Goal: Task Accomplishment & Management: Manage account settings

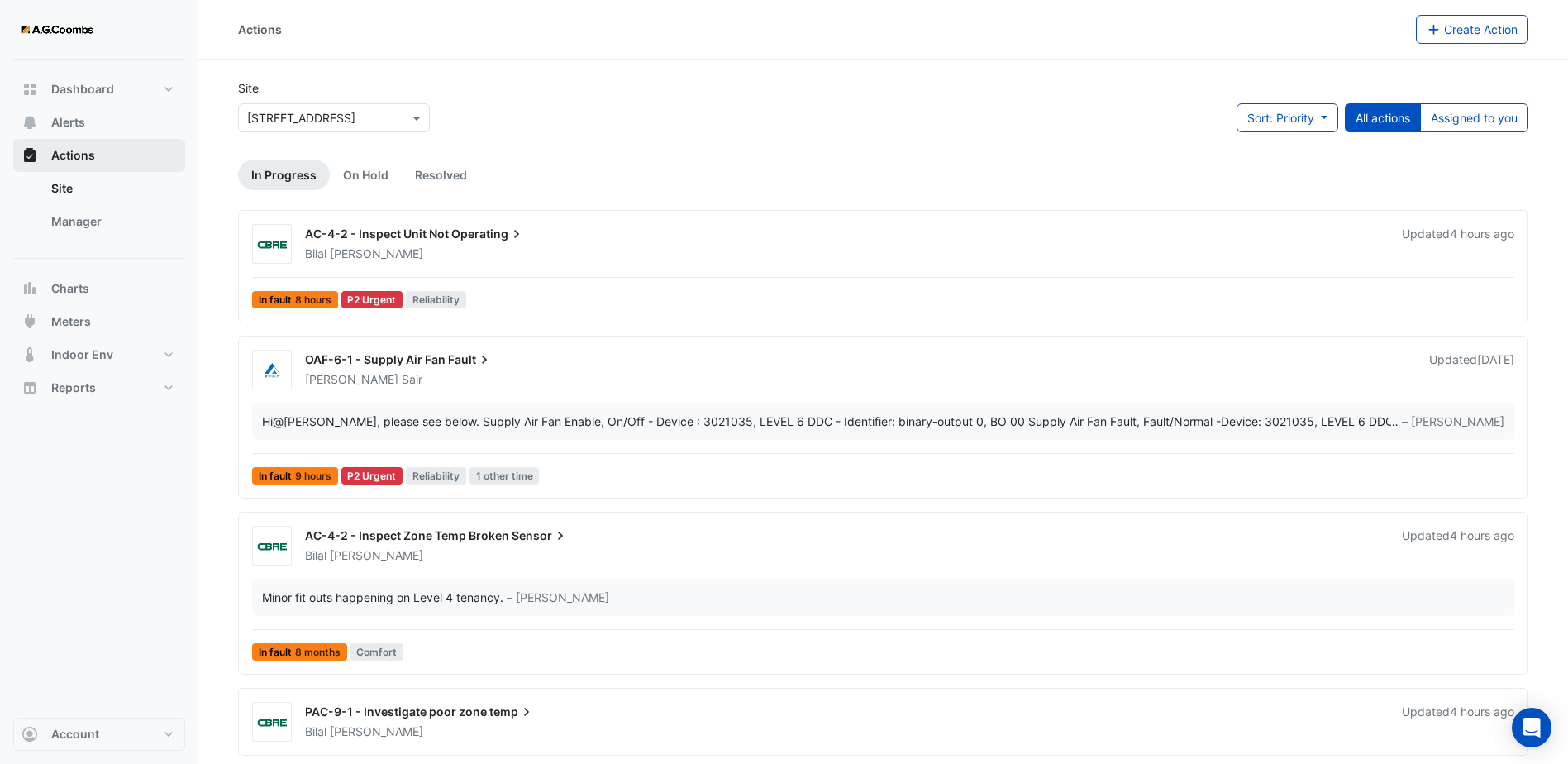
click at [128, 158] on button "Actions" at bounding box center [99, 156] width 172 height 33
click at [334, 130] on div "× [STREET_ADDRESS]" at bounding box center [334, 117] width 192 height 29
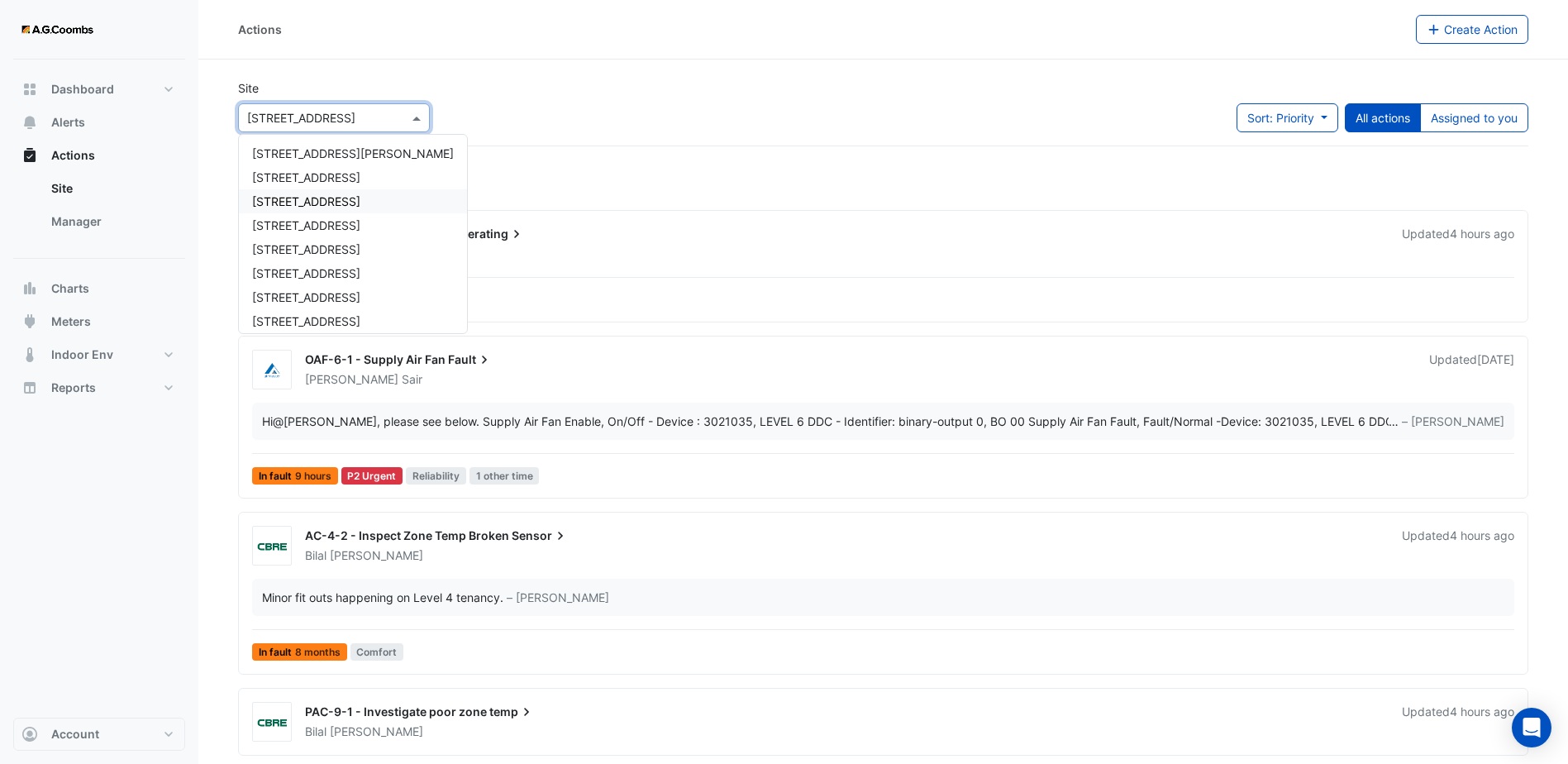
scroll to position [25, 0]
click at [351, 230] on span "[STREET_ADDRESS]" at bounding box center [305, 224] width 108 height 14
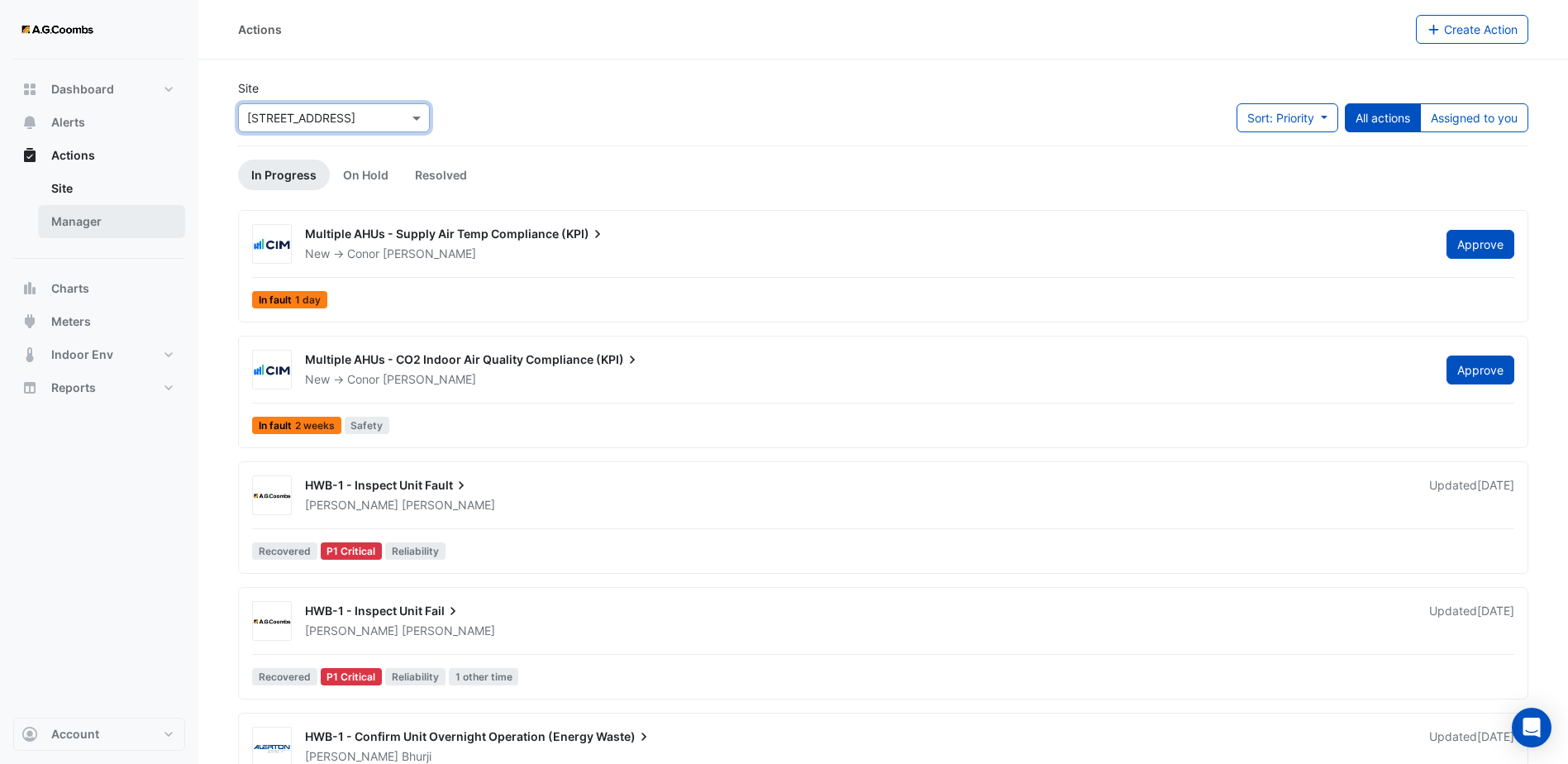
click at [92, 215] on link "Manager" at bounding box center [112, 221] width 147 height 33
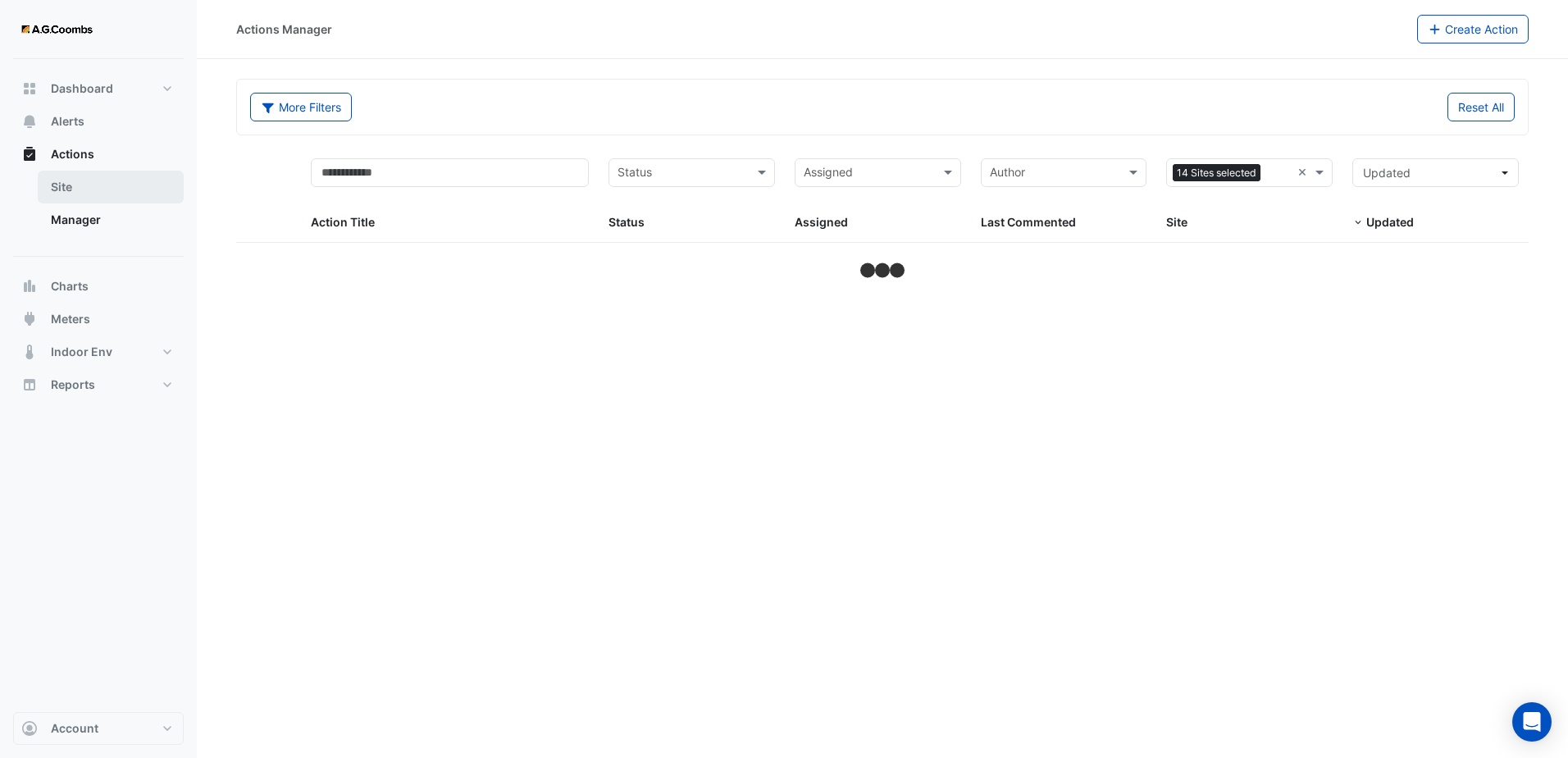
select select "***"
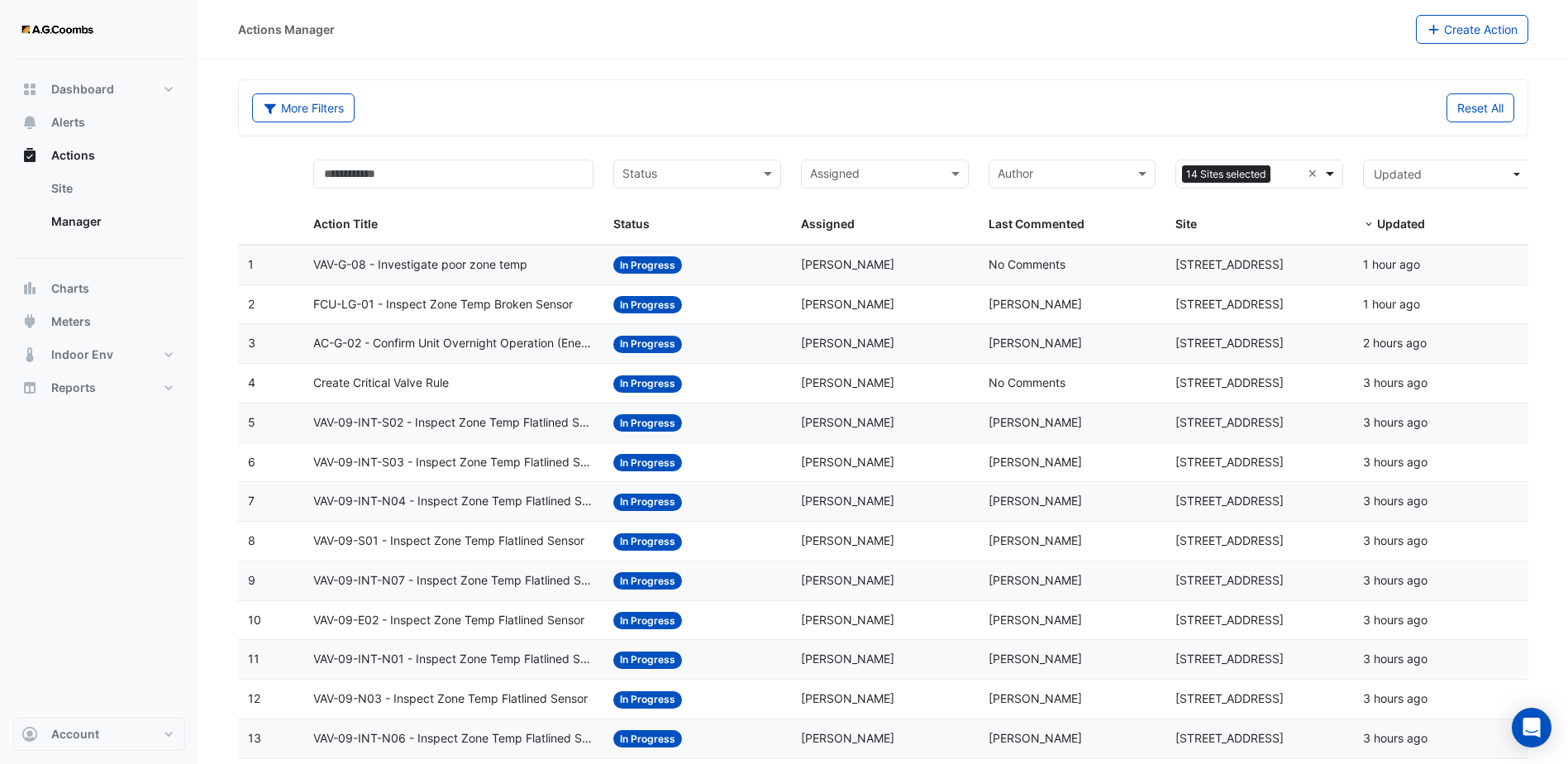
click at [1328, 174] on span at bounding box center [1332, 174] width 21 height 19
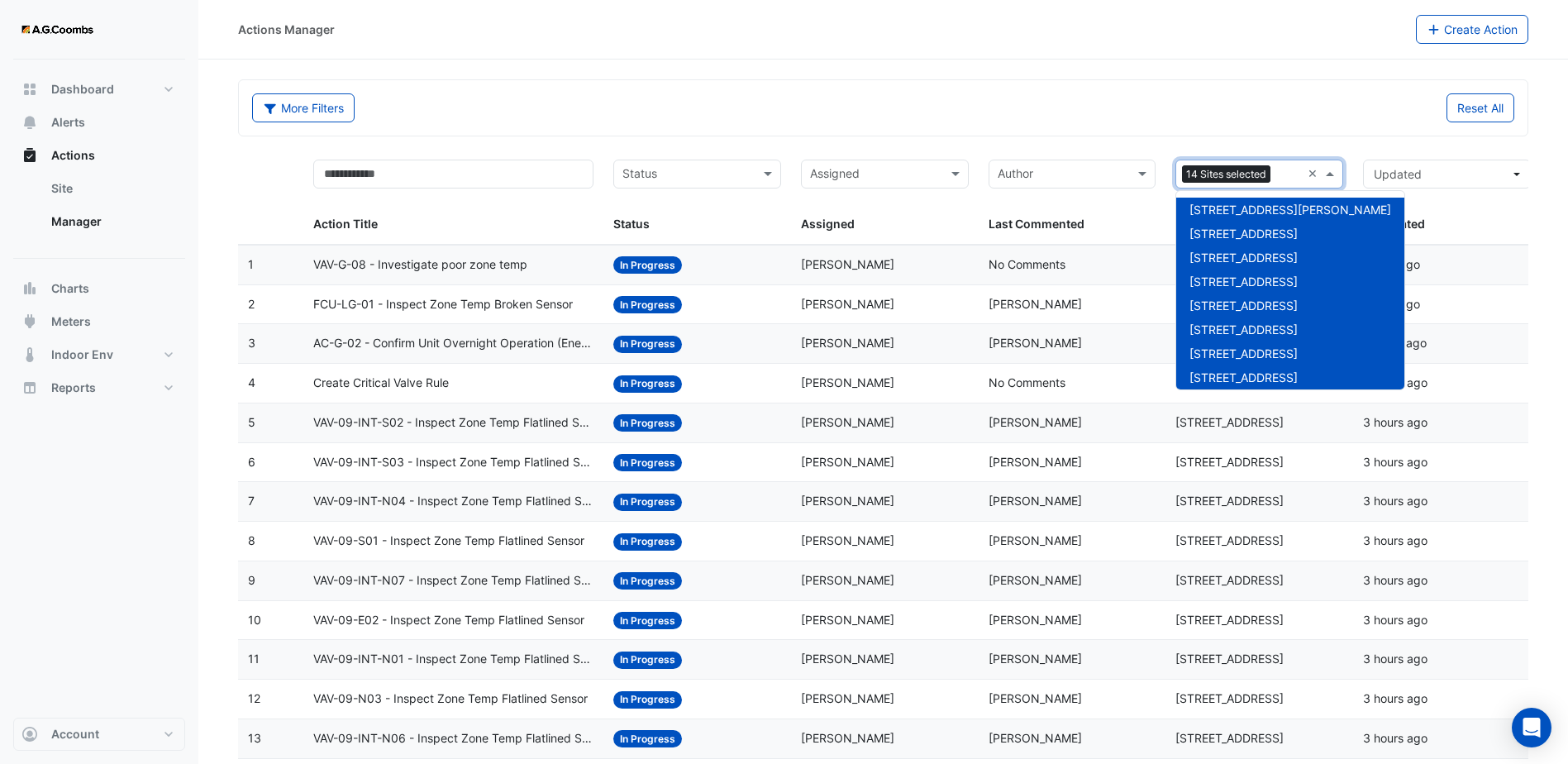
scroll to position [151, 0]
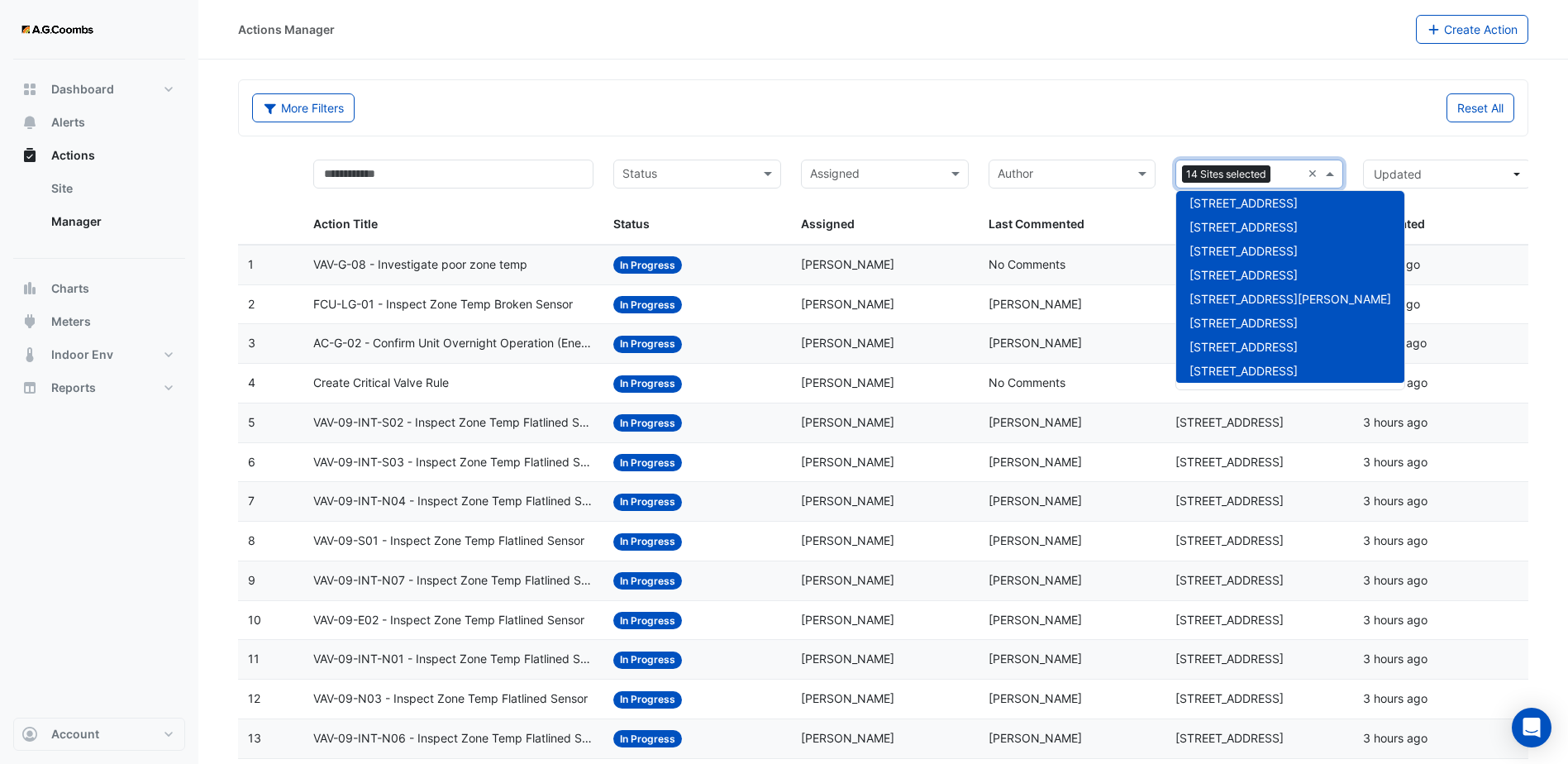
drag, startPoint x: 1342, startPoint y: 268, endPoint x: 1330, endPoint y: 222, distance: 47.5
click at [1334, 226] on div "[STREET_ADDRESS][PERSON_NAME] [GEOGRAPHIC_DATA] [STREET_ADDRESS] [GEOGRAPHIC_DA…" at bounding box center [1290, 290] width 228 height 198
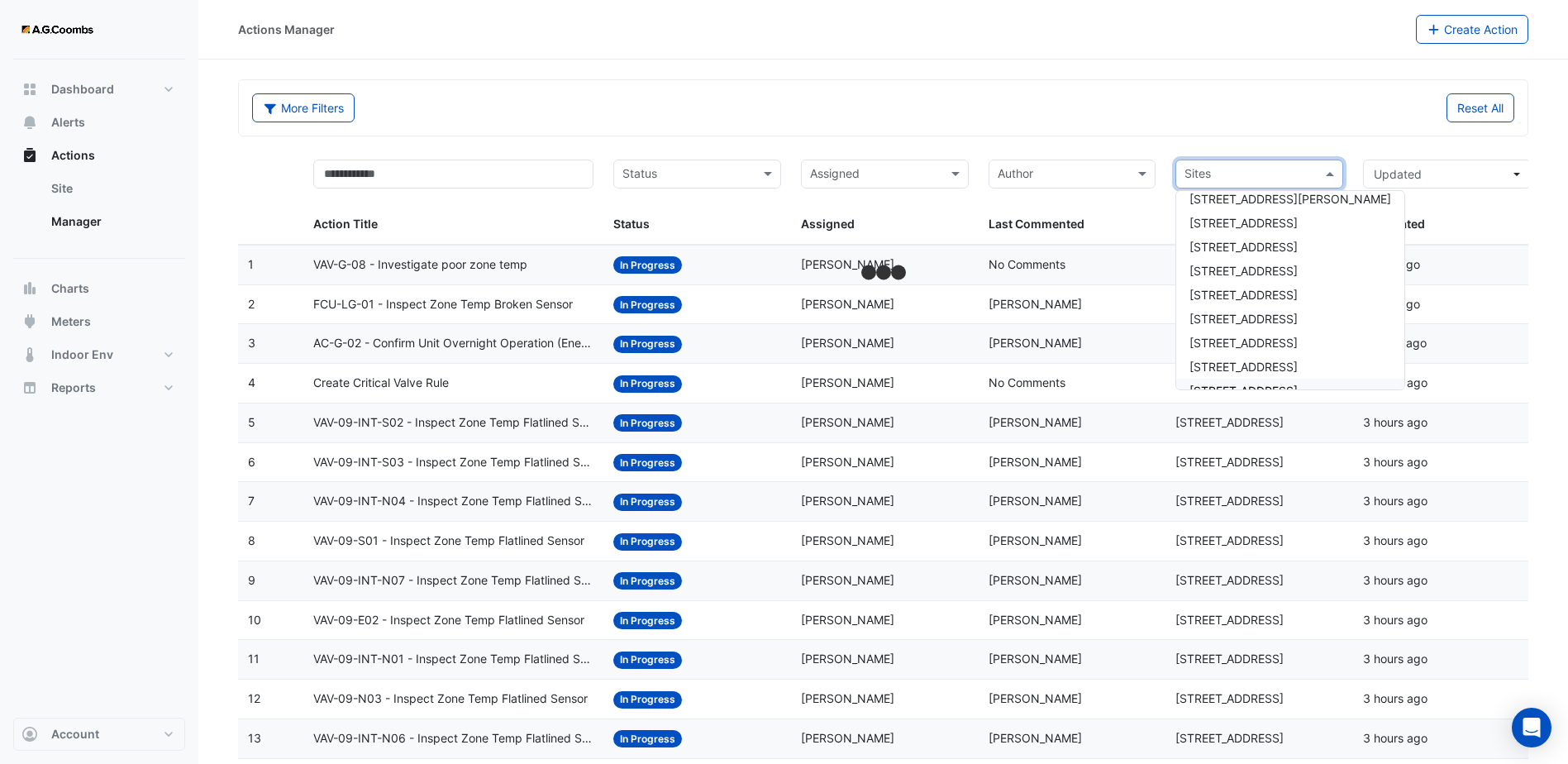
scroll to position [23, 0]
click at [1264, 286] on span "[STREET_ADDRESS]" at bounding box center [1243, 282] width 108 height 14
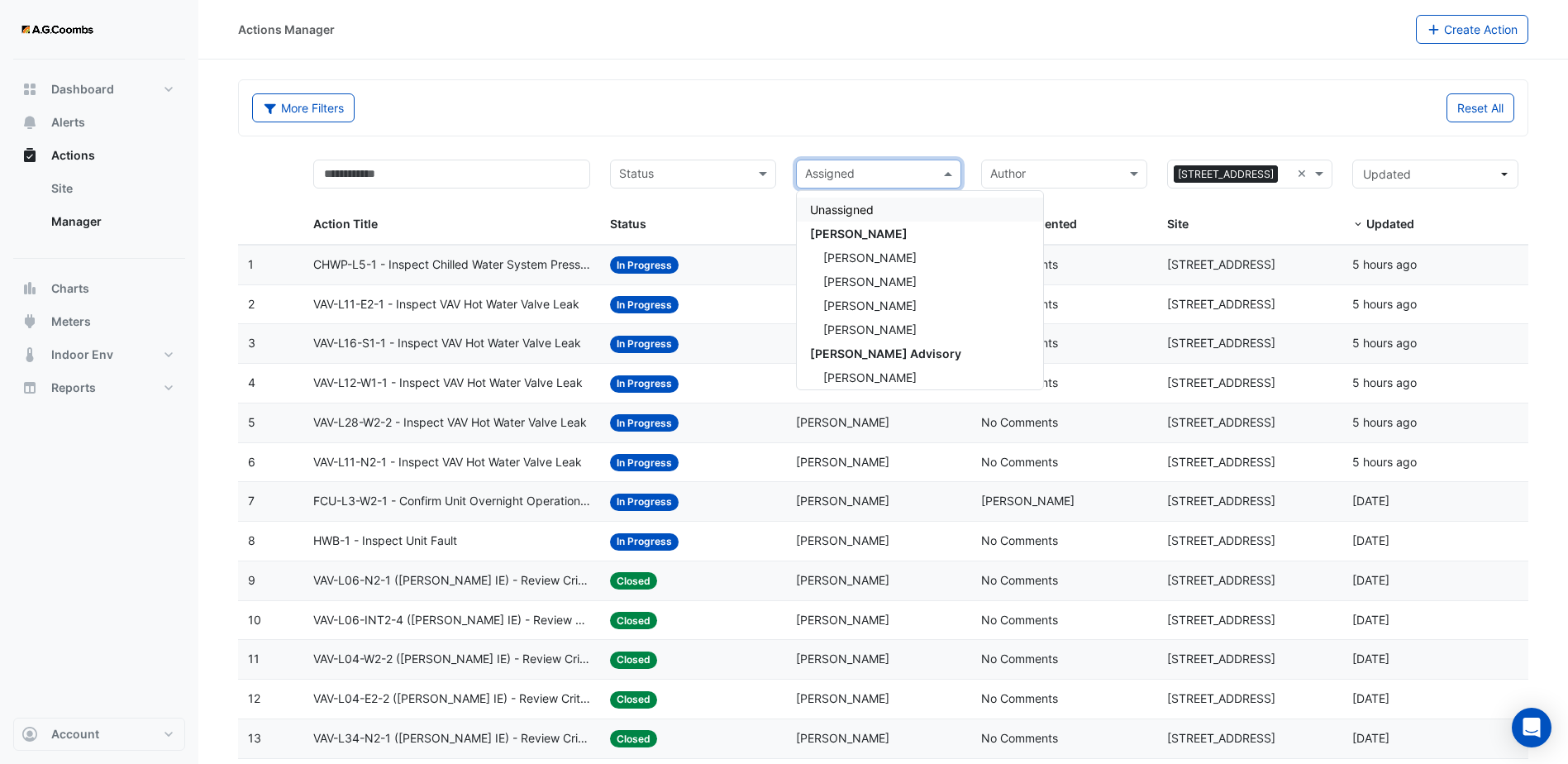
click at [838, 180] on input "text" at bounding box center [869, 176] width 129 height 19
click at [881, 253] on span "[PERSON_NAME]" at bounding box center [870, 258] width 93 height 14
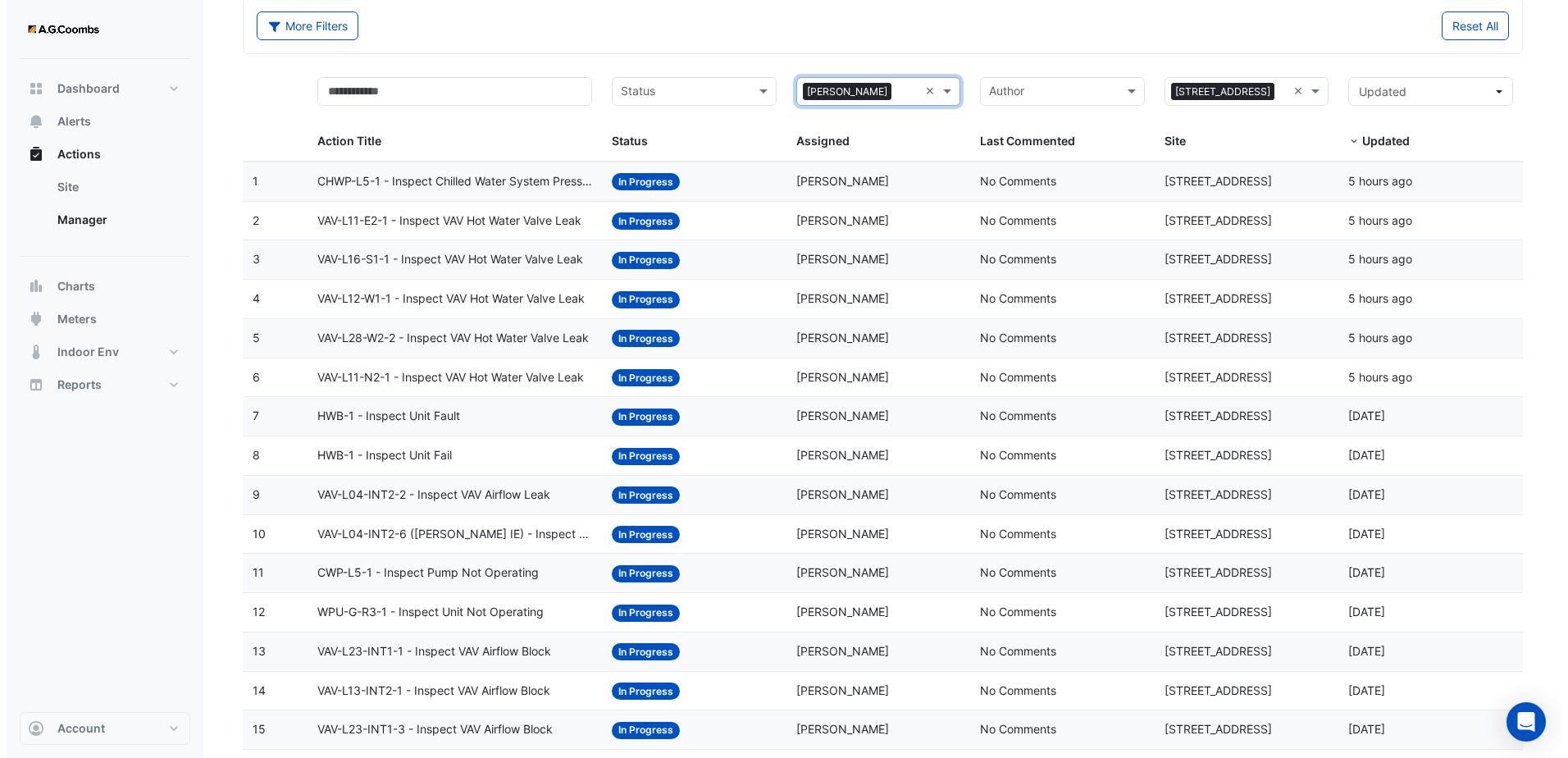
scroll to position [82, 0]
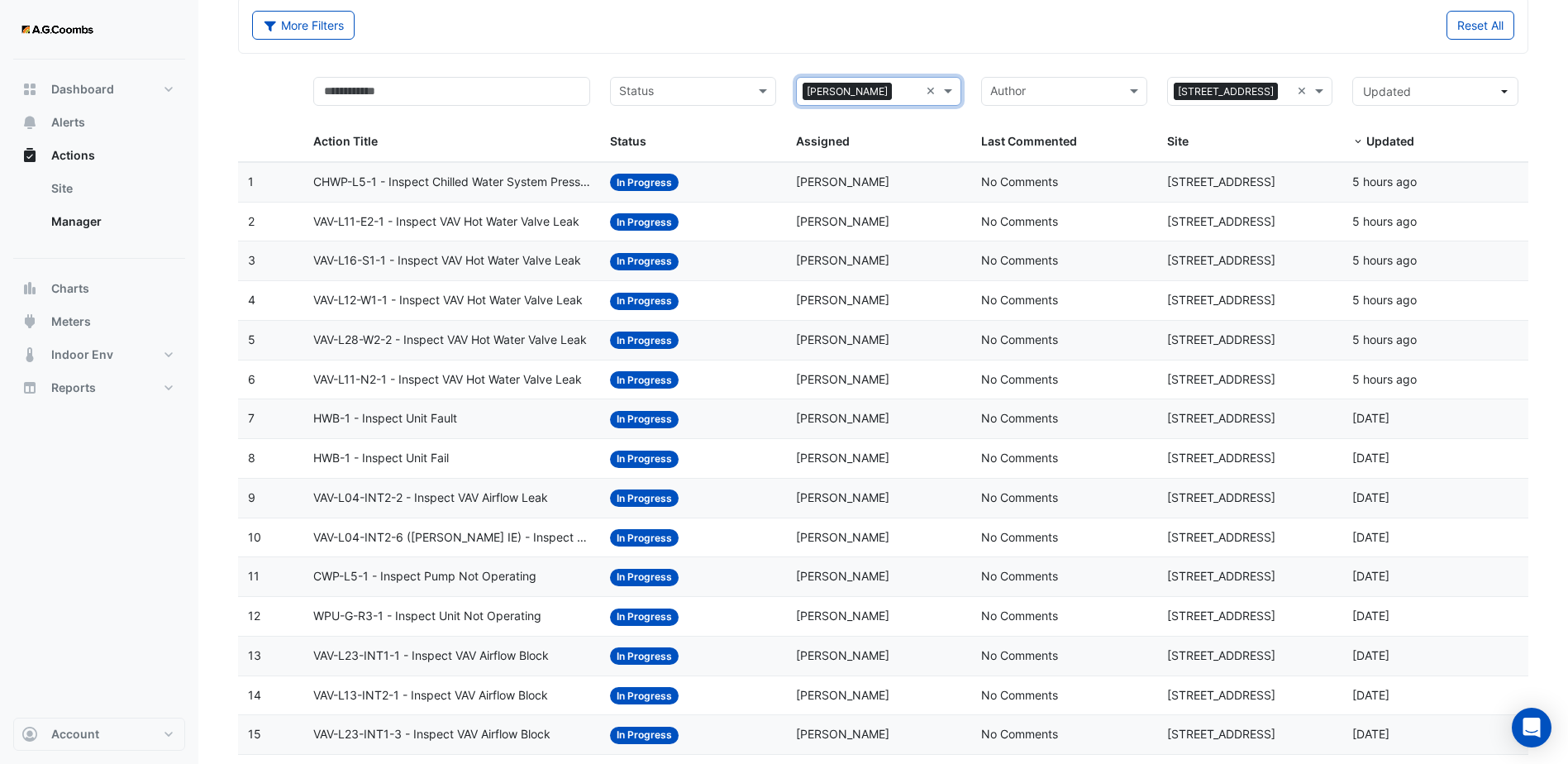
click at [491, 226] on span "VAV-L11-E2-1 - Inspect VAV Hot Water Valve Leak" at bounding box center [446, 222] width 266 height 19
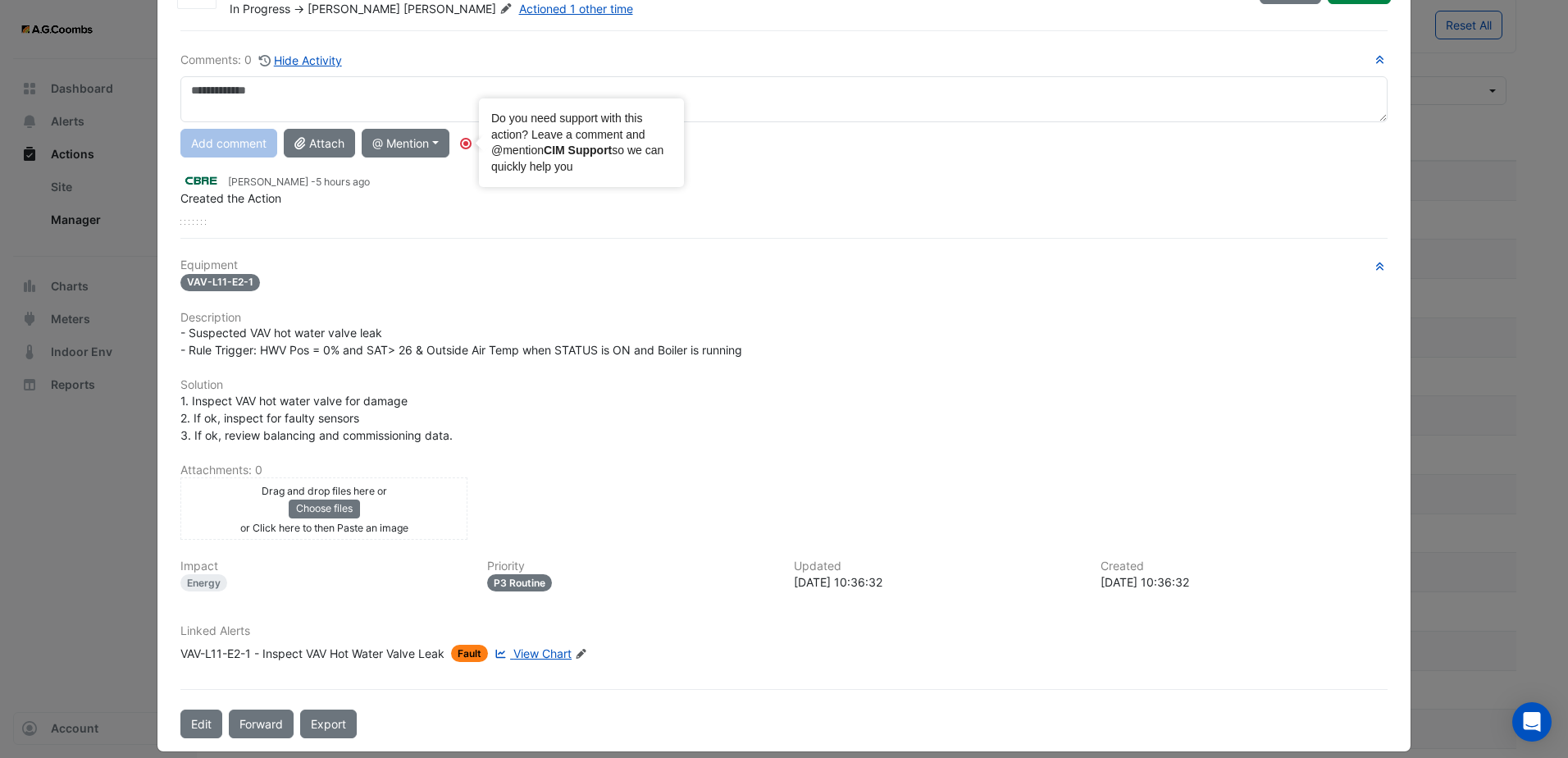
click at [466, 100] on textarea at bounding box center [784, 100] width 1208 height 46
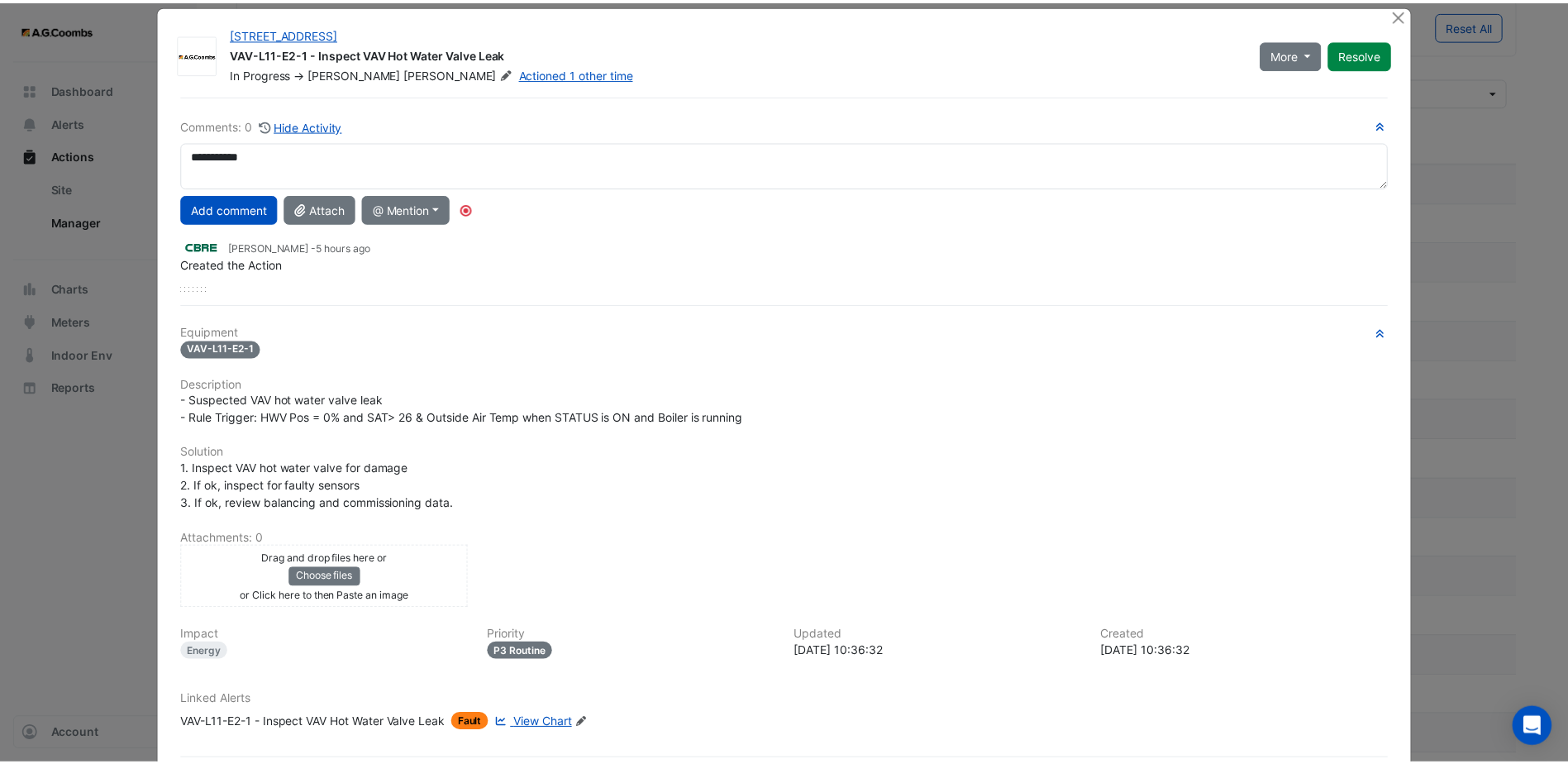
scroll to position [0, 0]
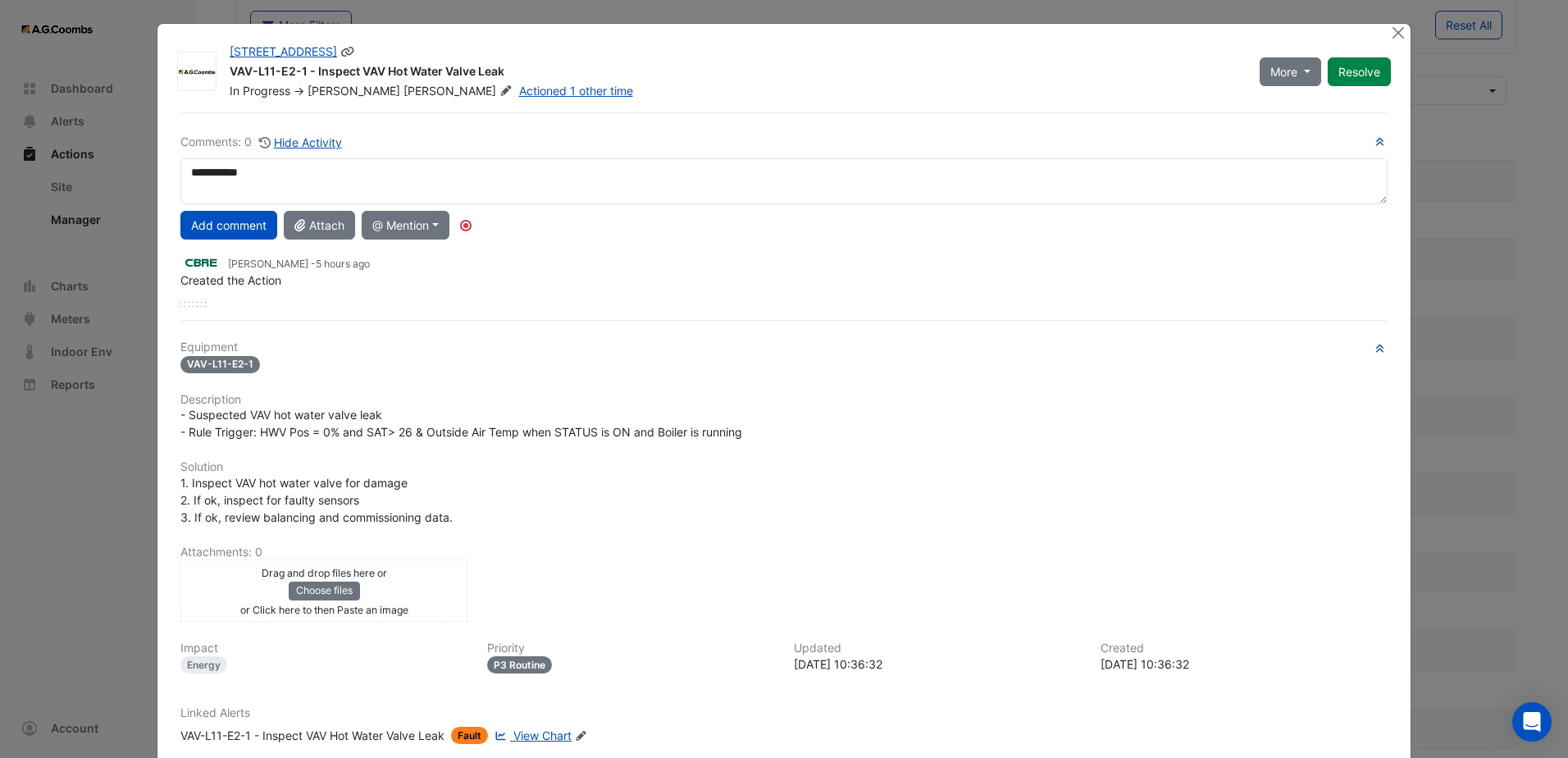
type textarea "**********"
click at [1381, 44] on div "More On Hold Not Doing Resolve" at bounding box center [1326, 71] width 151 height 56
click at [1390, 38] on button "Close" at bounding box center [1399, 33] width 17 height 17
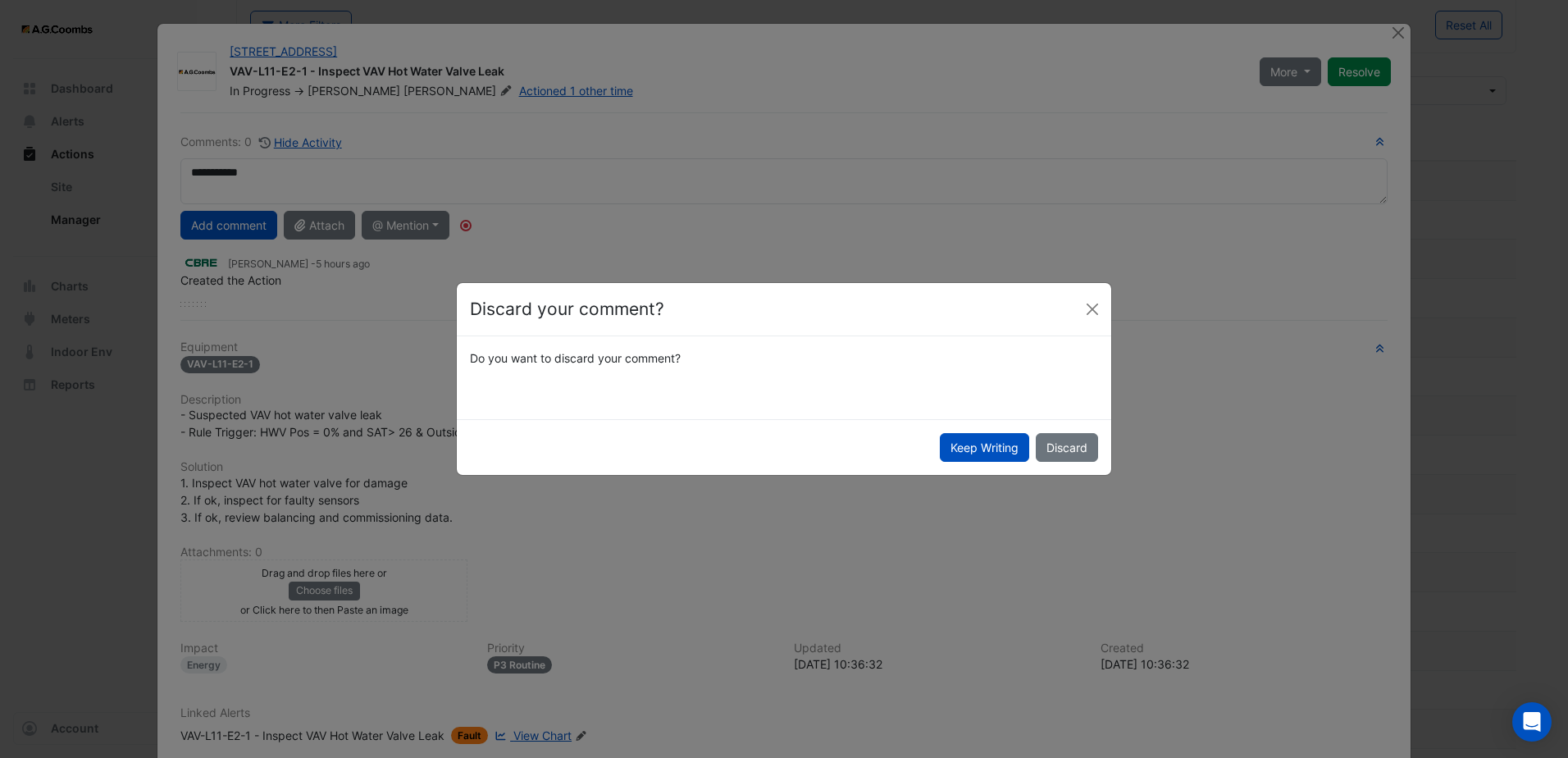
click at [1063, 452] on button "Discard" at bounding box center [1067, 447] width 63 height 28
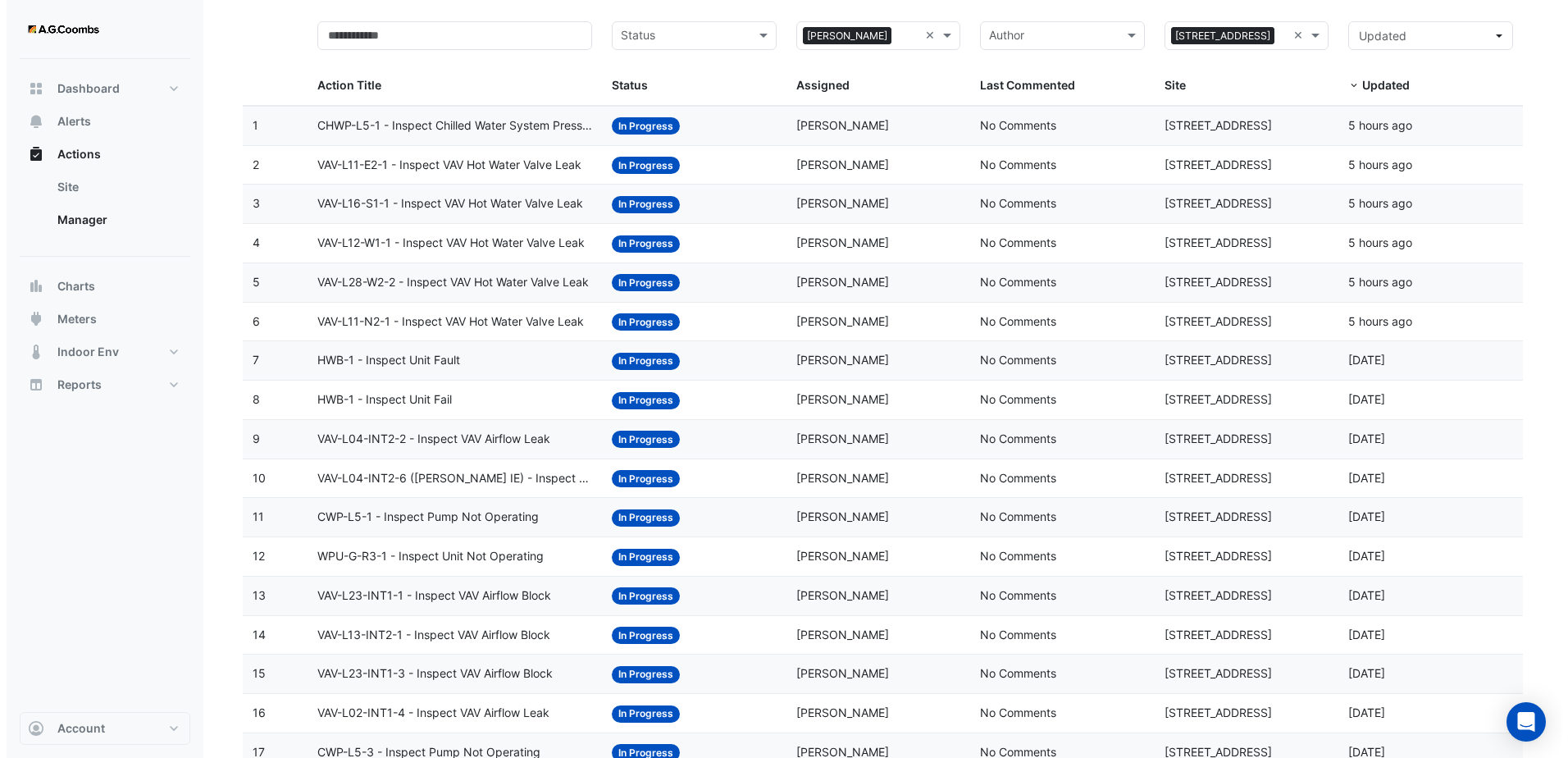
scroll to position [164, 0]
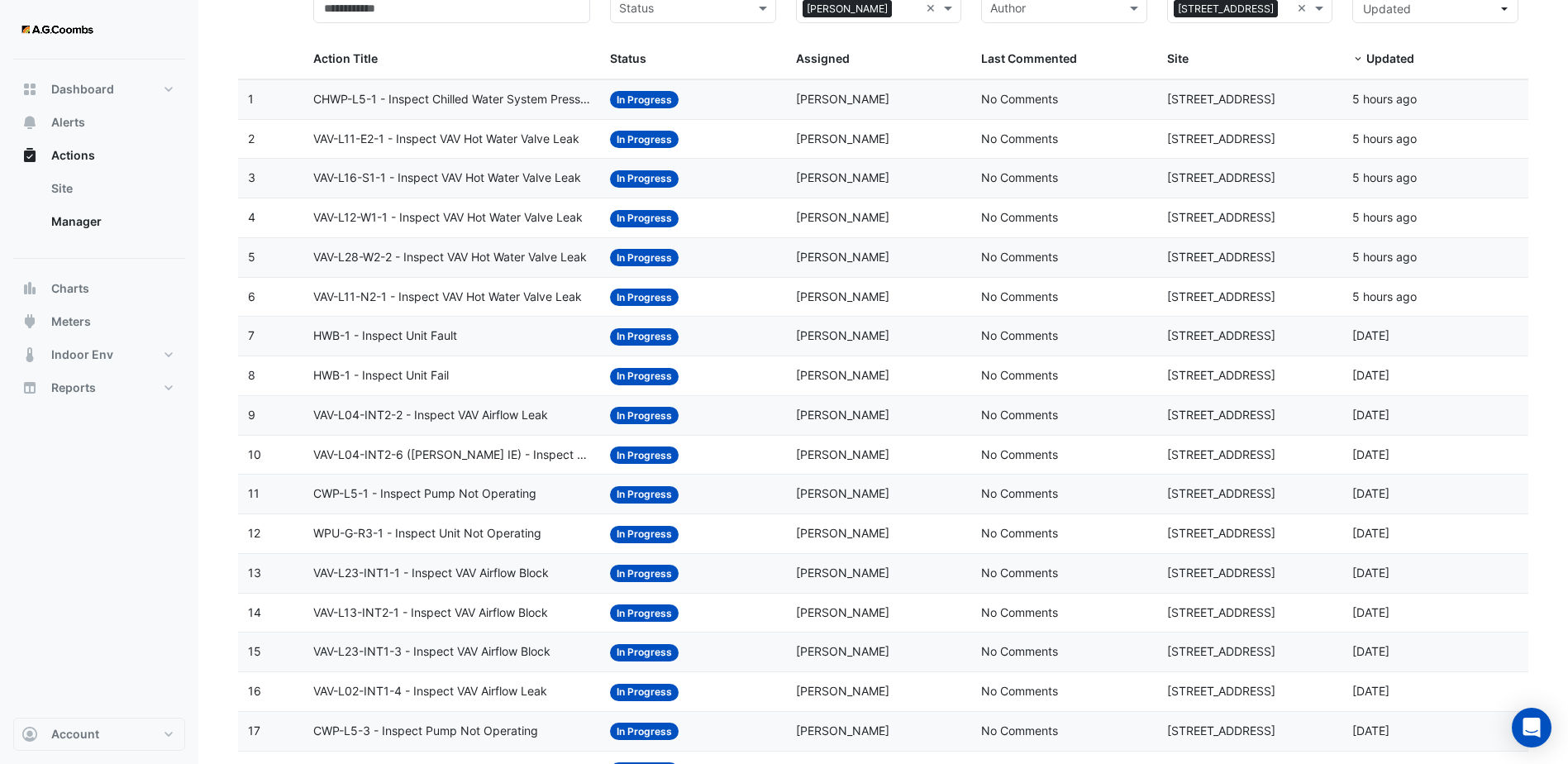
click at [419, 209] on span "VAV-L12-W1-1 - Inspect VAV Hot Water Valve Leak" at bounding box center [448, 218] width 270 height 19
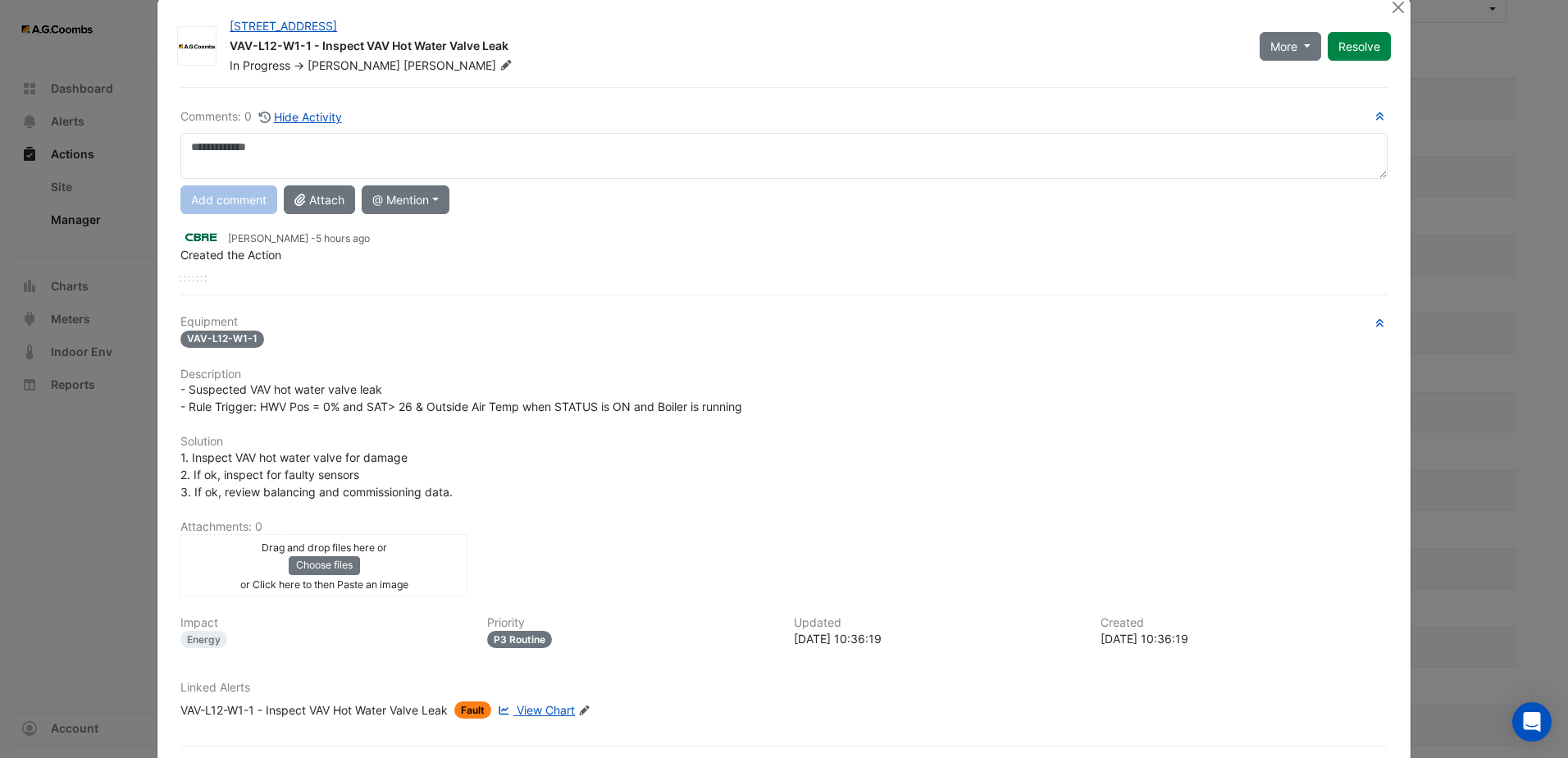
scroll to position [0, 0]
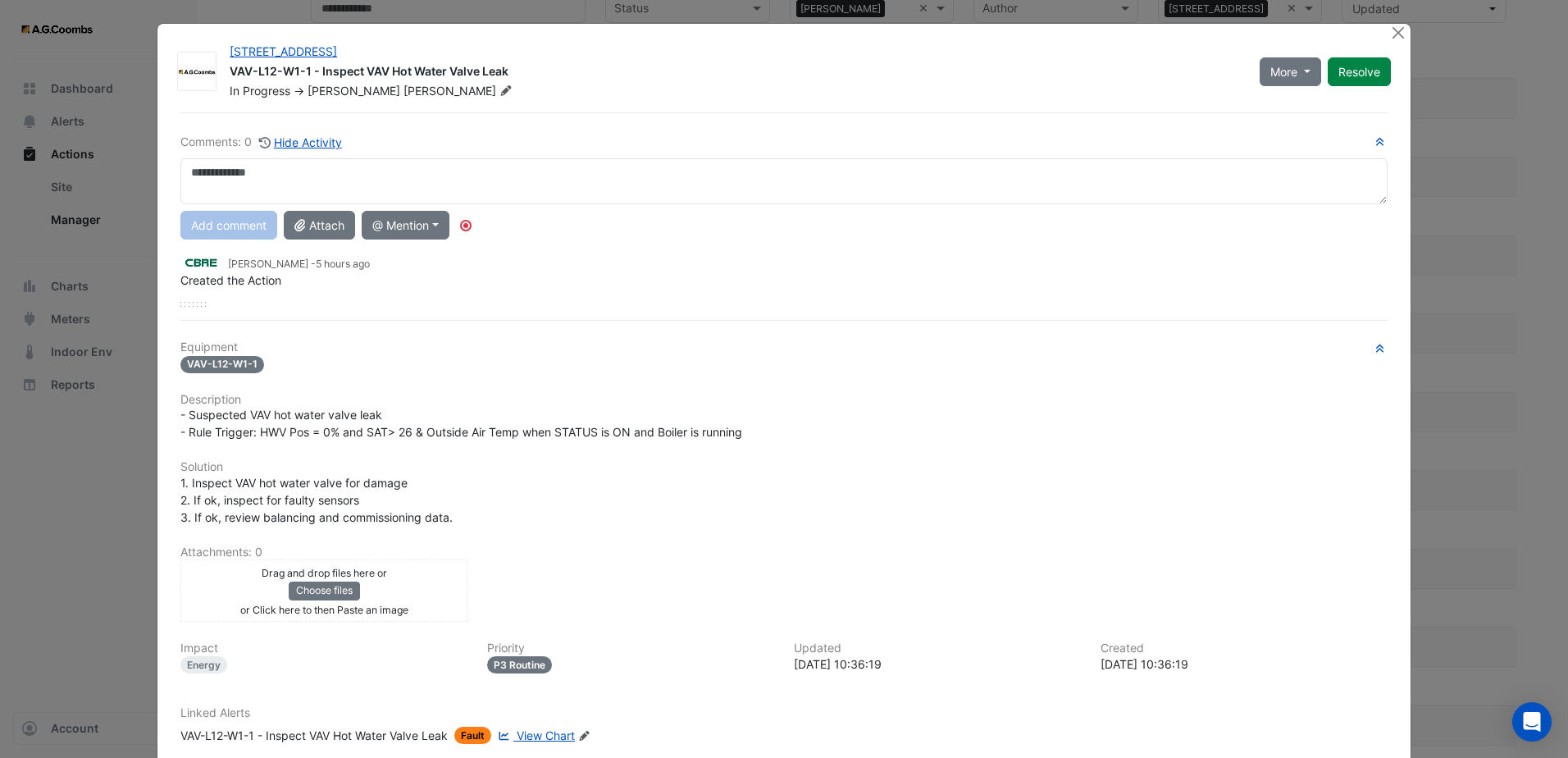
click at [361, 172] on textarea at bounding box center [784, 181] width 1208 height 46
click at [356, 174] on textarea at bounding box center [784, 181] width 1208 height 46
click at [403, 91] on span "[PERSON_NAME]" at bounding box center [459, 91] width 112 height 16
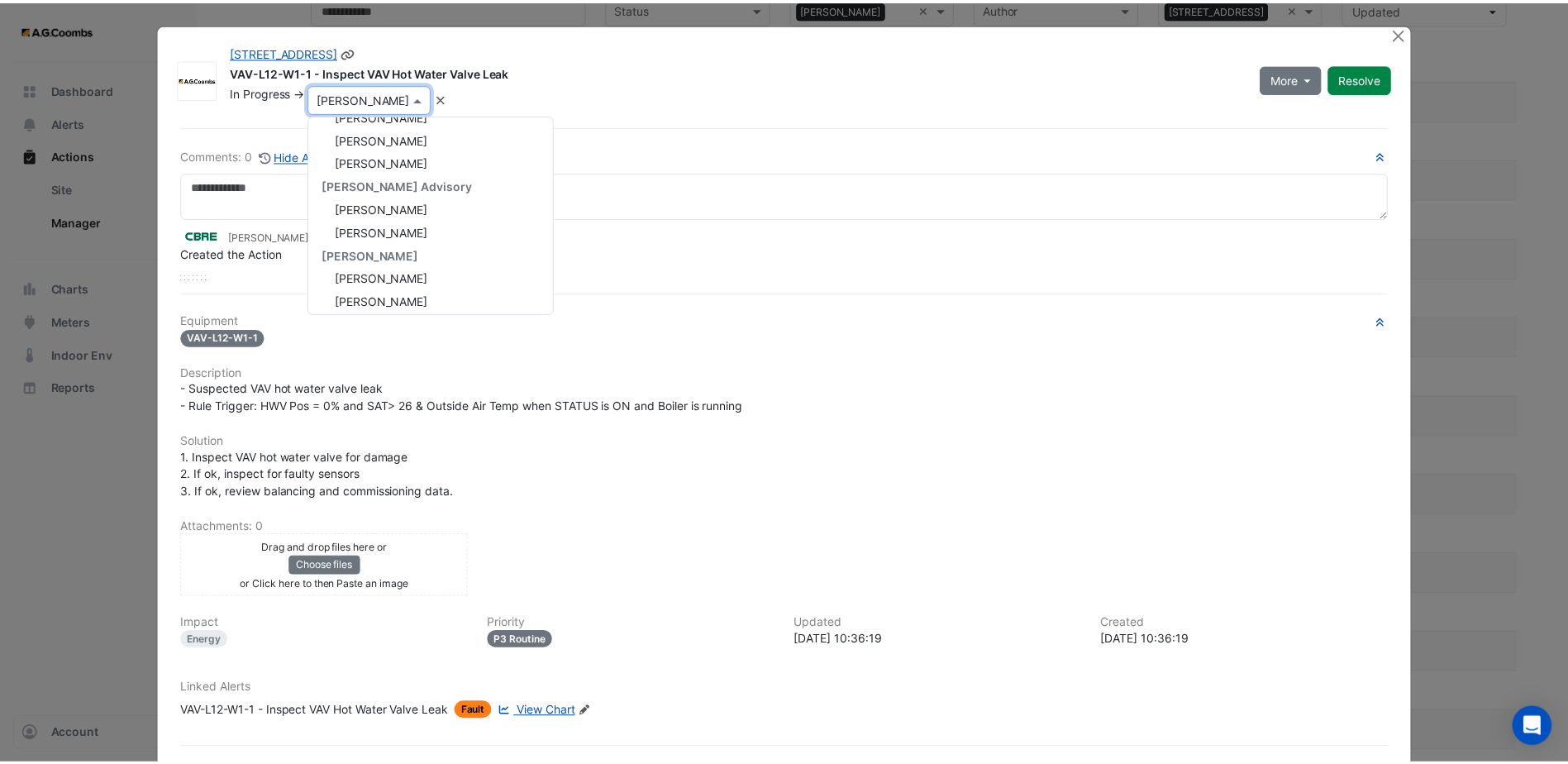
scroll to position [86, 0]
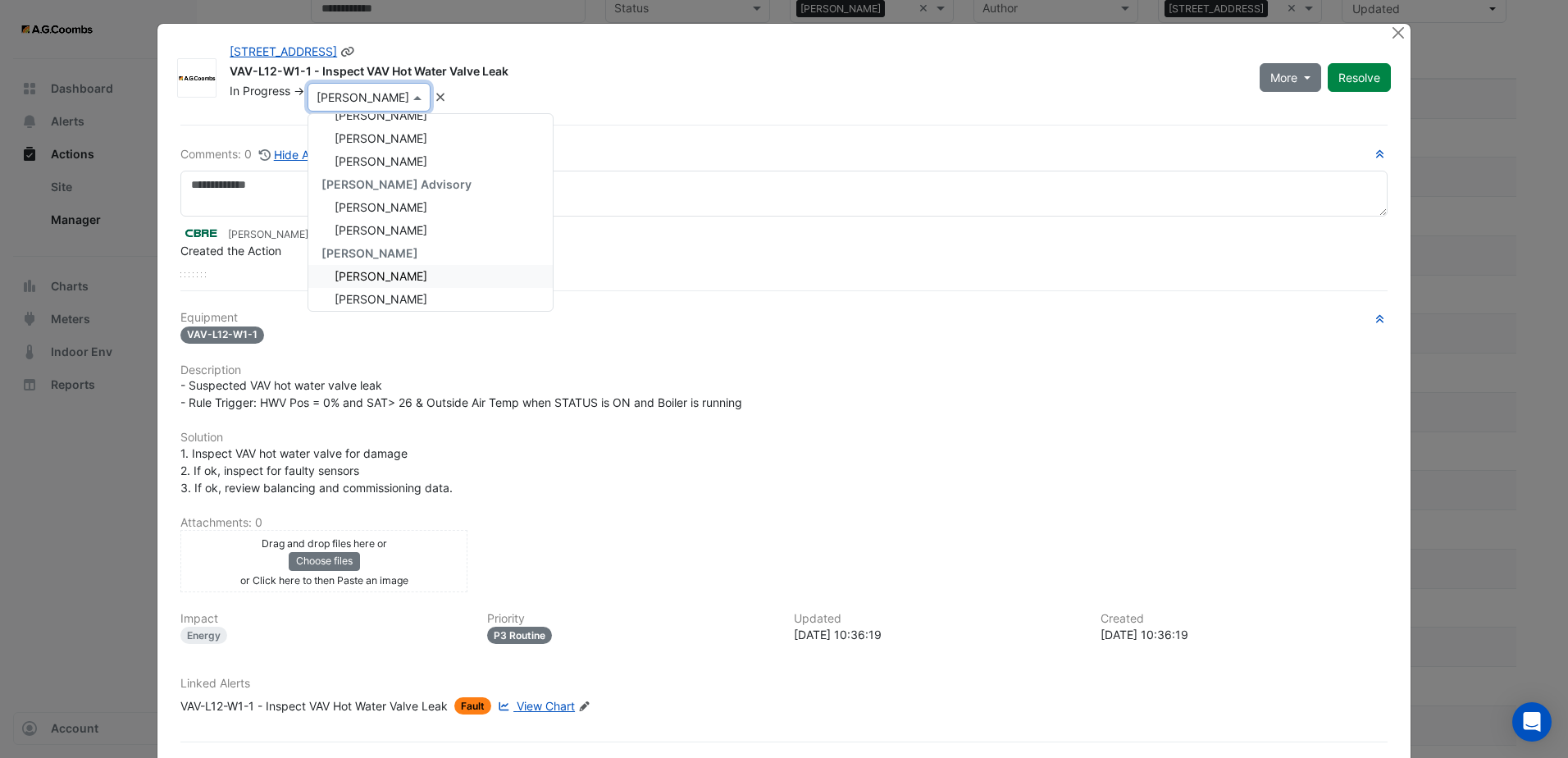
click at [418, 284] on div "[PERSON_NAME]" at bounding box center [430, 276] width 245 height 23
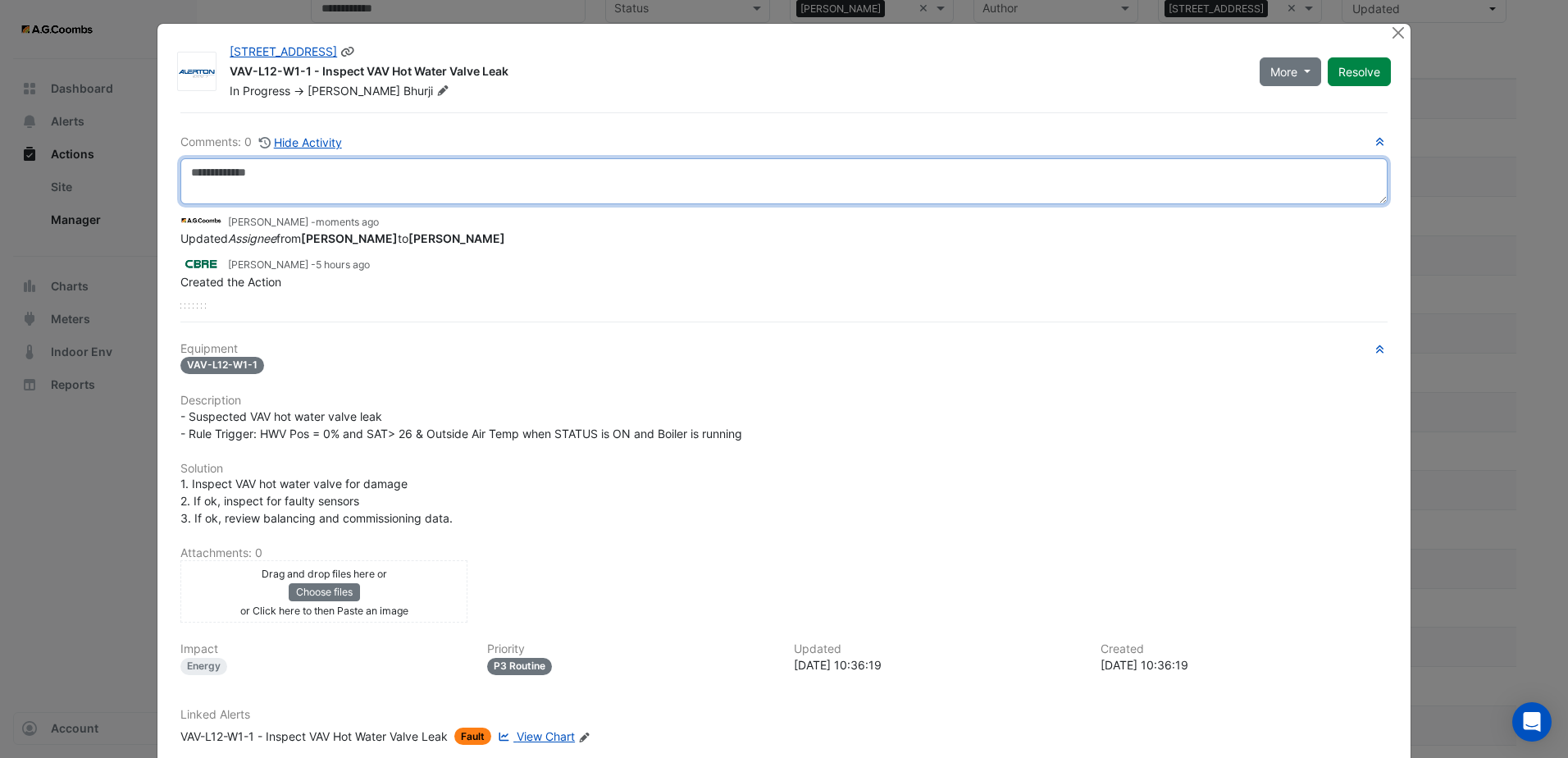
click at [428, 182] on textarea at bounding box center [784, 181] width 1208 height 46
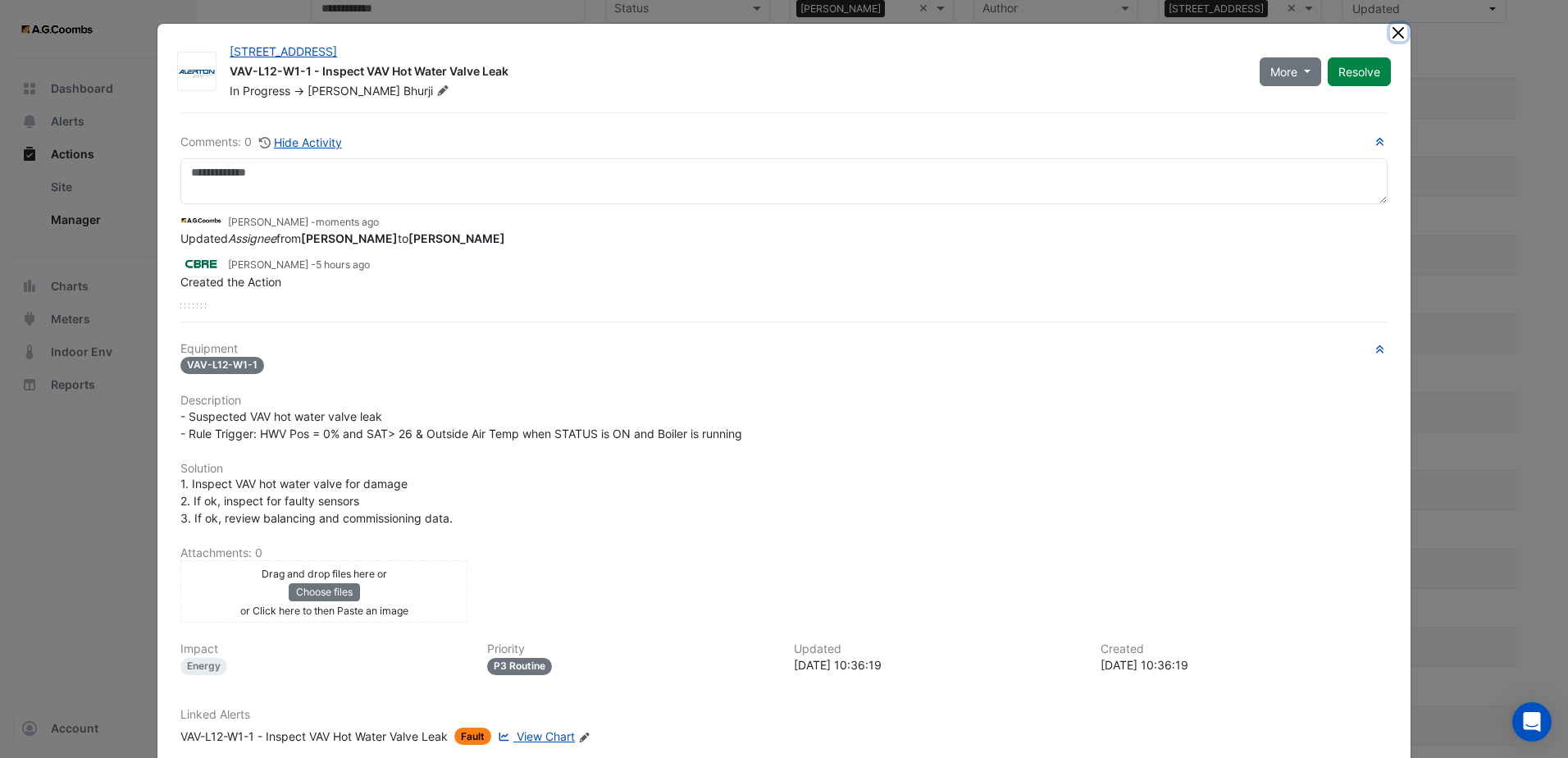
click at [1395, 33] on button "Close" at bounding box center [1399, 33] width 17 height 17
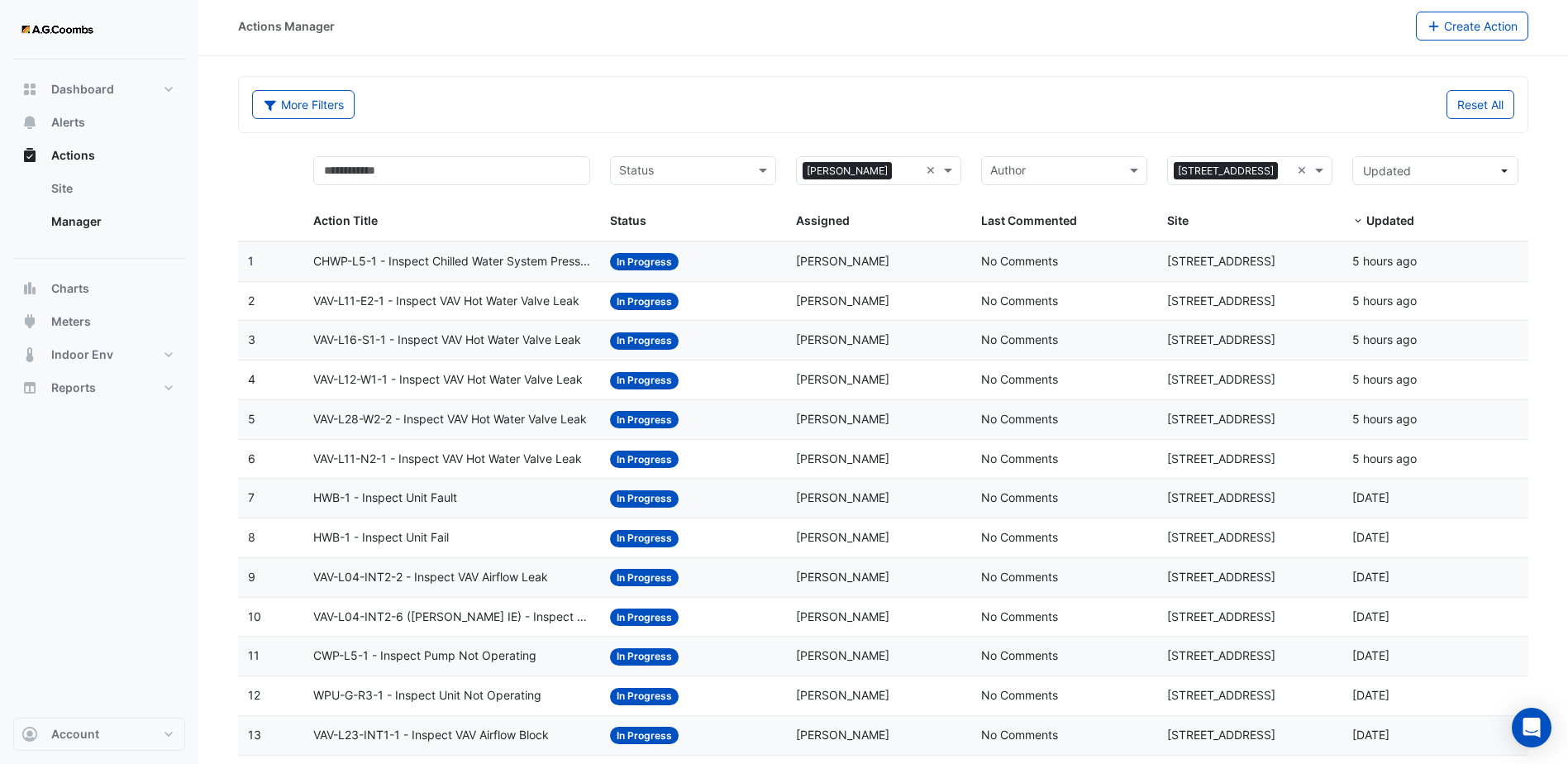
scroll to position [0, 0]
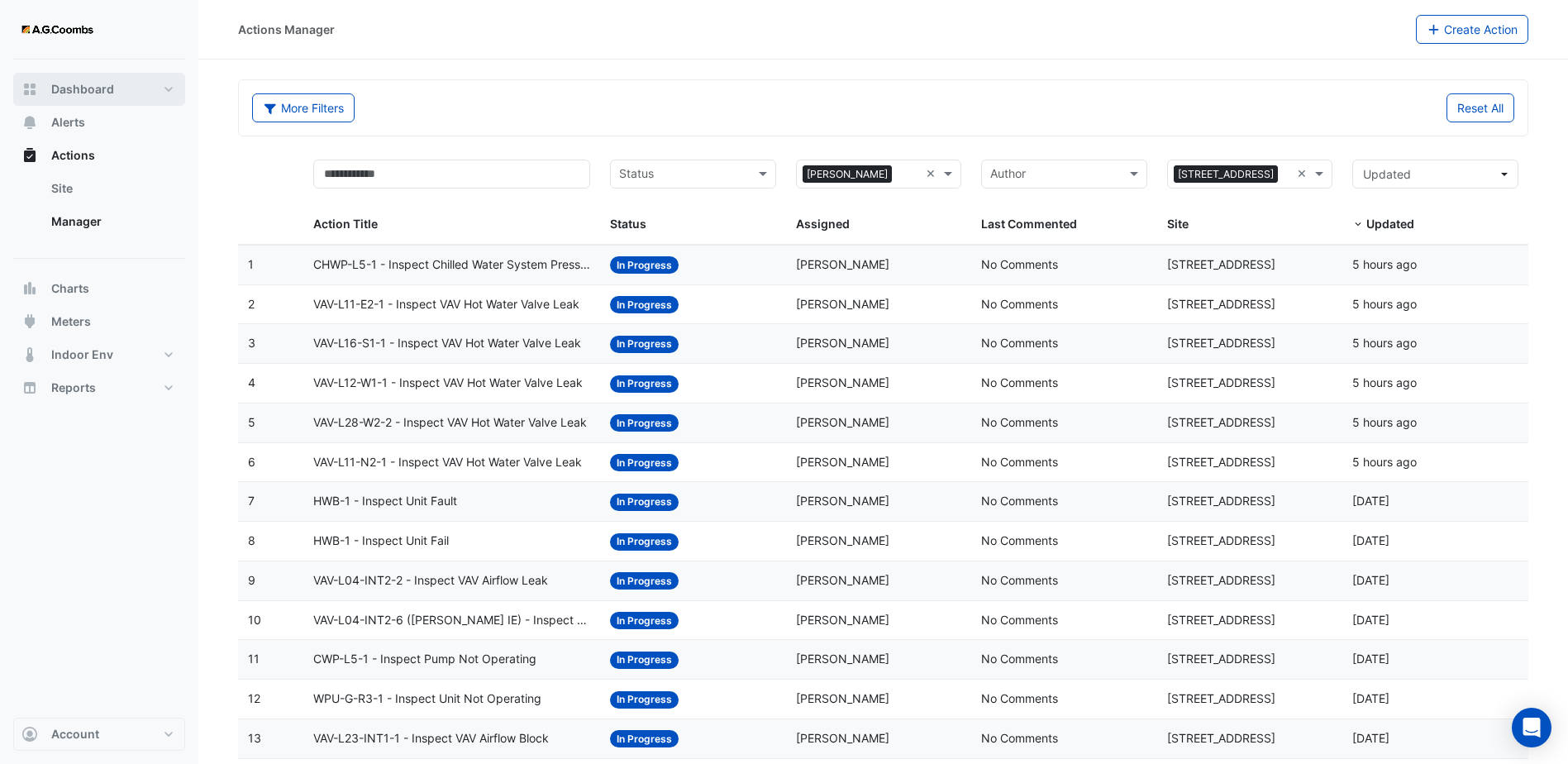
click at [113, 91] on button "Dashboard" at bounding box center [99, 89] width 172 height 33
select select "***"
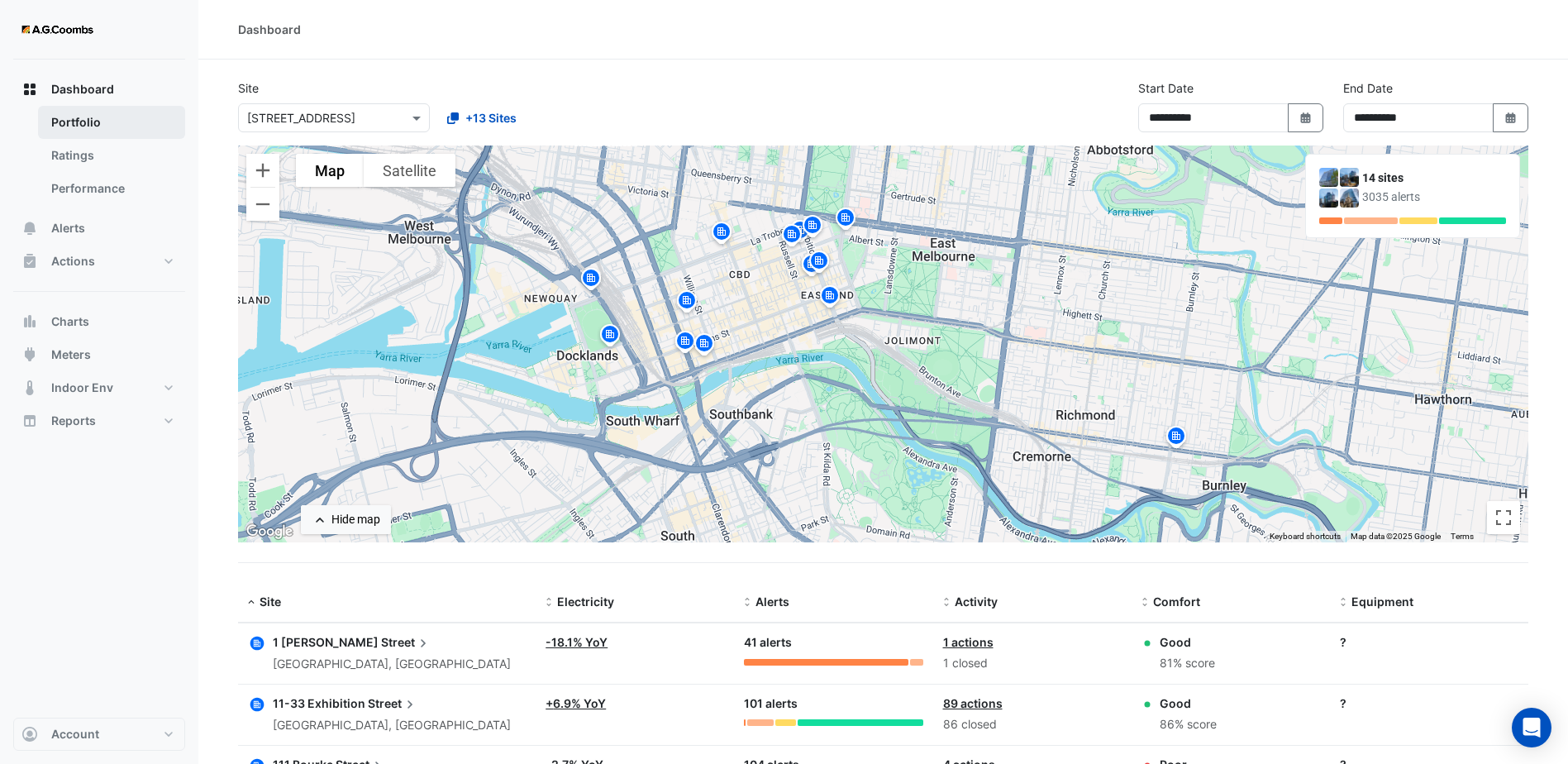
click at [112, 125] on link "Portfolio" at bounding box center [112, 122] width 147 height 33
click at [112, 324] on button "Charts" at bounding box center [99, 322] width 172 height 33
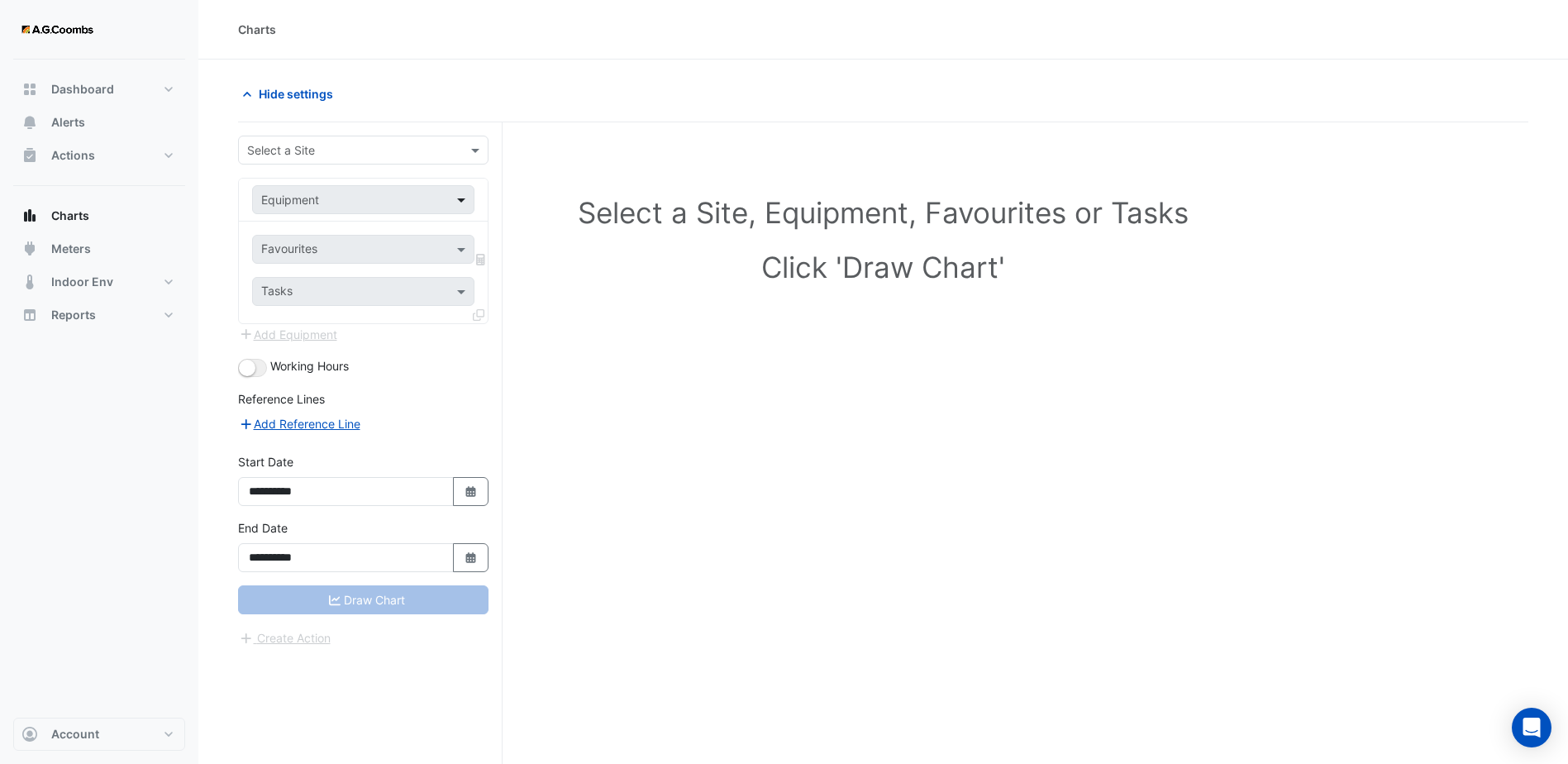
click at [461, 200] on span at bounding box center [464, 200] width 21 height 17
click at [137, 325] on button "Reports" at bounding box center [99, 315] width 172 height 33
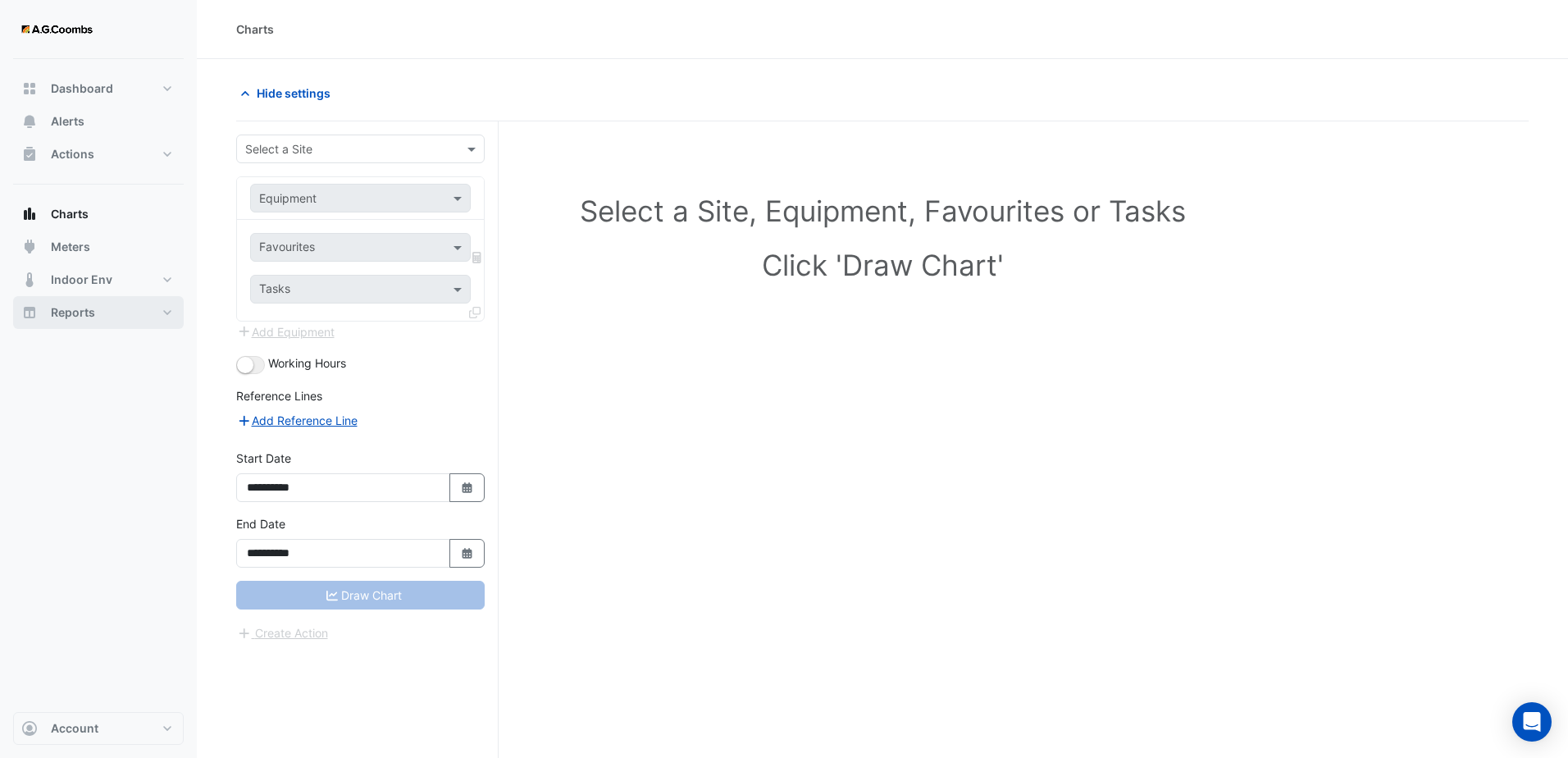
select select "***"
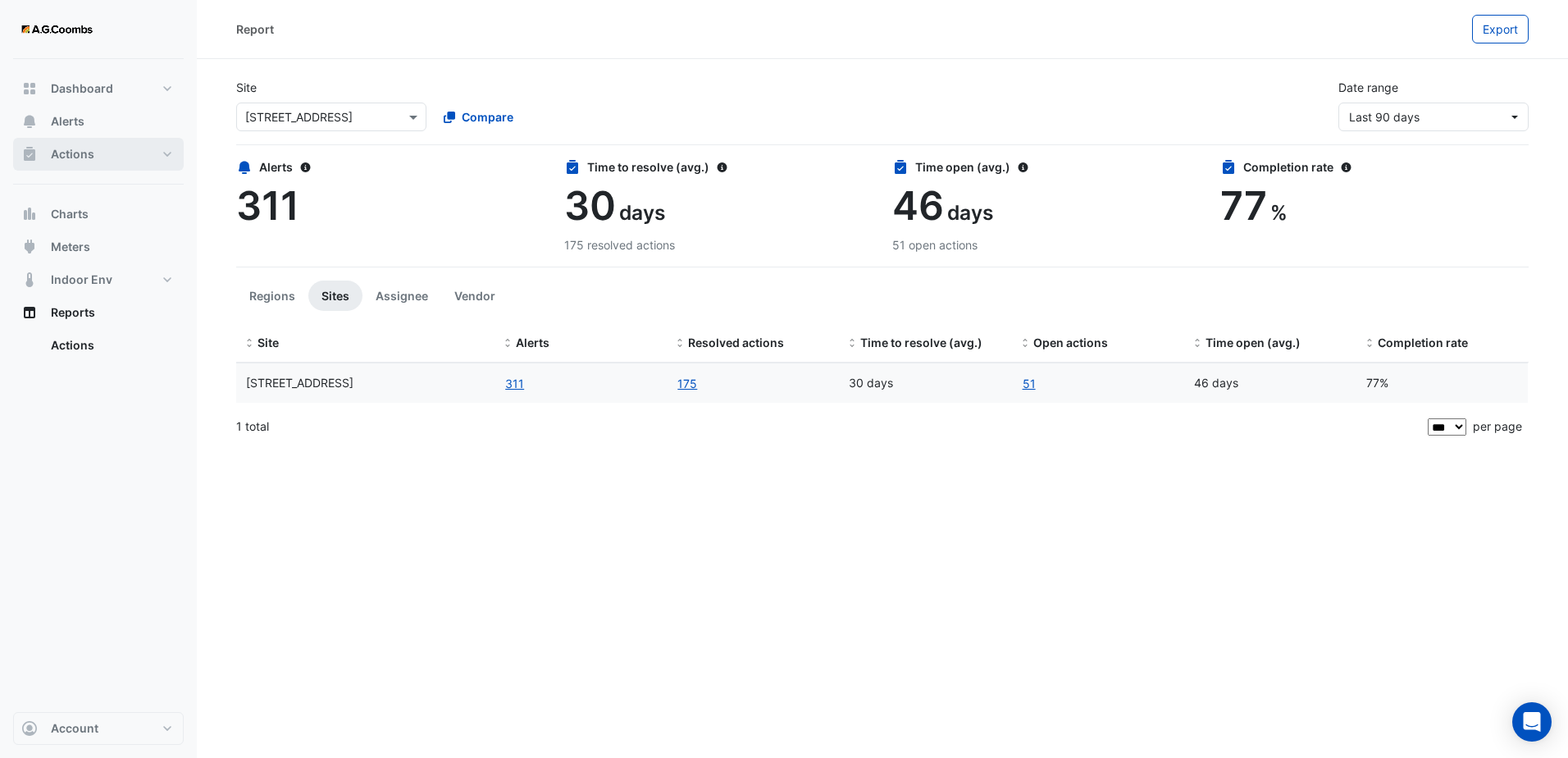
click at [80, 152] on span "Actions" at bounding box center [72, 154] width 44 height 16
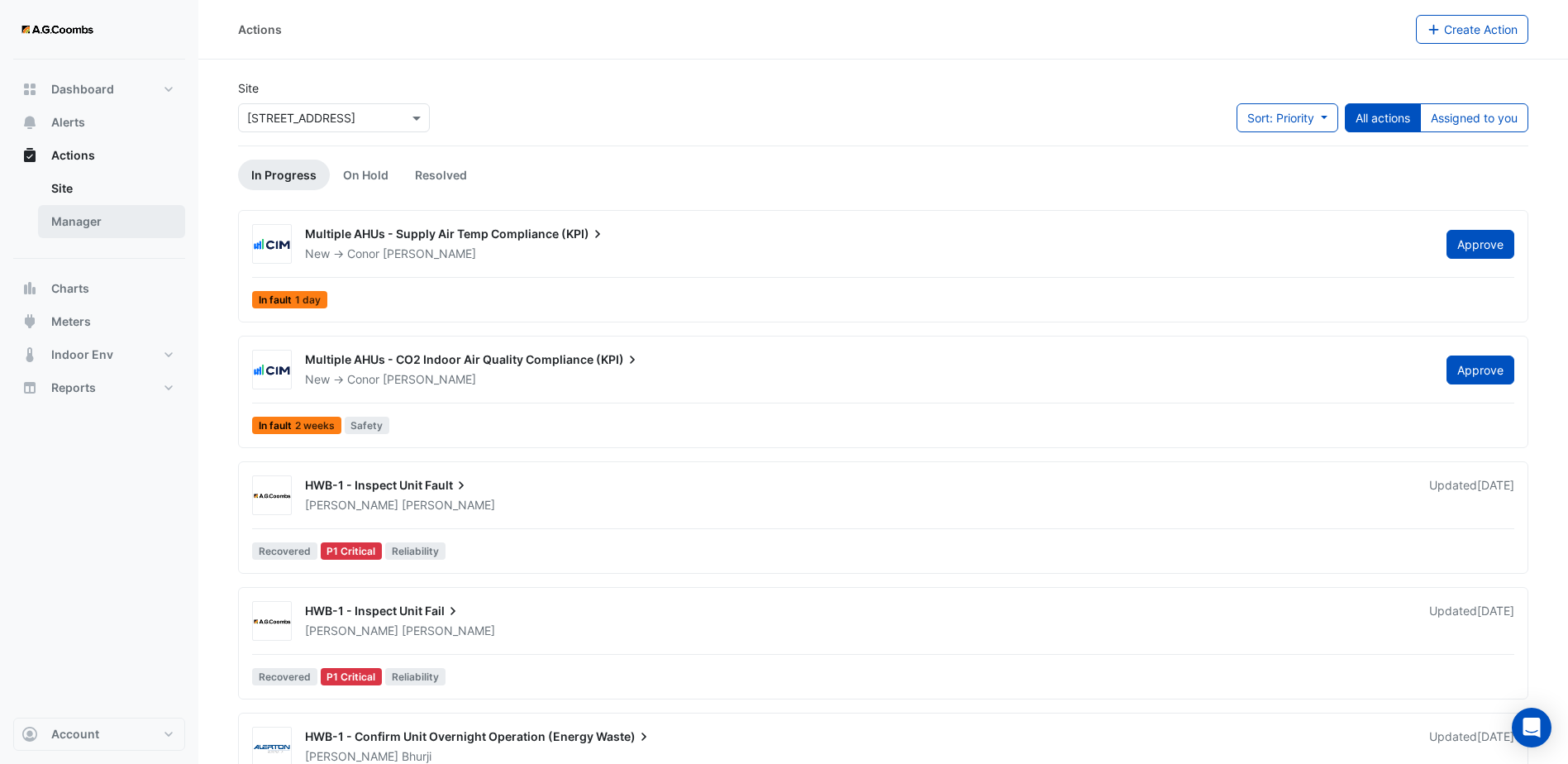
click at [106, 235] on link "Manager" at bounding box center [112, 221] width 147 height 33
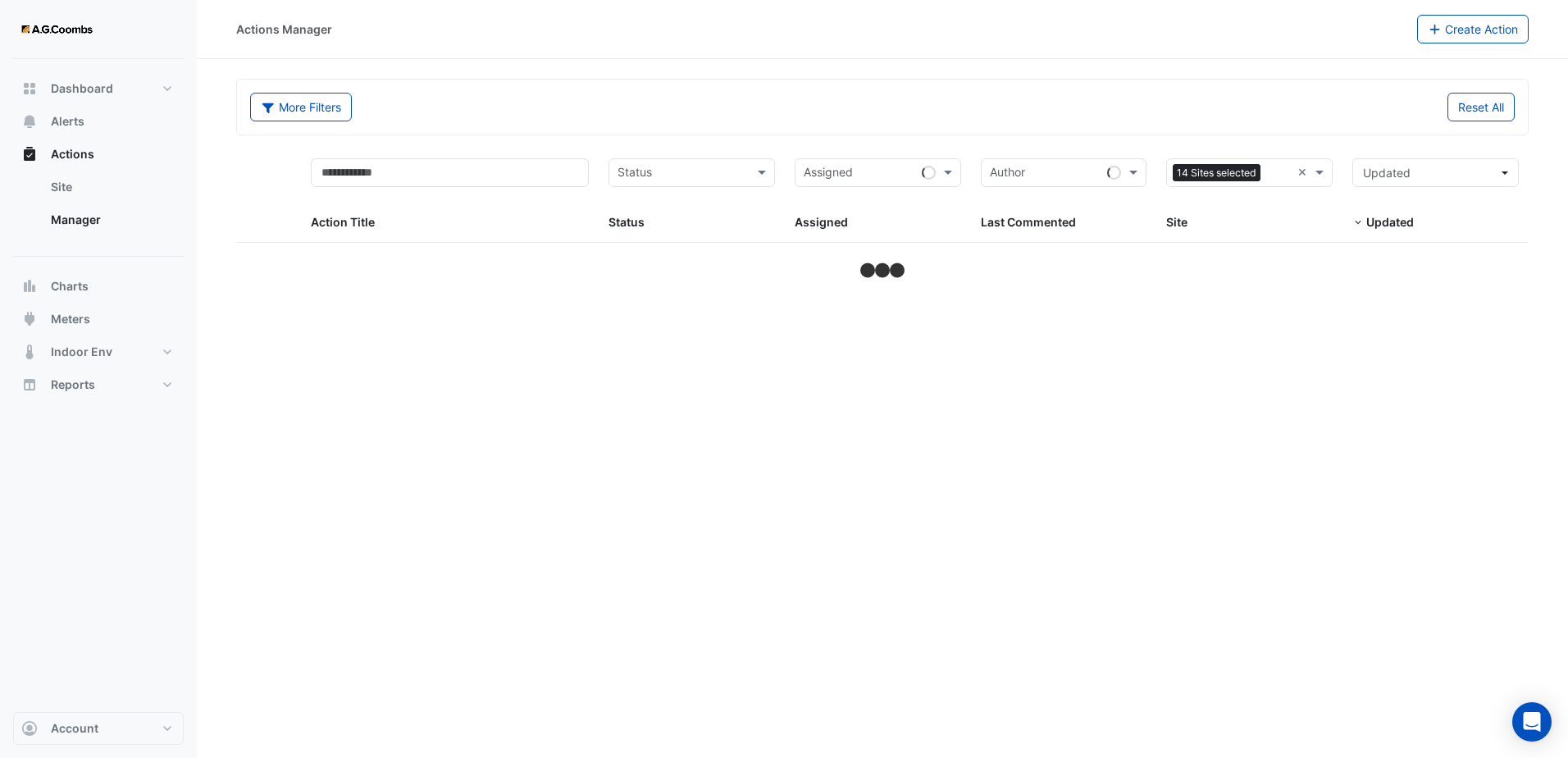
select select "***"
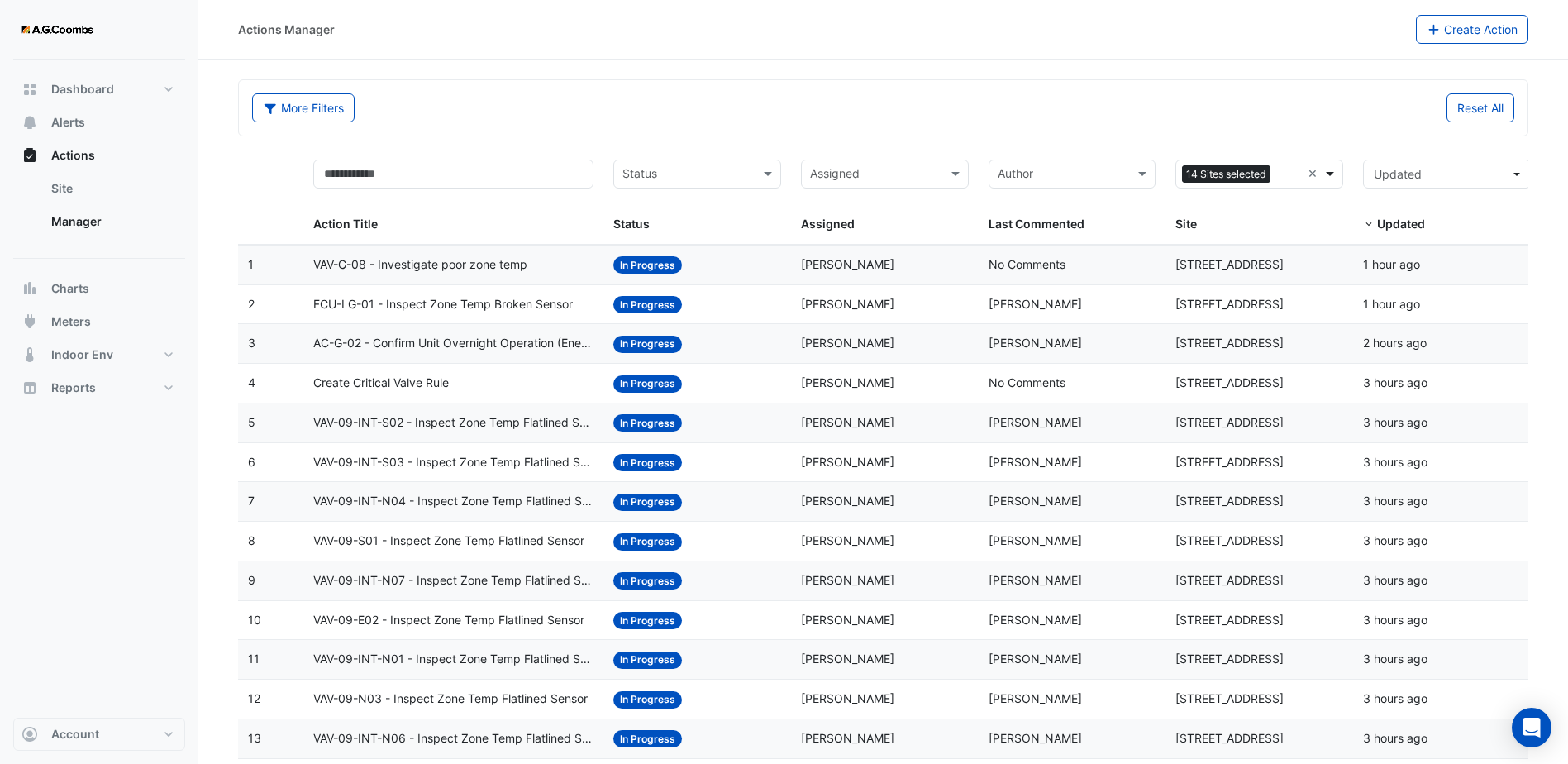
click at [1326, 172] on span at bounding box center [1332, 174] width 21 height 19
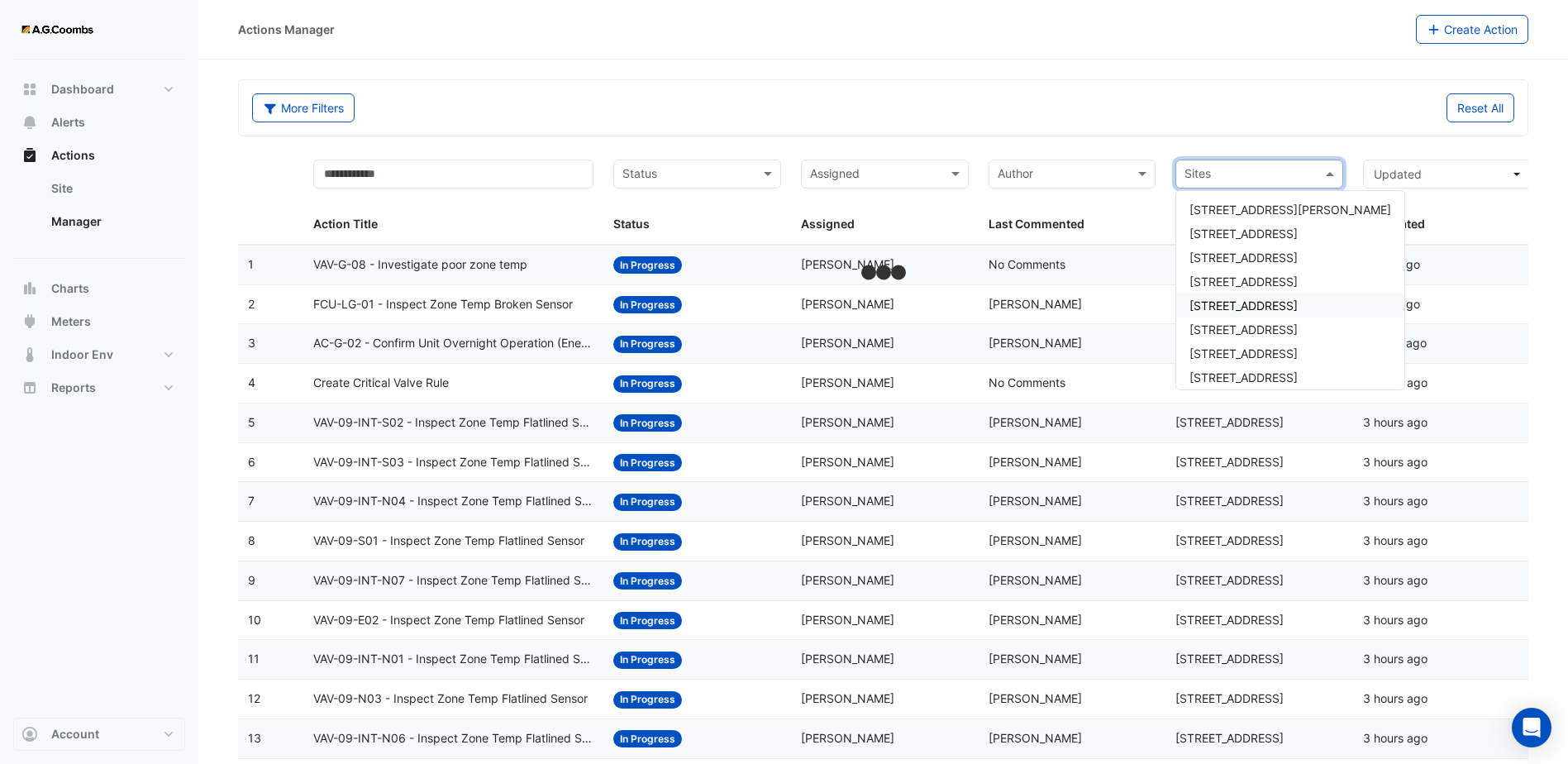
click at [1283, 302] on span "[STREET_ADDRESS]" at bounding box center [1243, 305] width 108 height 14
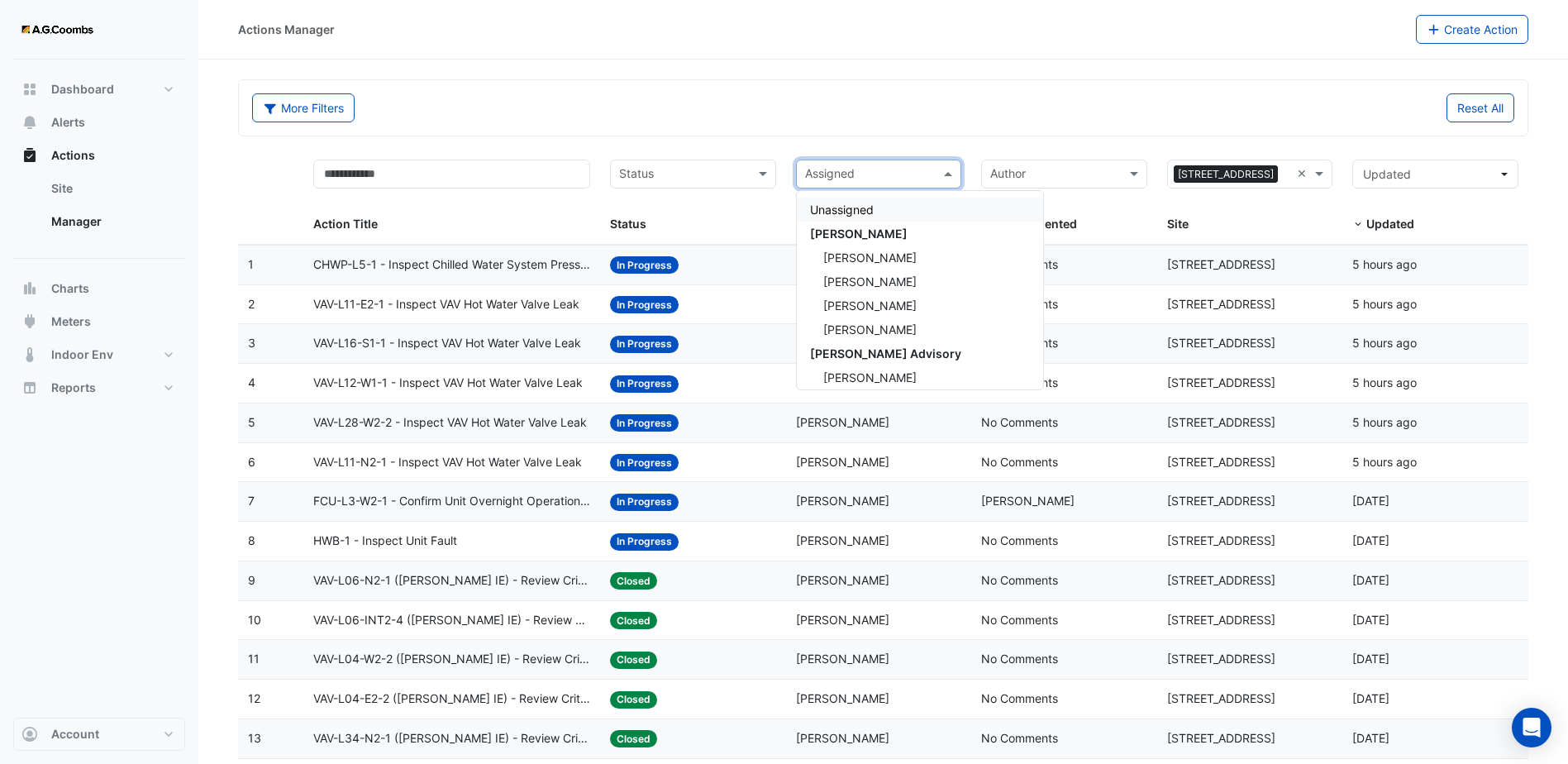
click at [850, 176] on input "text" at bounding box center [869, 176] width 129 height 19
click at [878, 254] on span "[PERSON_NAME]" at bounding box center [870, 258] width 93 height 14
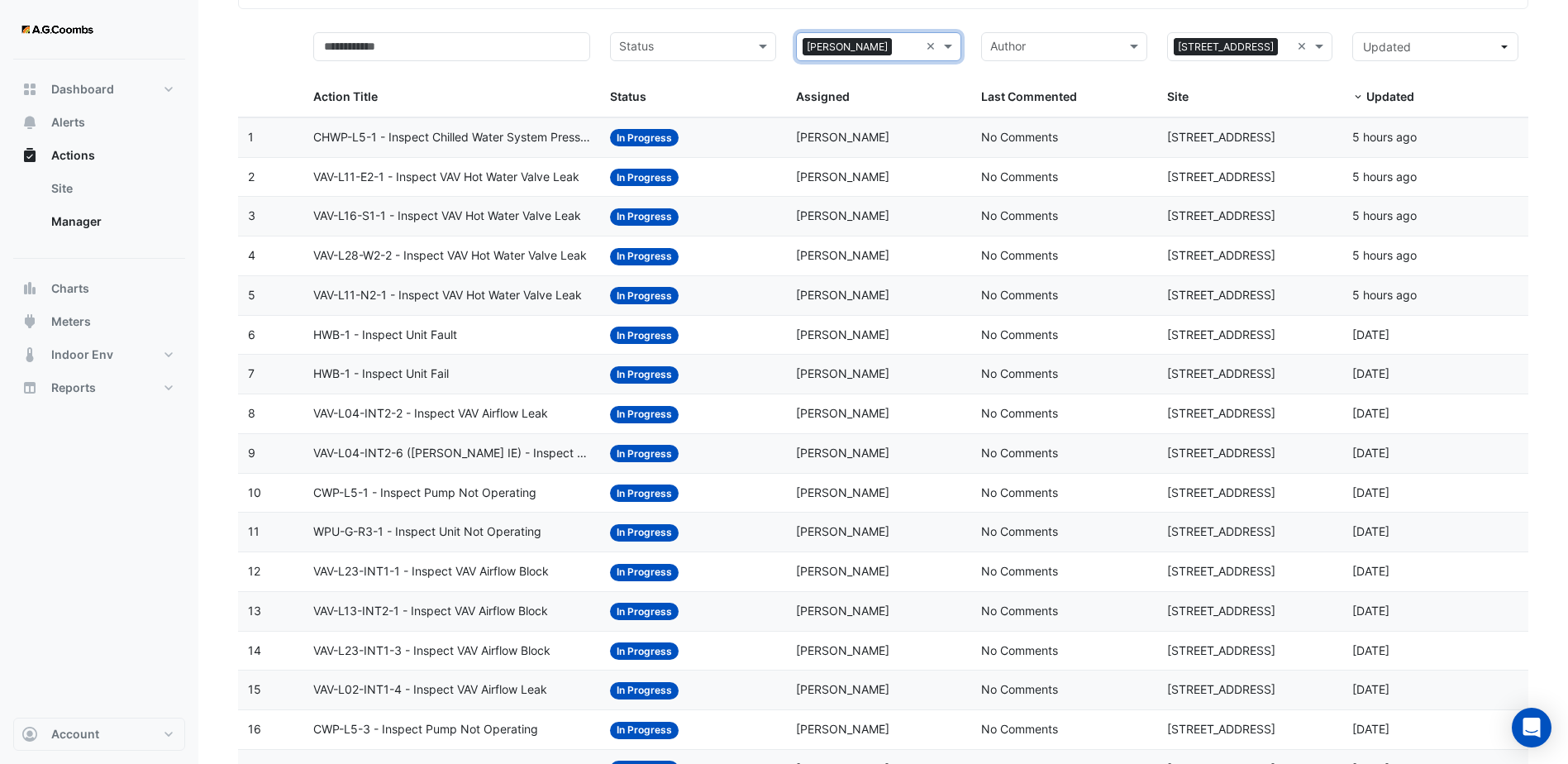
scroll to position [165, 0]
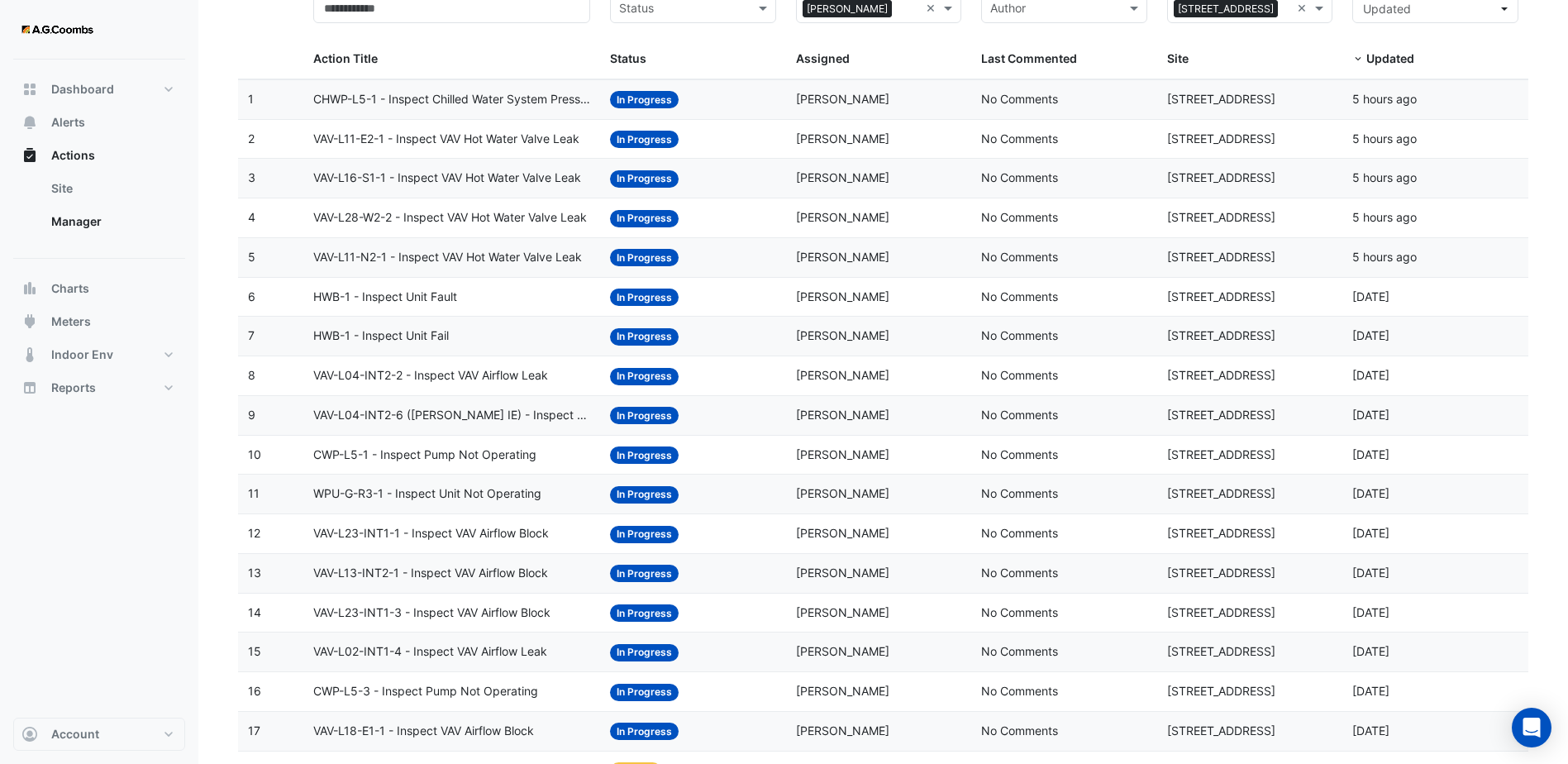
click at [507, 613] on span "VAV-L23-INT1-3 - Inspect VAV Airflow Block" at bounding box center [432, 613] width 237 height 19
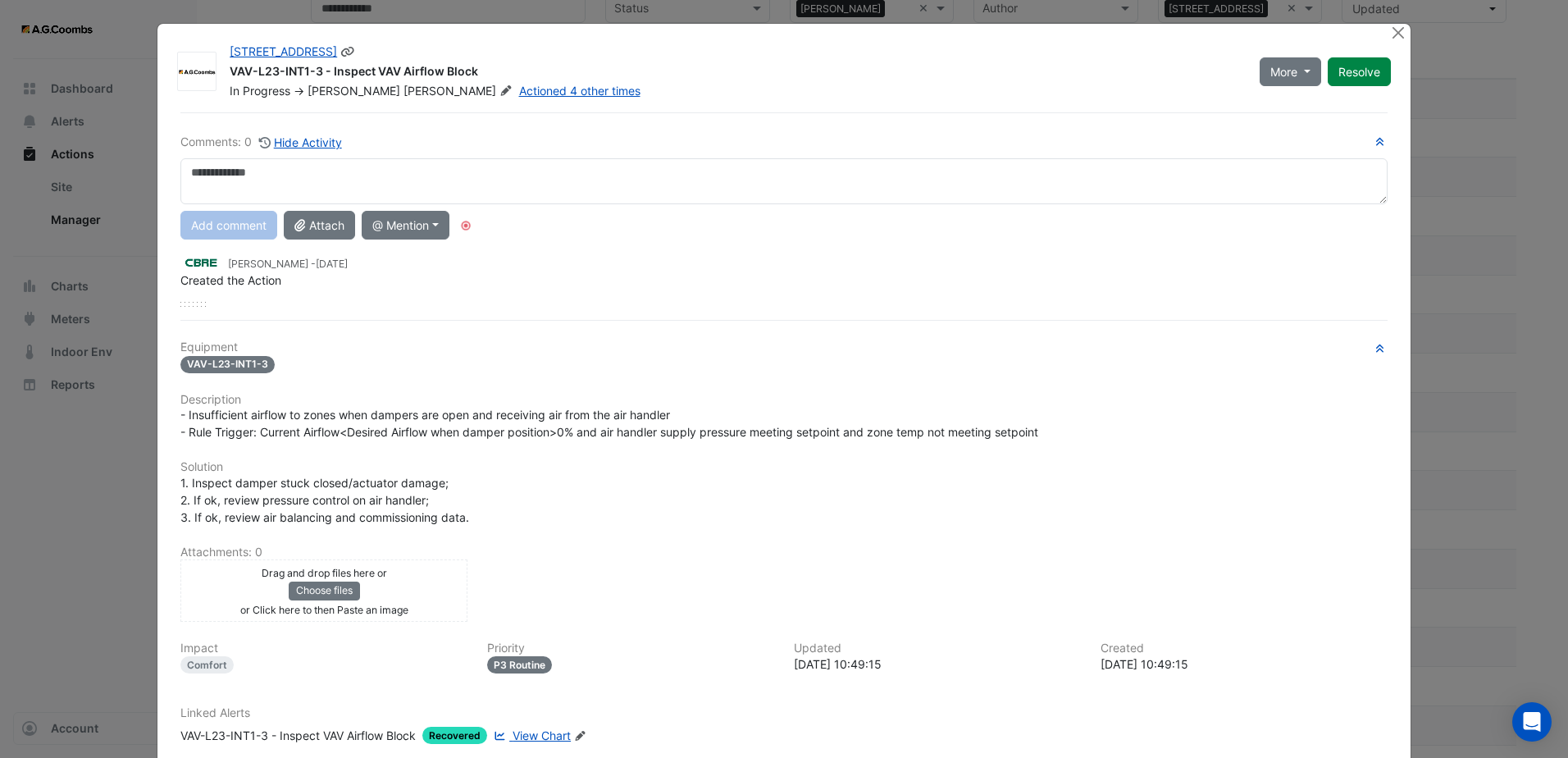
click at [1359, 74] on button "Resolve" at bounding box center [1359, 71] width 64 height 28
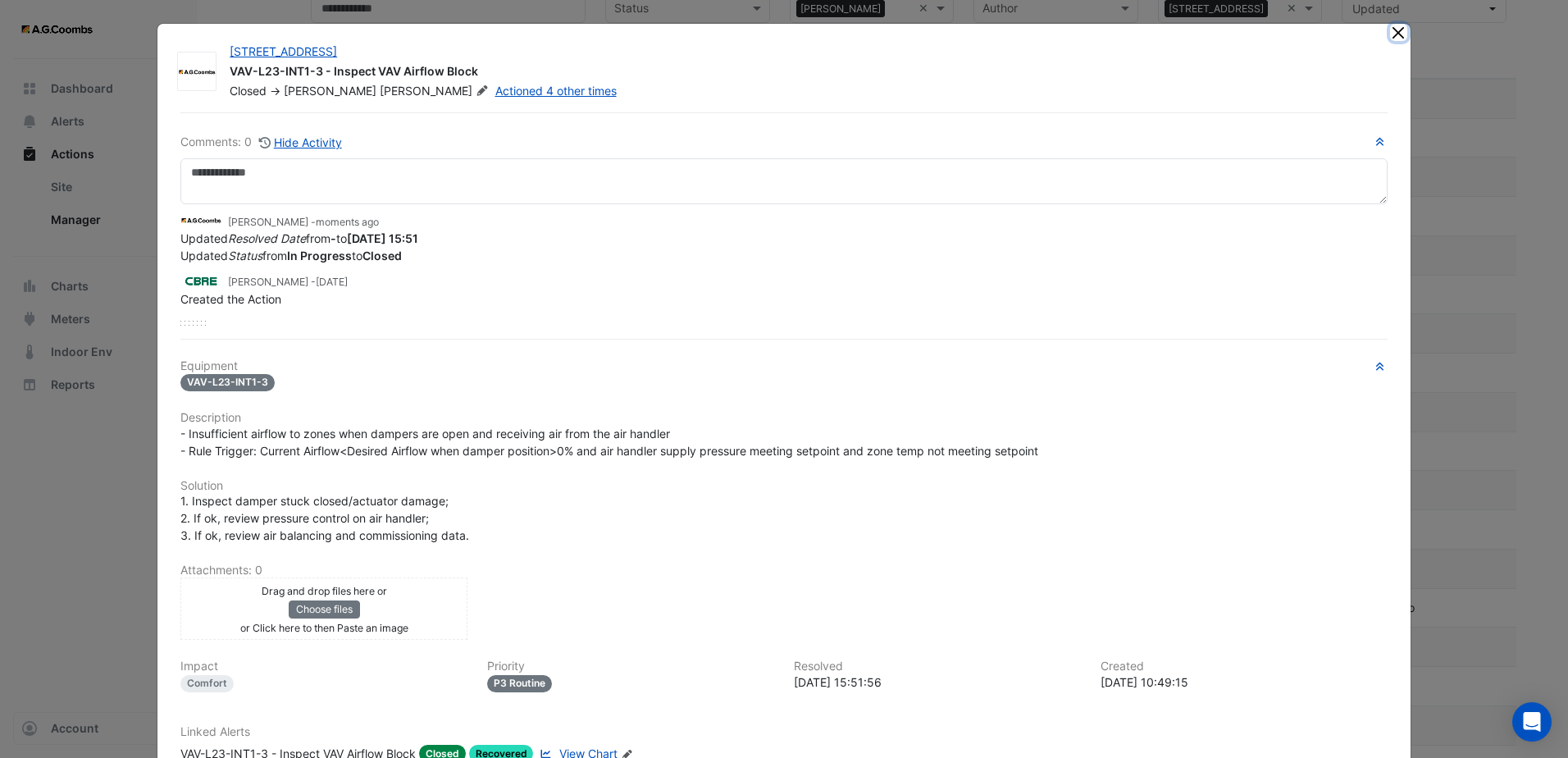
click at [1390, 36] on button "Close" at bounding box center [1399, 33] width 17 height 17
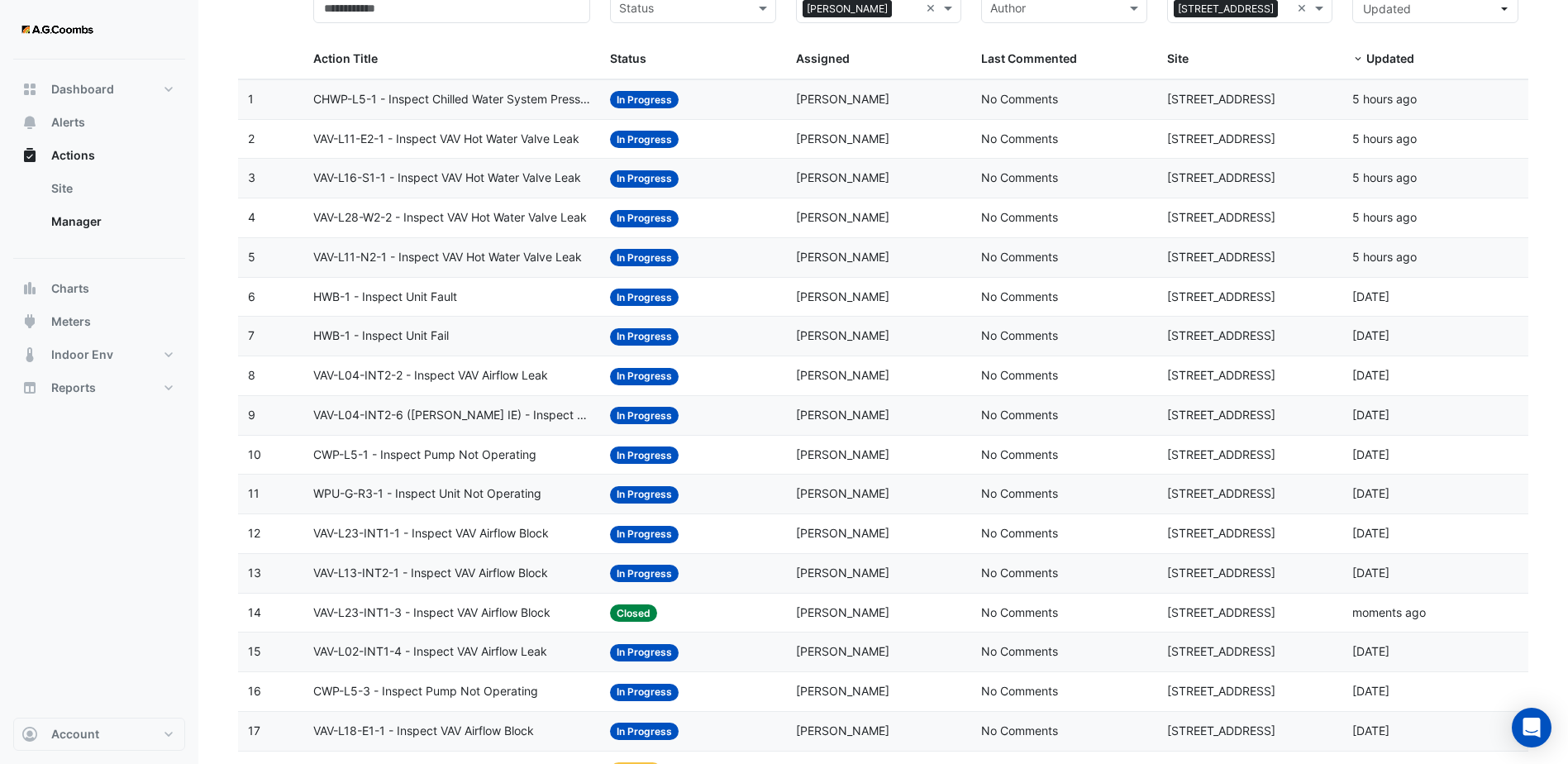
scroll to position [248, 0]
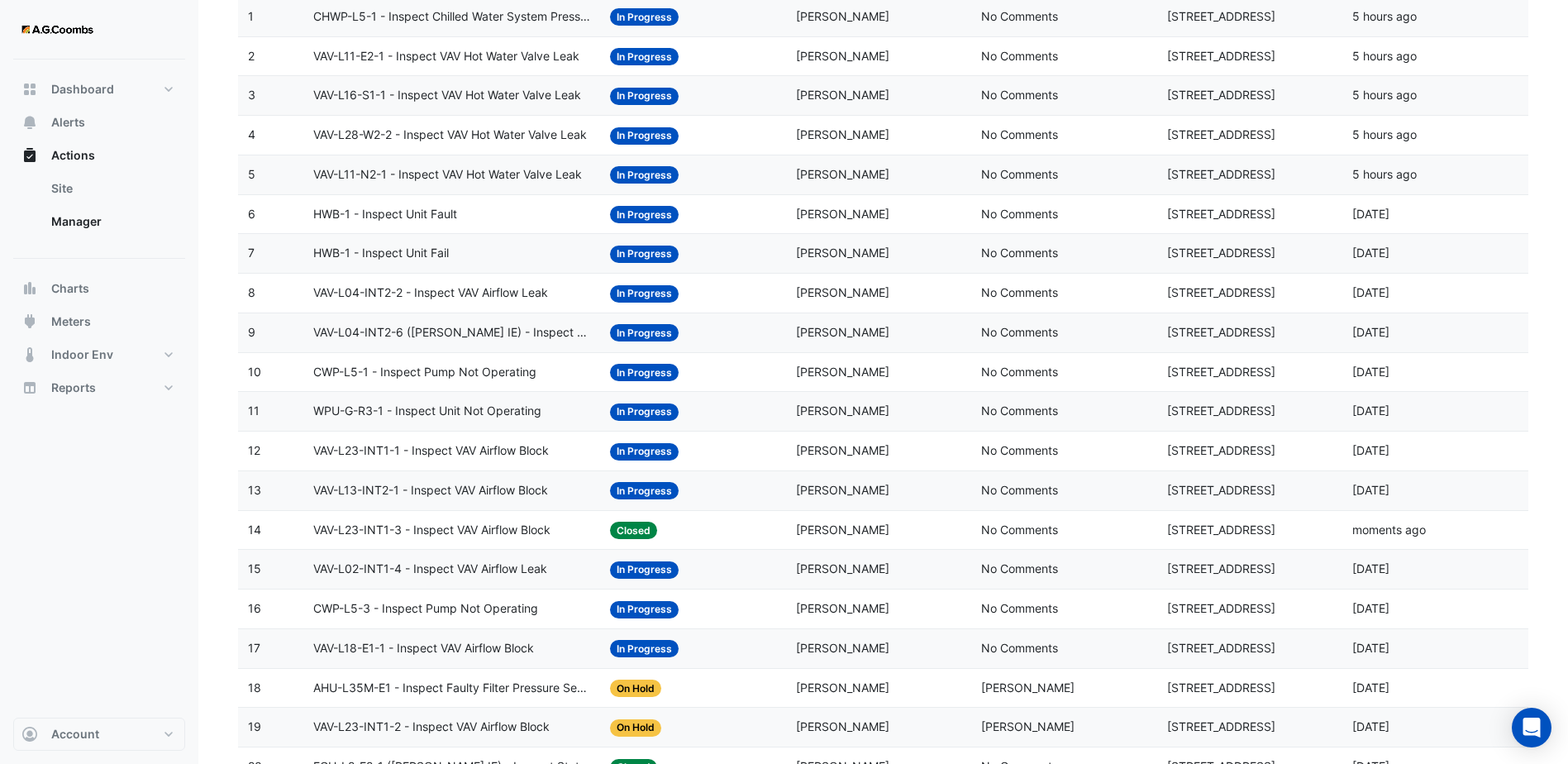
click at [520, 567] on span "VAV-L02-INT1-4 - Inspect VAV Airflow Leak" at bounding box center [430, 569] width 234 height 19
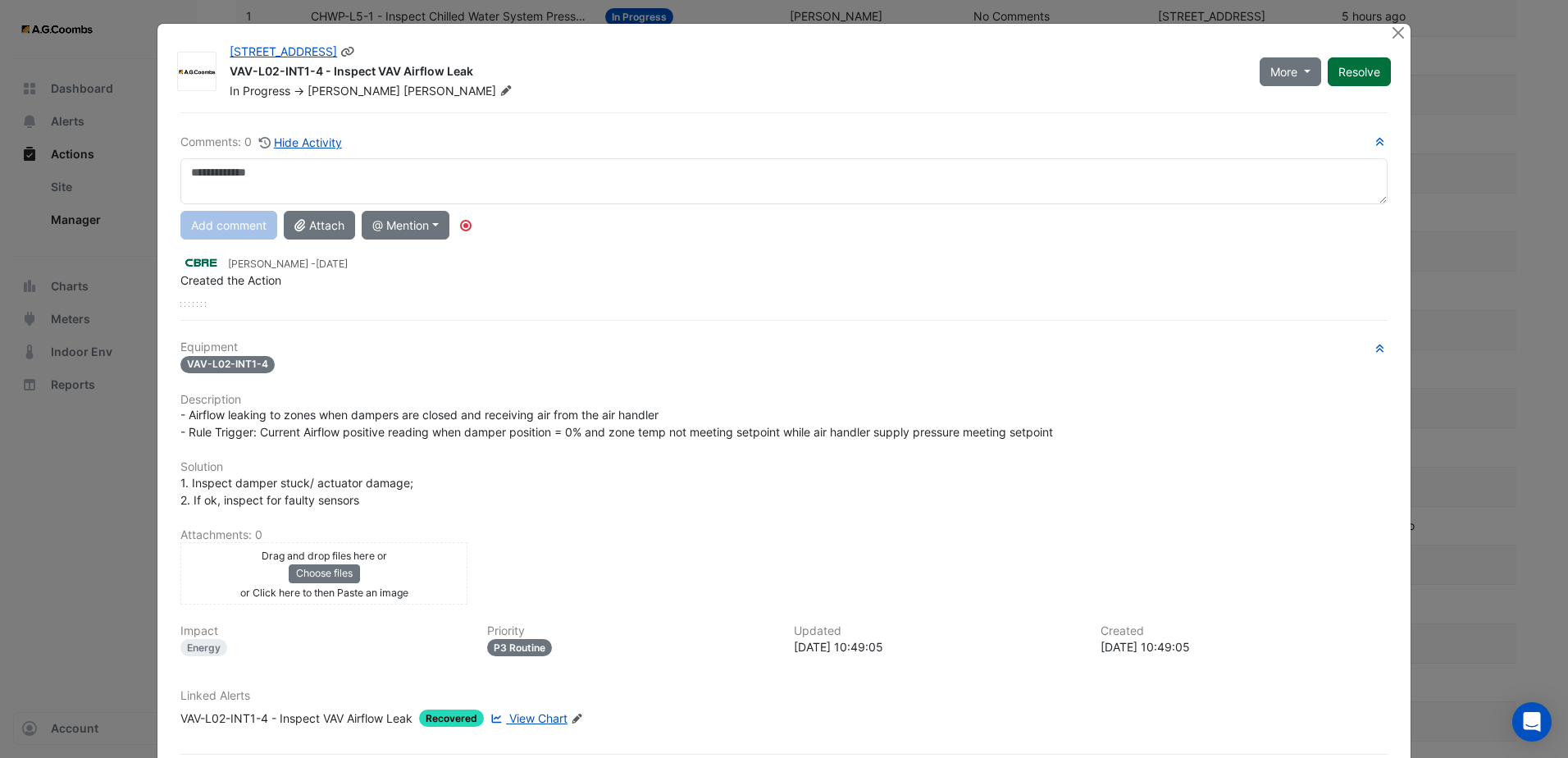
click at [1368, 77] on button "Resolve" at bounding box center [1359, 71] width 64 height 28
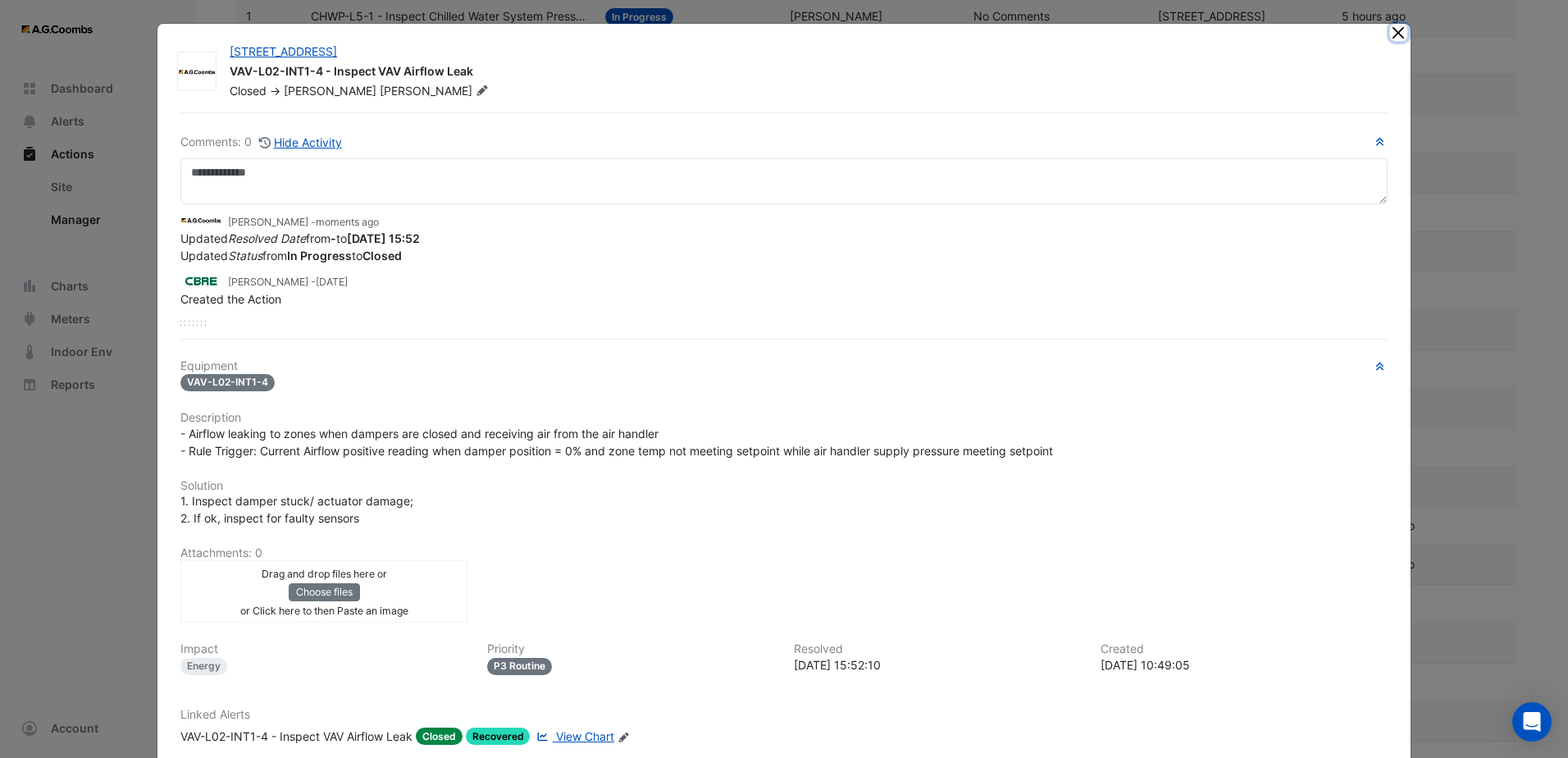
click at [1395, 33] on button "Close" at bounding box center [1399, 33] width 17 height 17
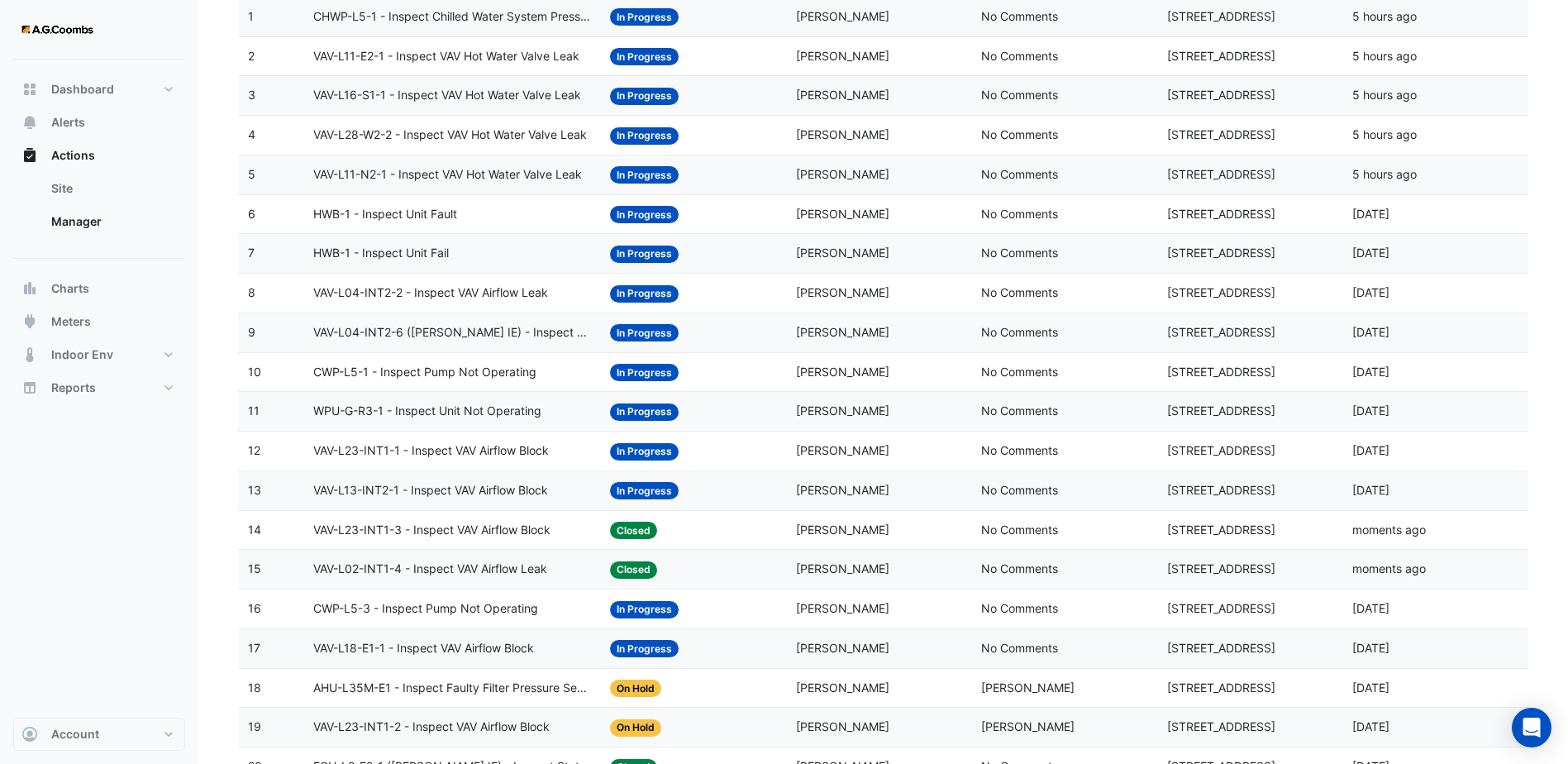
click at [497, 450] on span "VAV-L23-INT1-1 - Inspect VAV Airflow Block" at bounding box center [431, 451] width 235 height 19
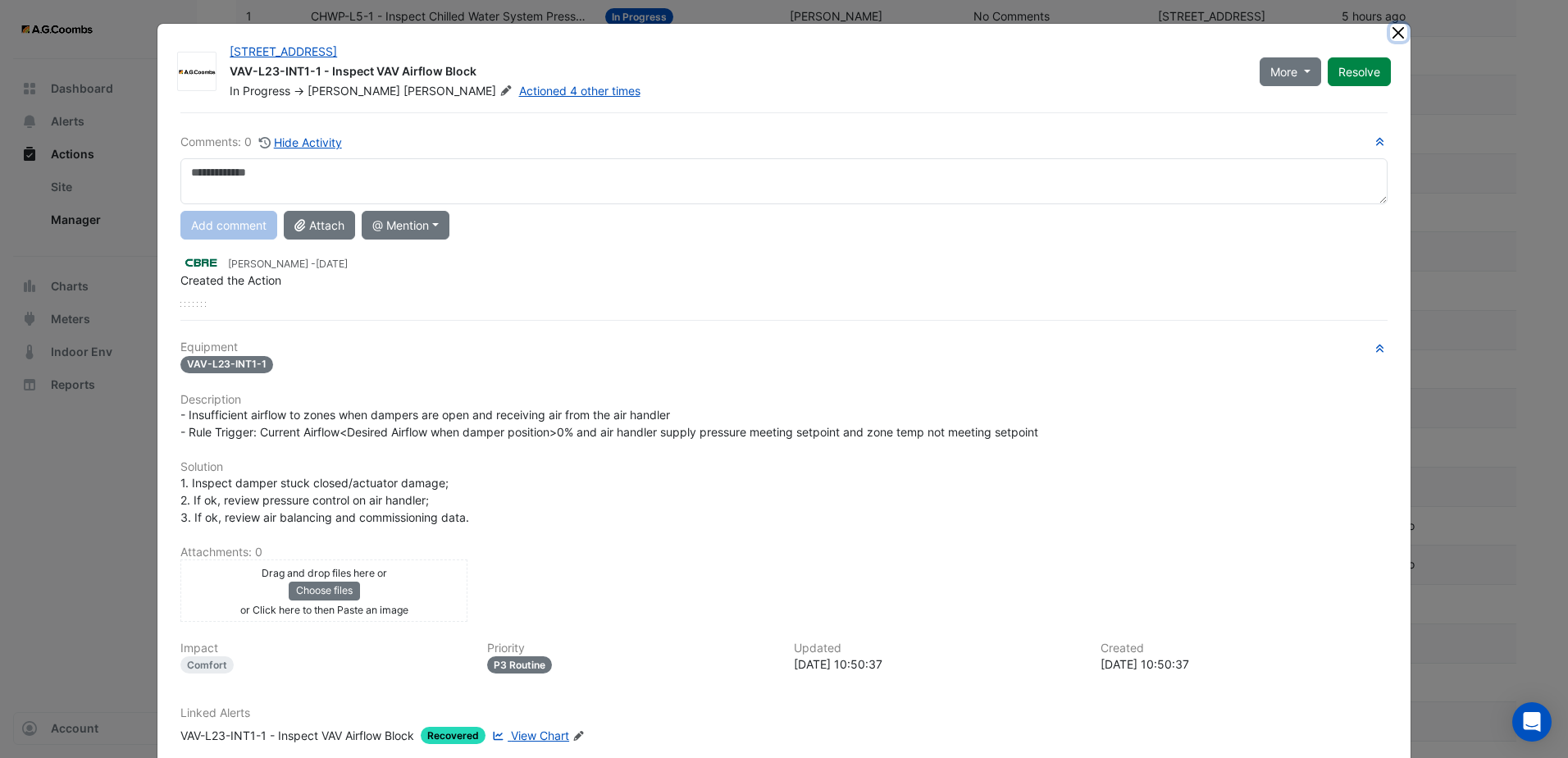
click at [1391, 36] on button "Close" at bounding box center [1399, 33] width 17 height 17
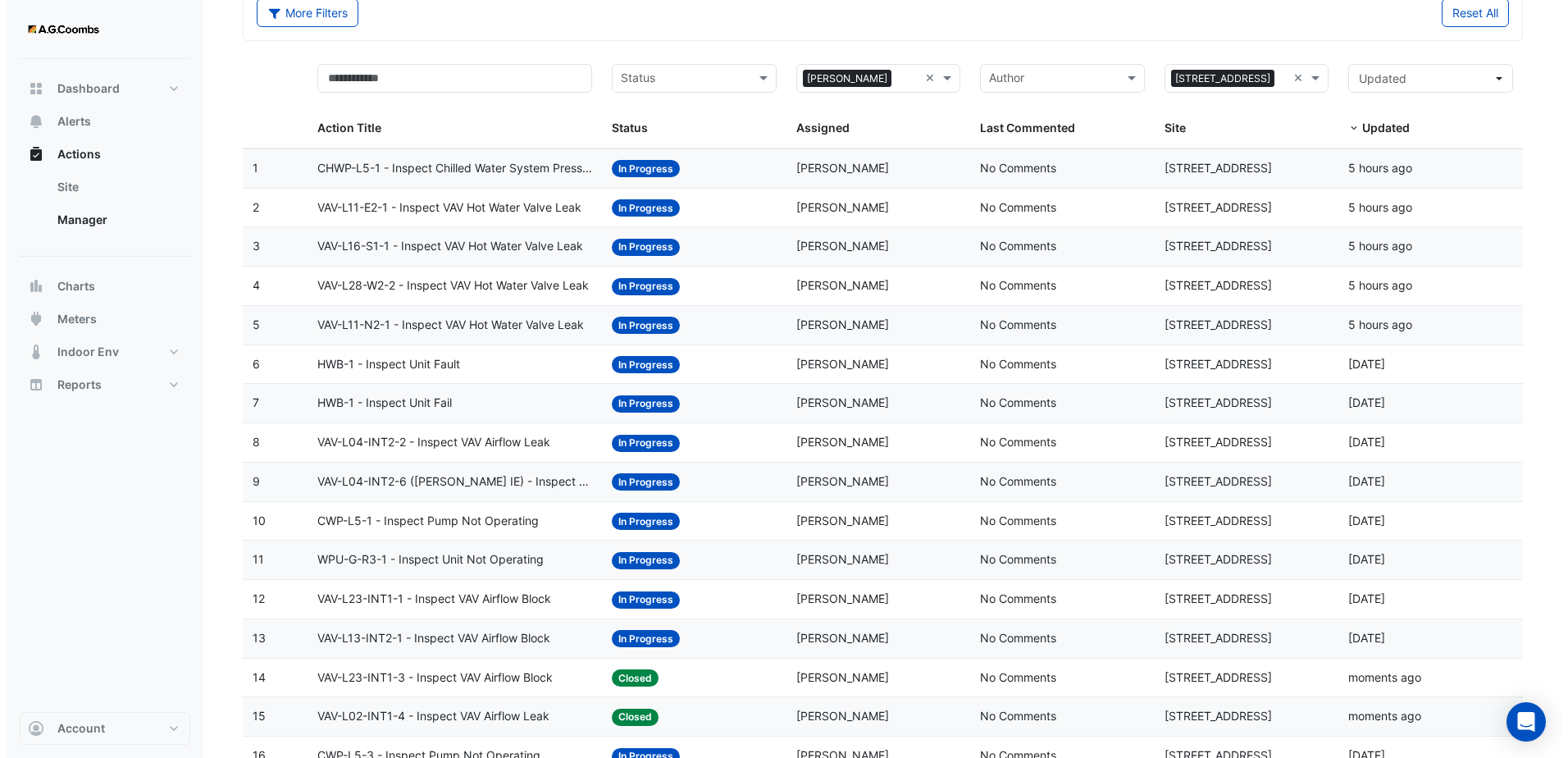
scroll to position [82, 0]
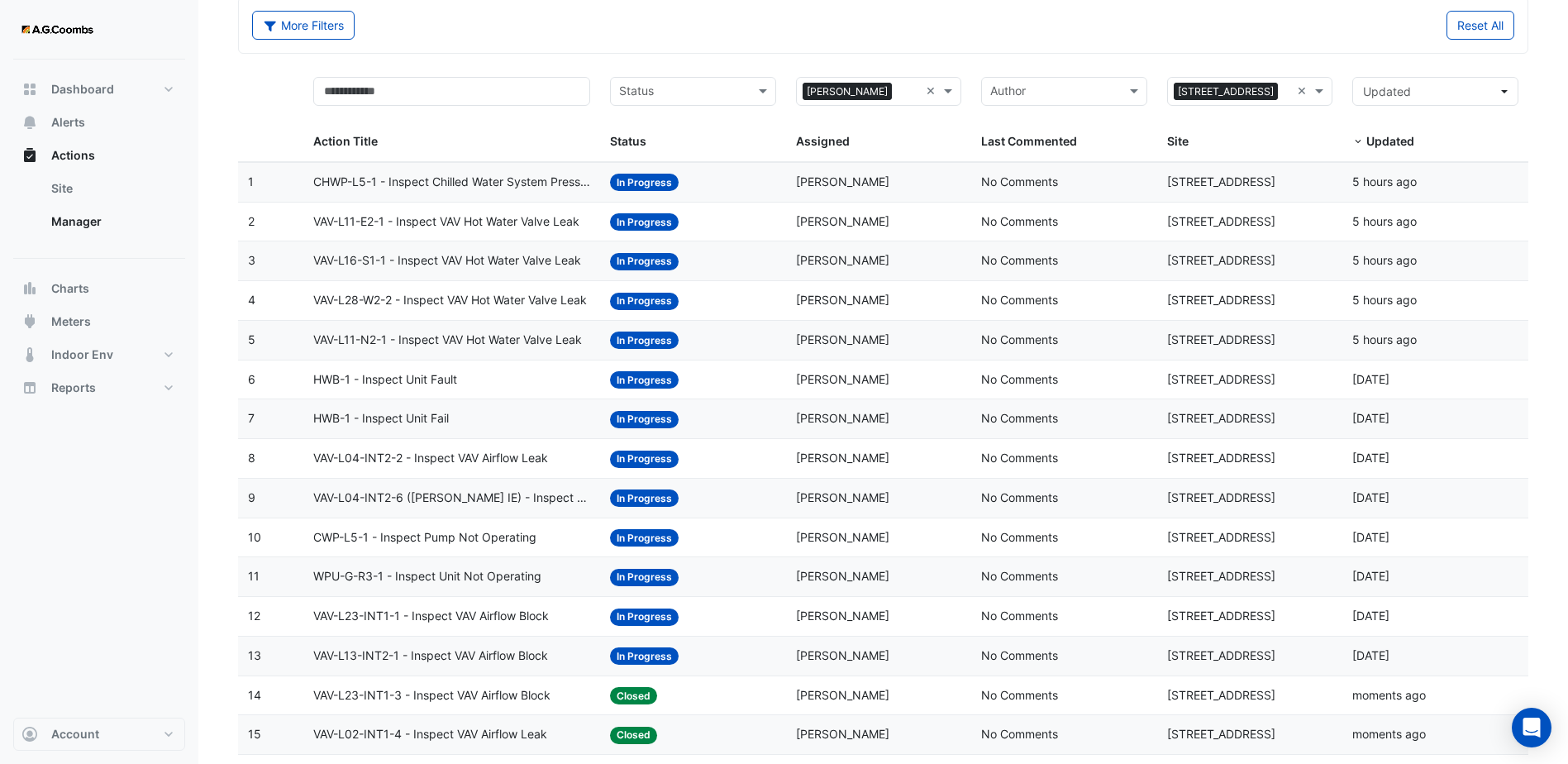
click at [465, 294] on span "VAV-L28-W2-2 - Inspect VAV Hot Water Valve Leak" at bounding box center [450, 300] width 273 height 19
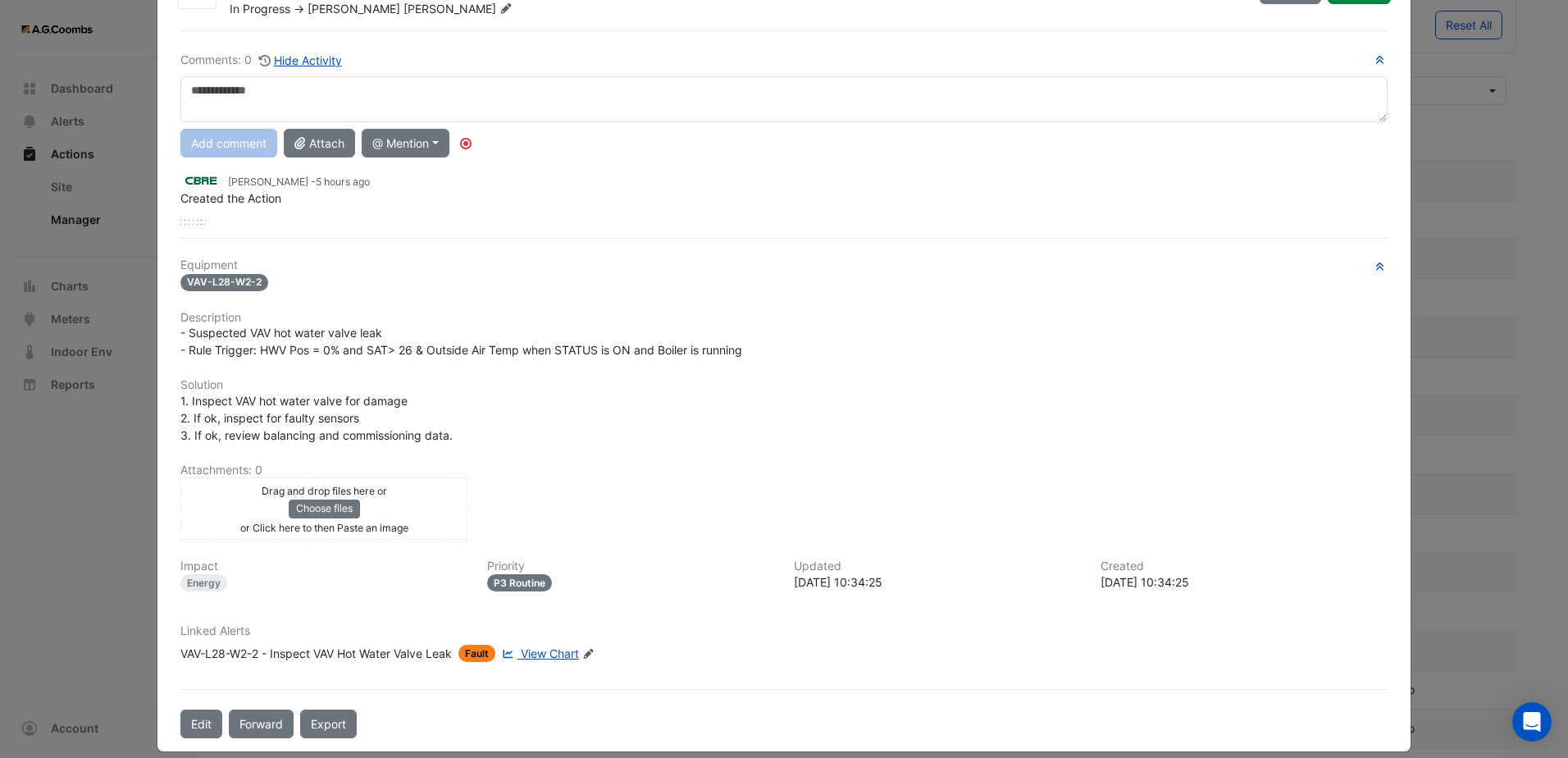
click at [522, 650] on span "View Chart" at bounding box center [550, 653] width 58 height 14
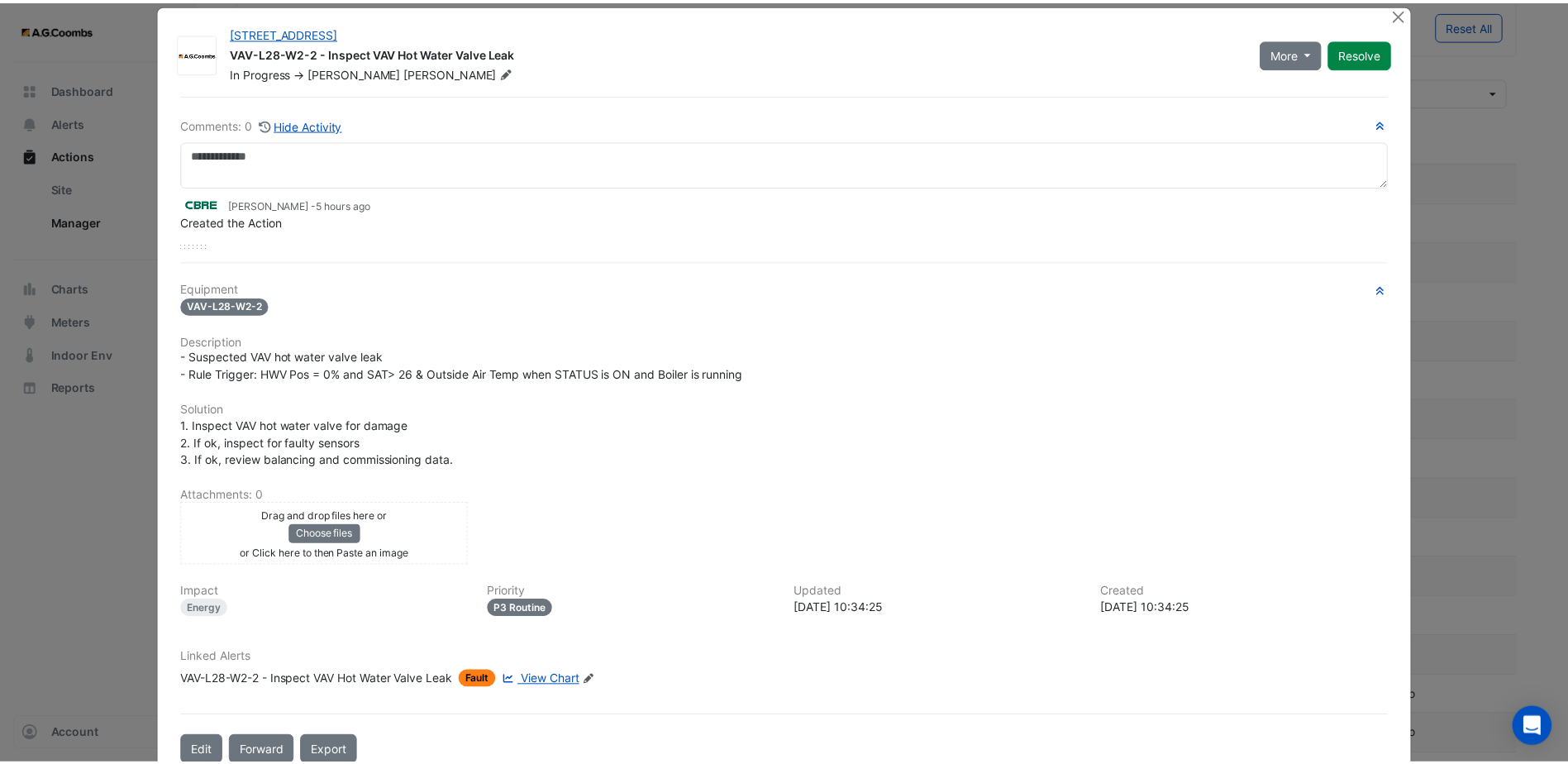
scroll to position [0, 0]
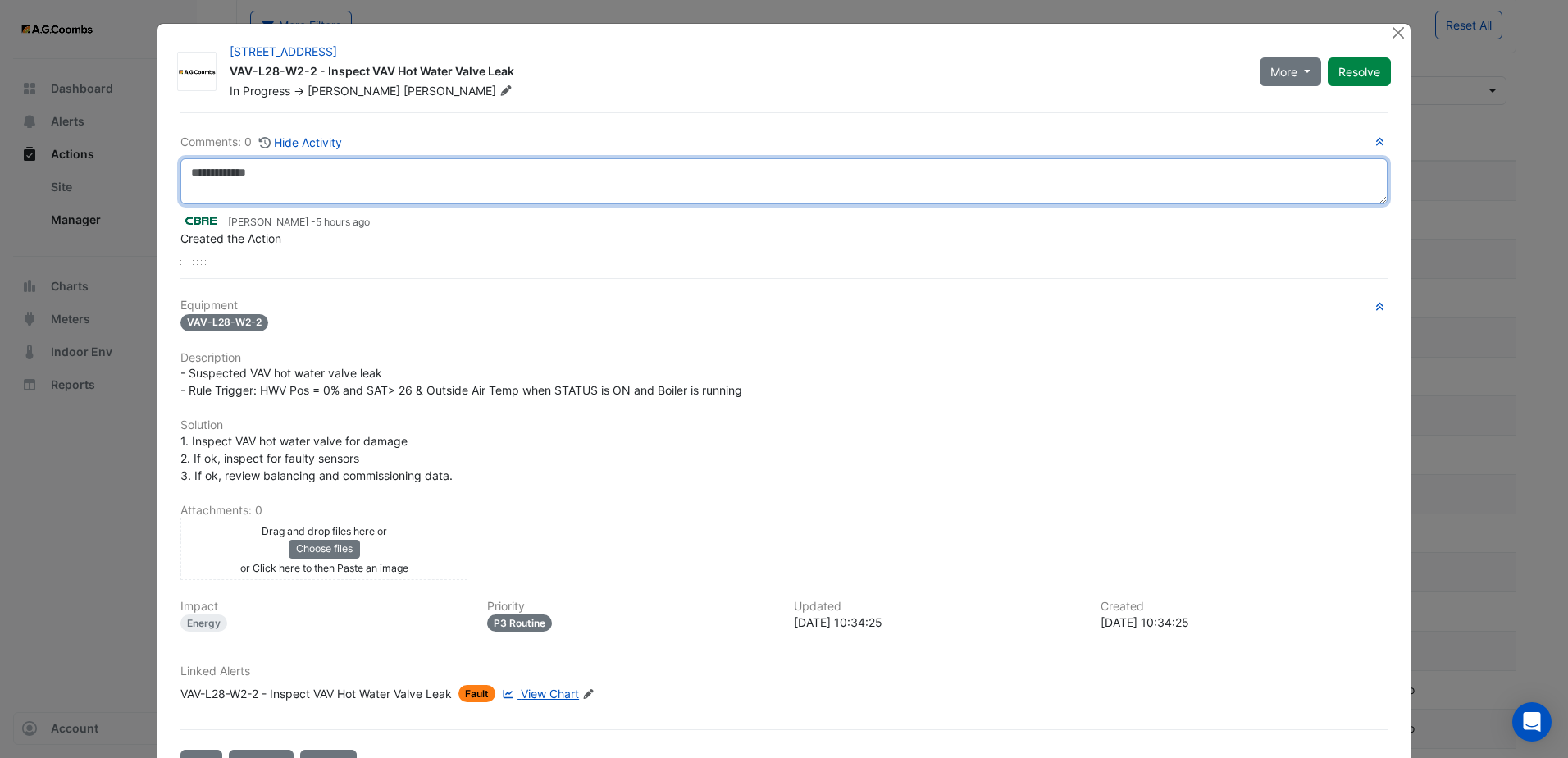
click at [513, 187] on textarea at bounding box center [784, 181] width 1208 height 46
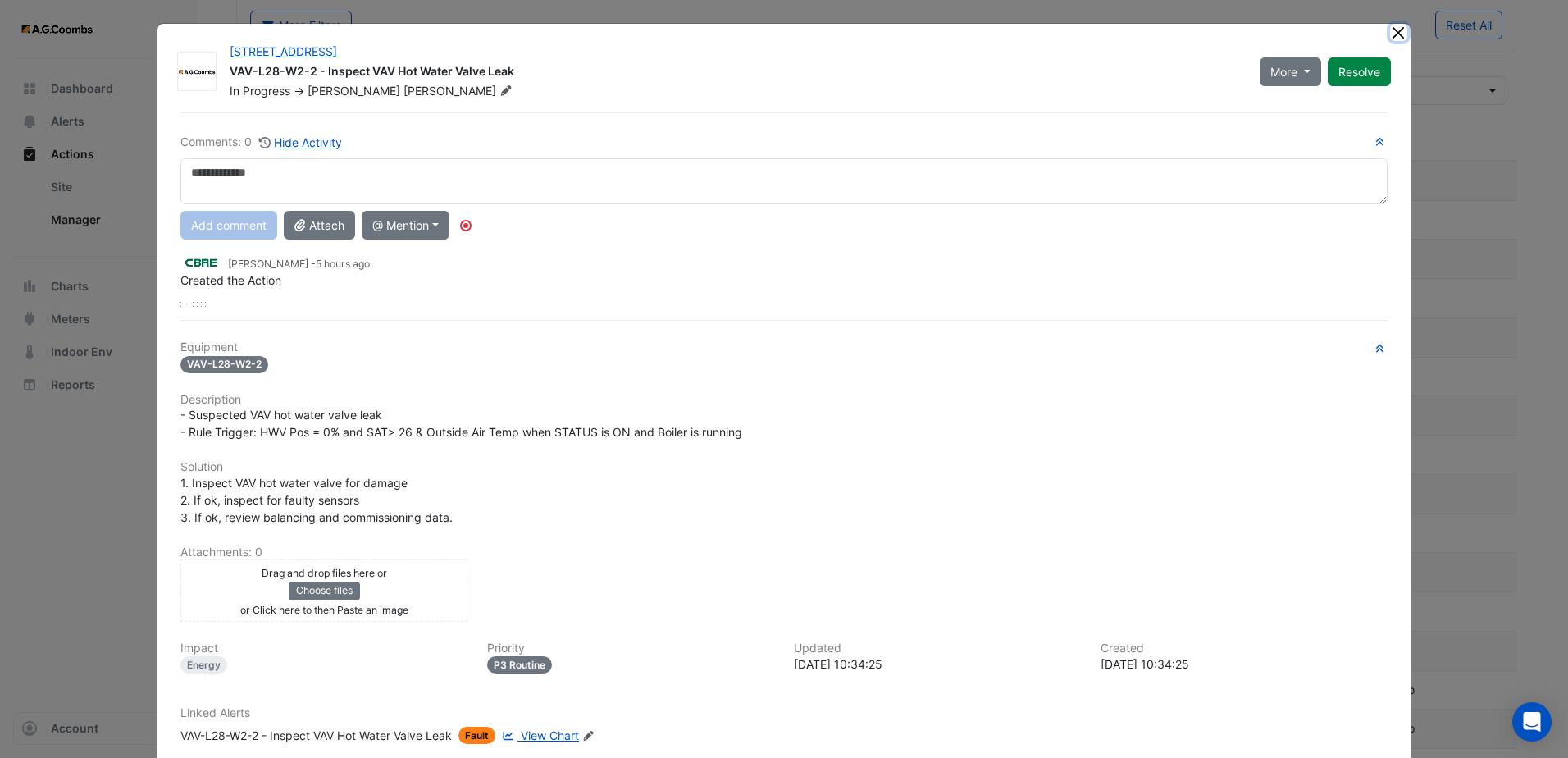
click at [1393, 34] on button "Close" at bounding box center [1399, 33] width 17 height 17
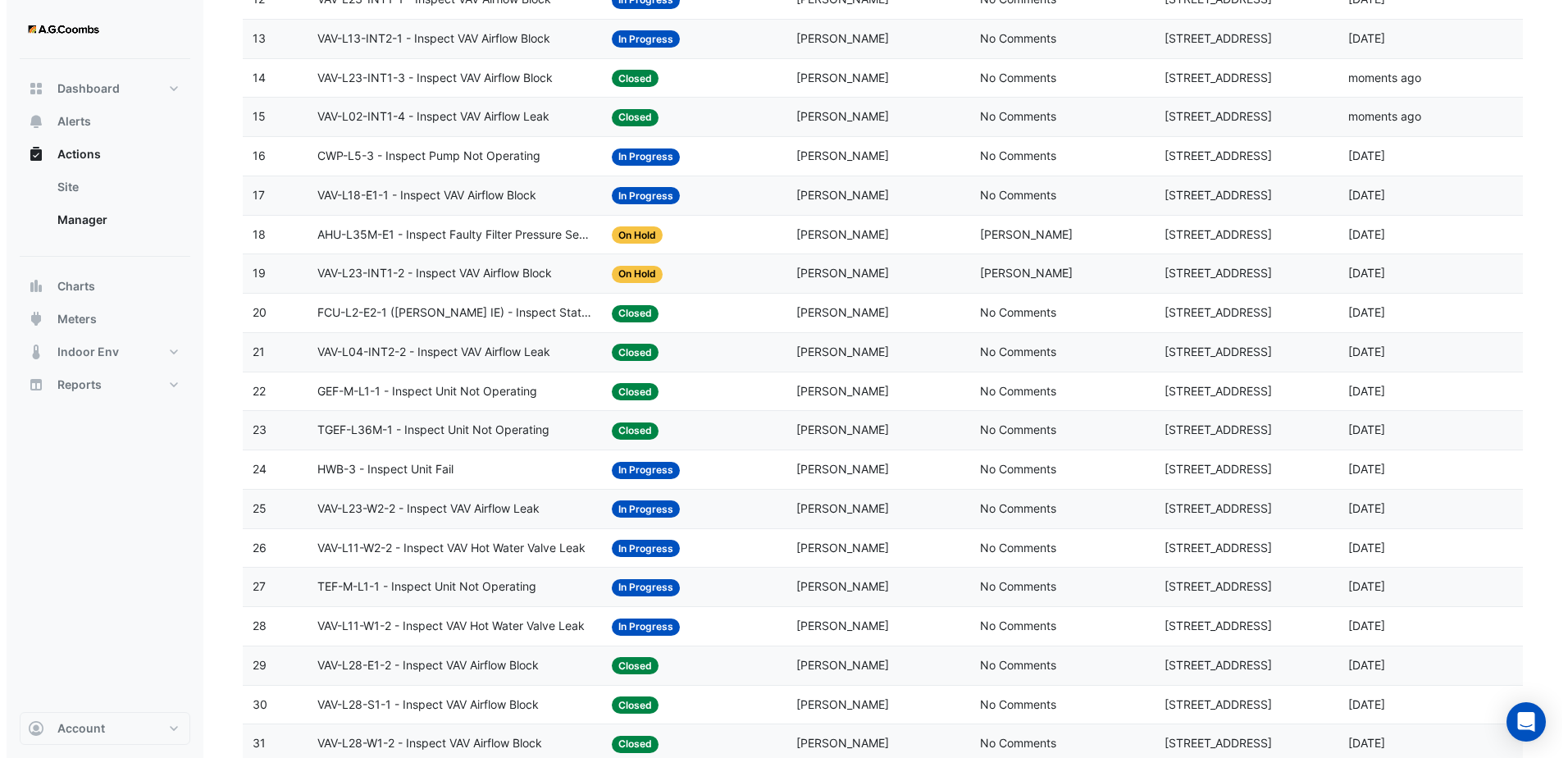
scroll to position [657, 0]
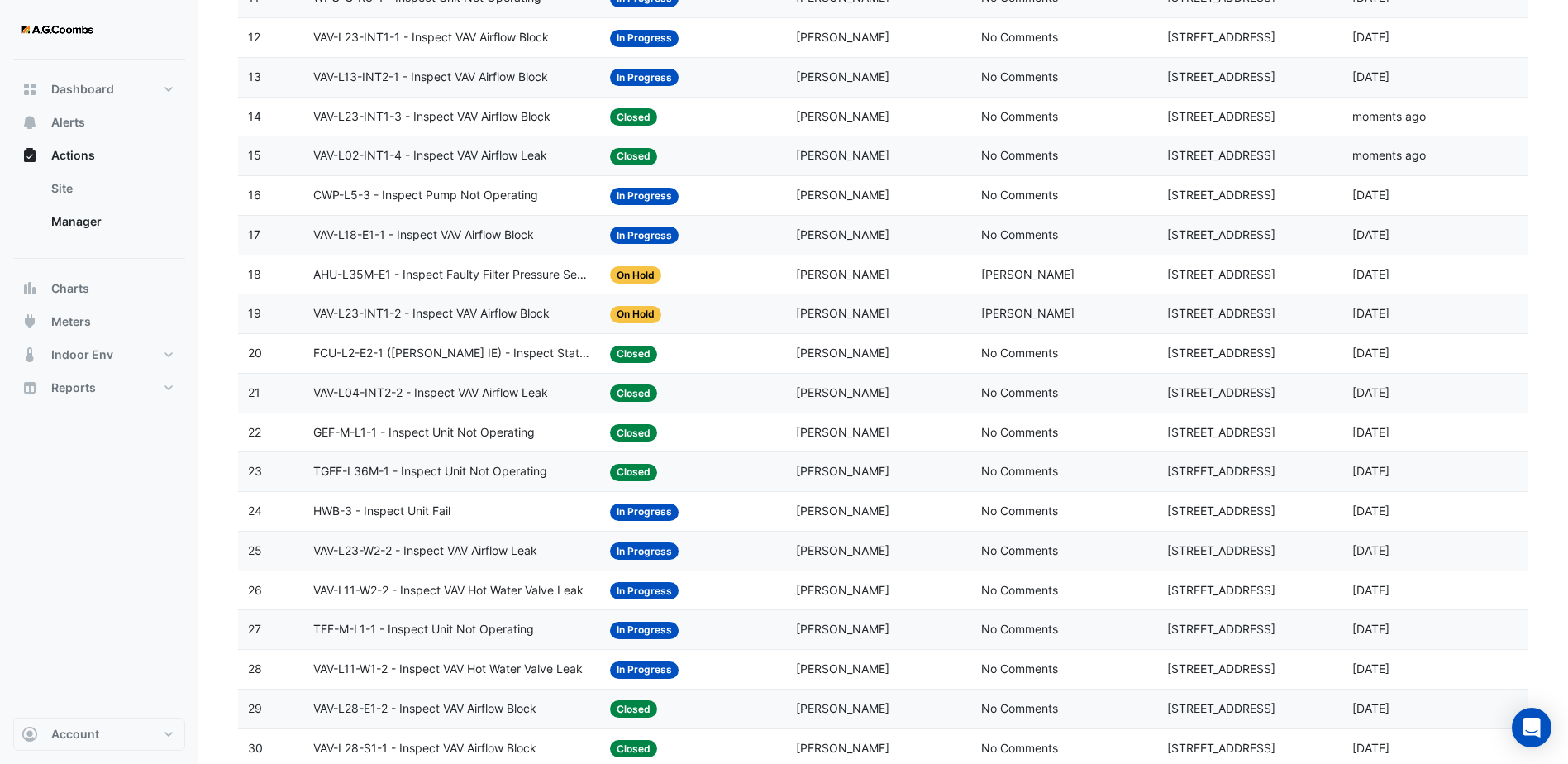
click at [532, 273] on span "AHU-L35M-E1 - Inspect Faulty Filter Pressure Sensor" at bounding box center [451, 275] width 277 height 19
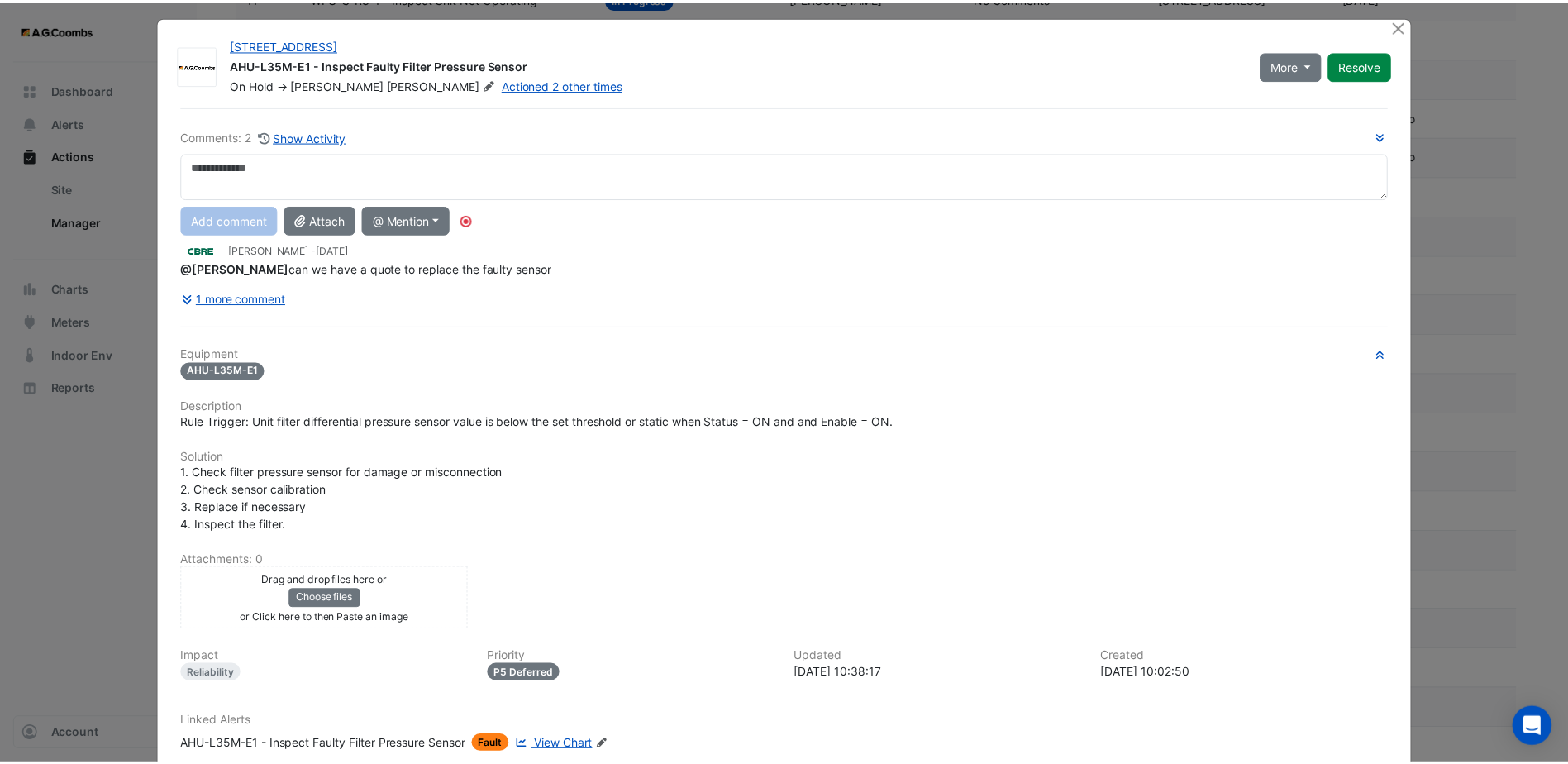
scroll to position [0, 0]
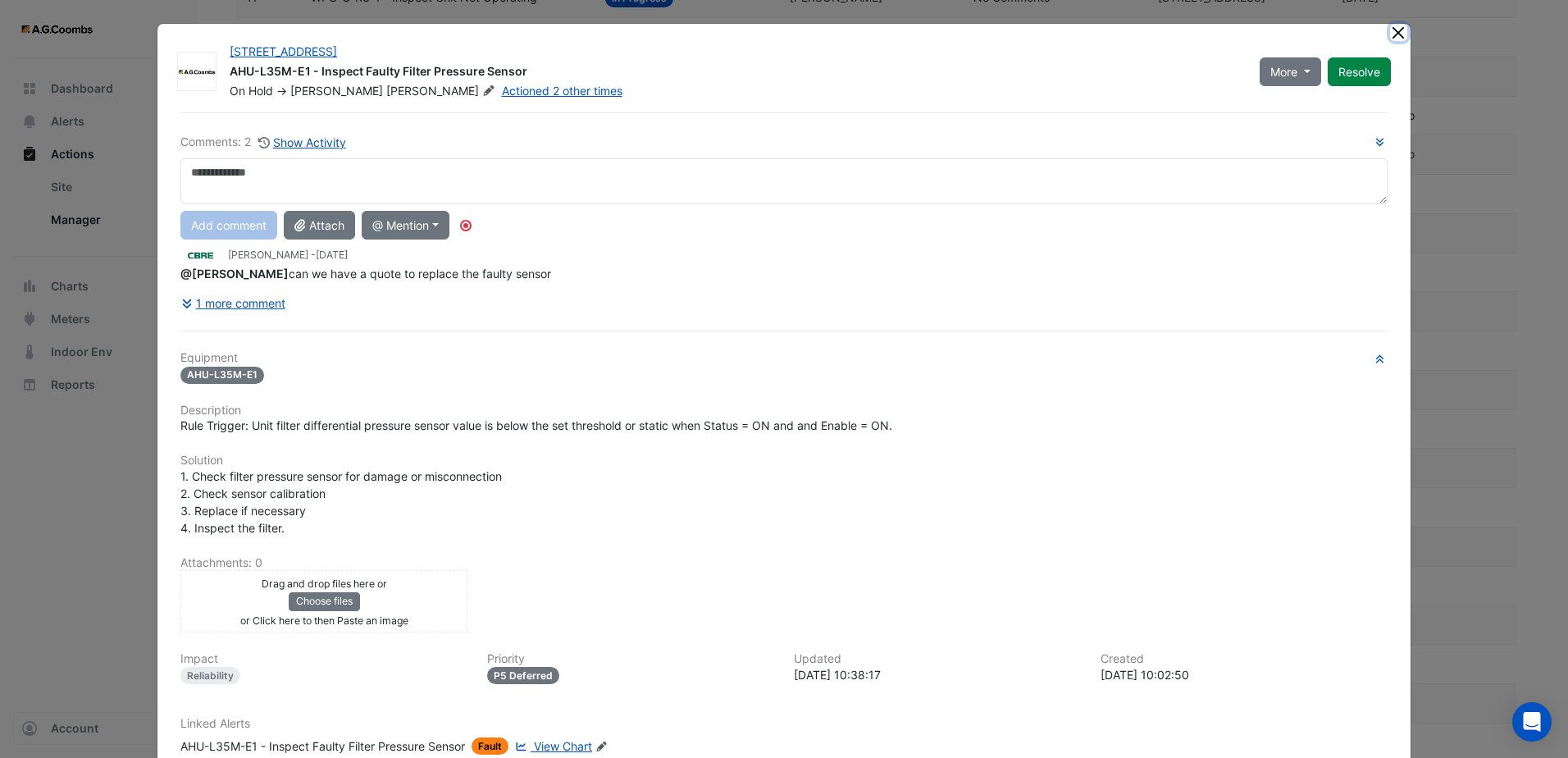
click at [1390, 24] on button "Close" at bounding box center [1399, 33] width 17 height 17
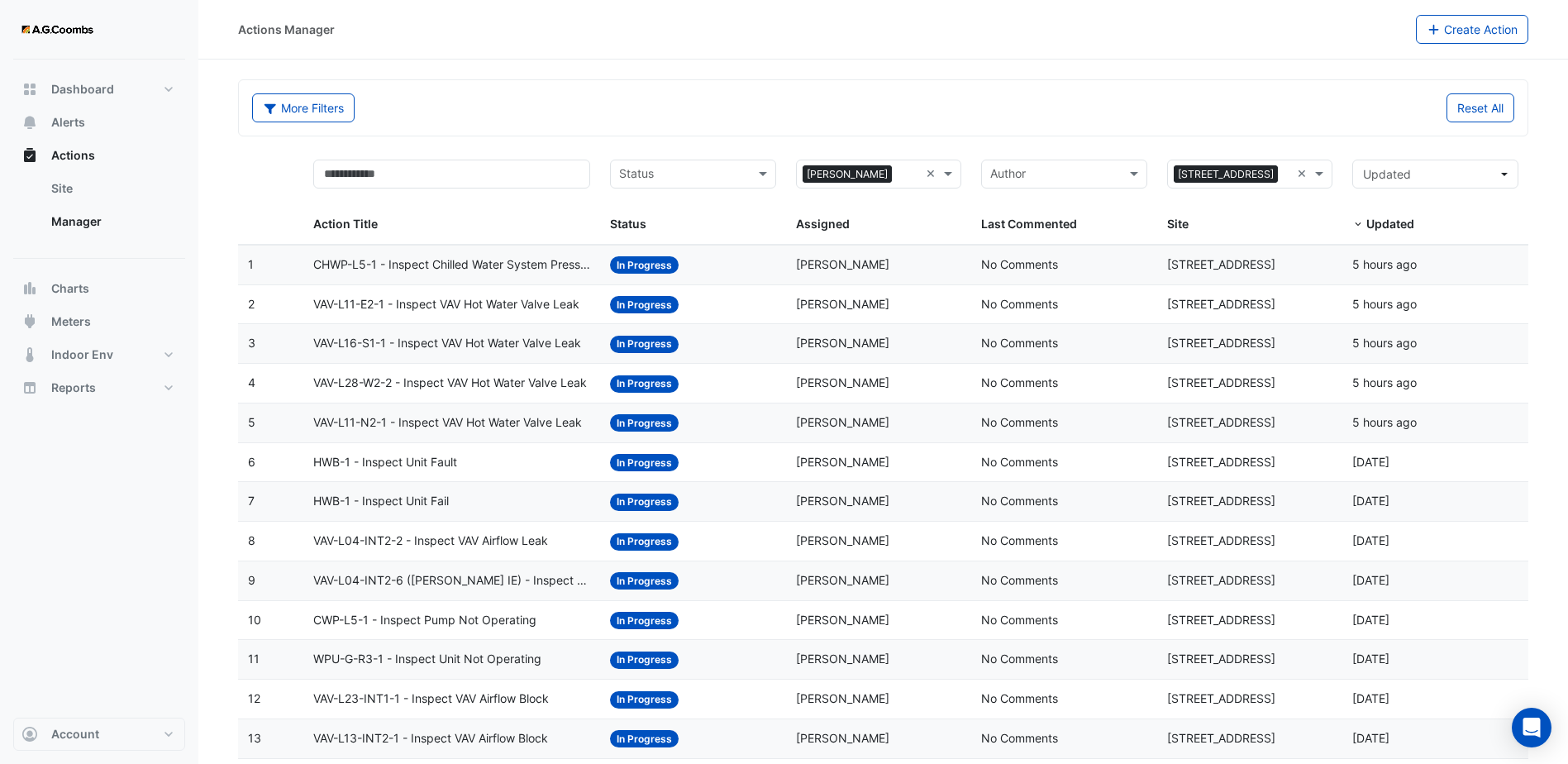
click at [522, 354] on datatable-body-cell "Action Title: VAV-L16-S1-1 - Inspect VAV Hot Water Valve Leak" at bounding box center [451, 343] width 297 height 39
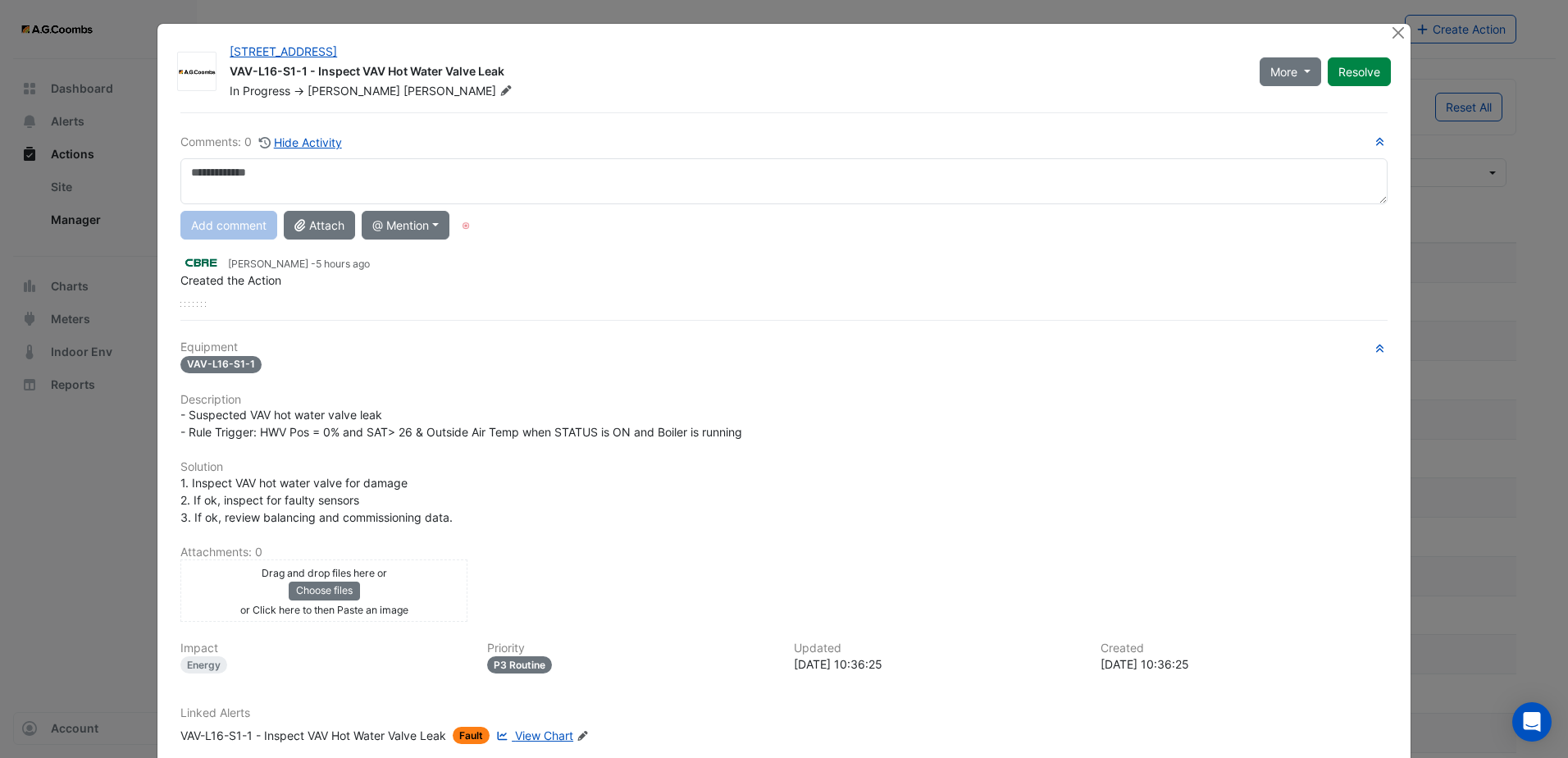
click at [69, 470] on ngb-modal-window "[STREET_ADDRESS] VAV-L16-S1-1 - Inspect VAV Hot Water Valve Leak In Progress ->…" at bounding box center [784, 379] width 1568 height 758
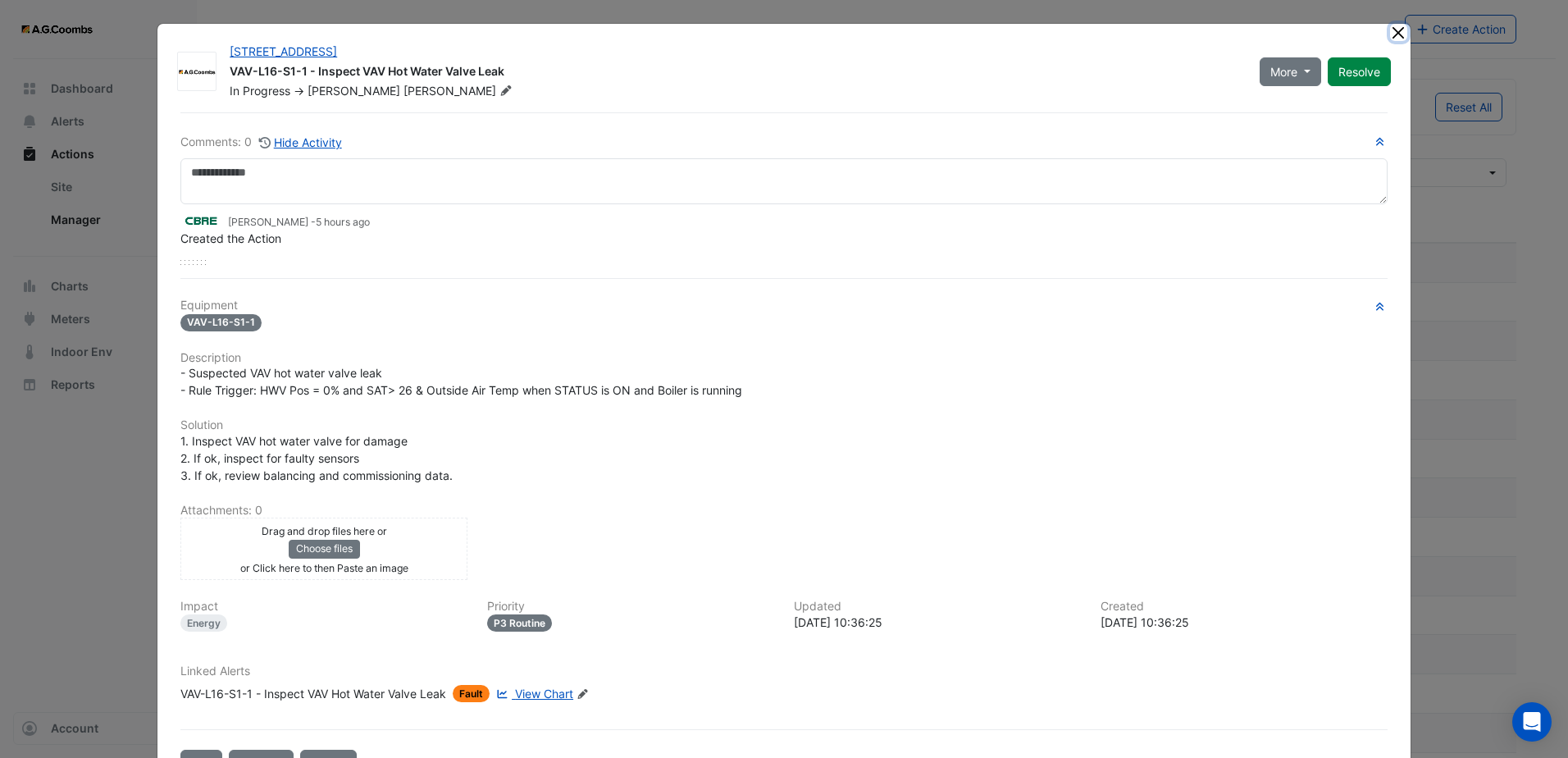
click at [1390, 33] on button "Close" at bounding box center [1399, 33] width 17 height 17
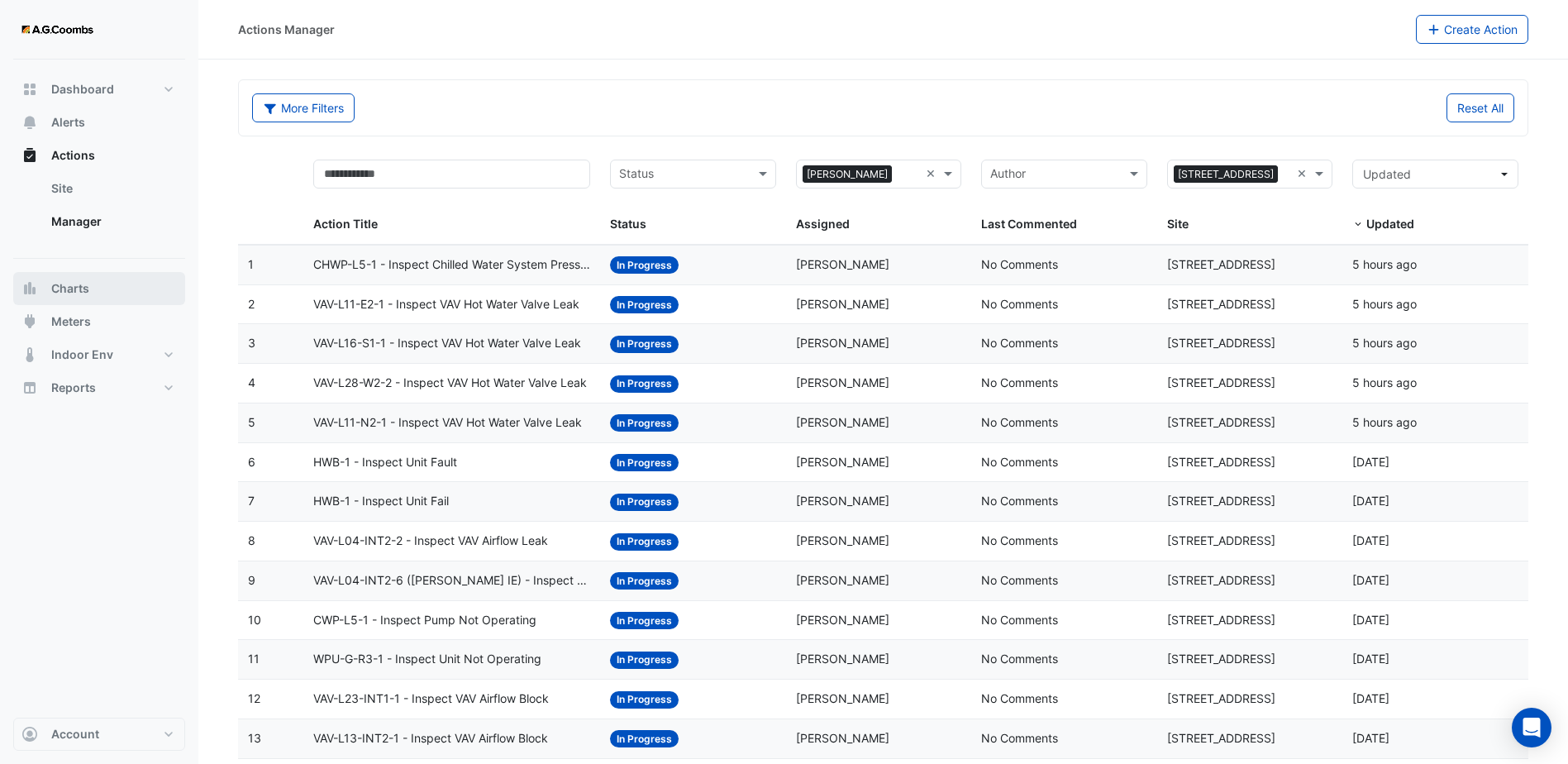
click at [115, 300] on button "Charts" at bounding box center [99, 288] width 172 height 33
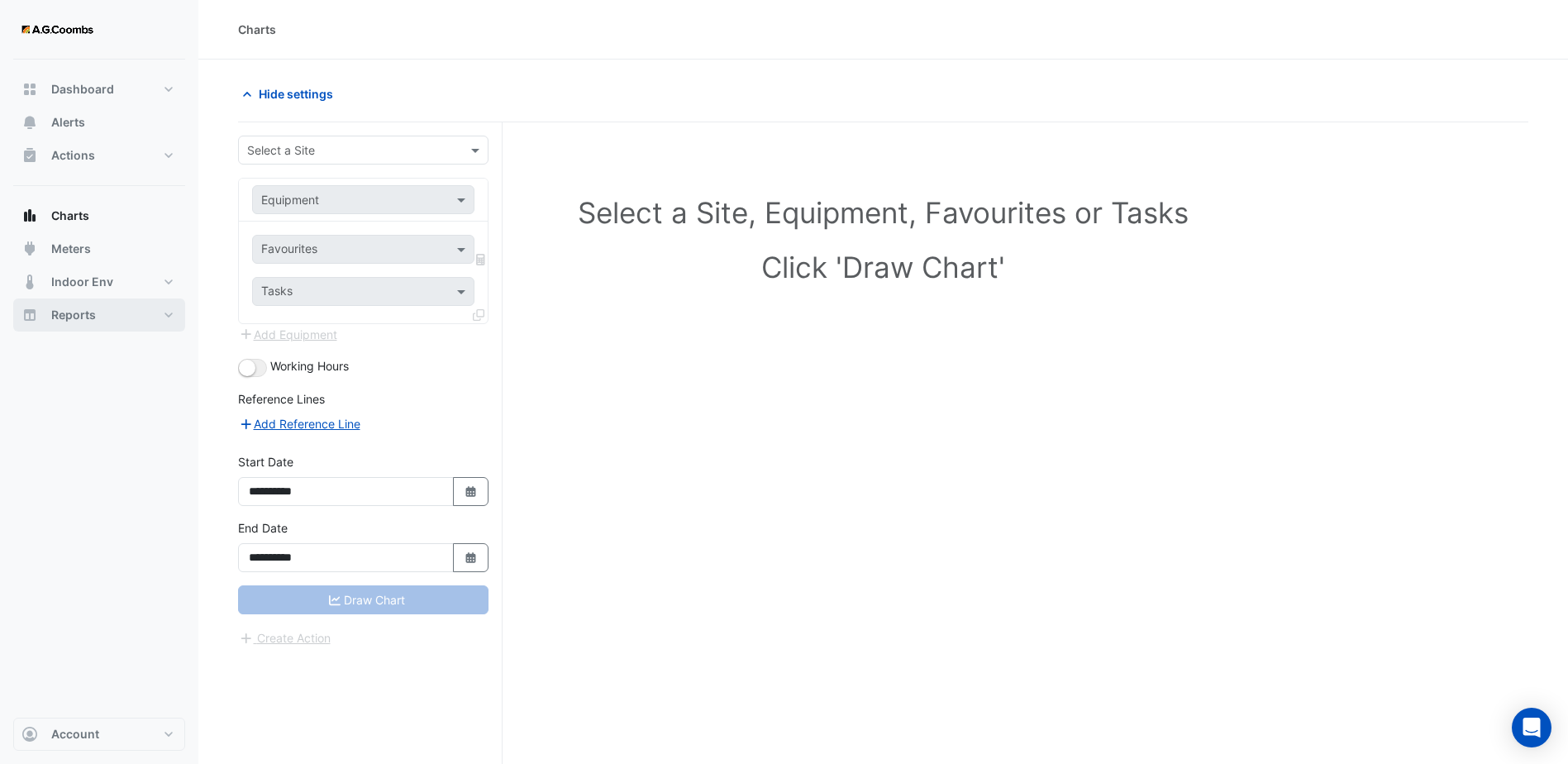
click at [131, 320] on button "Reports" at bounding box center [99, 315] width 172 height 33
select select "***"
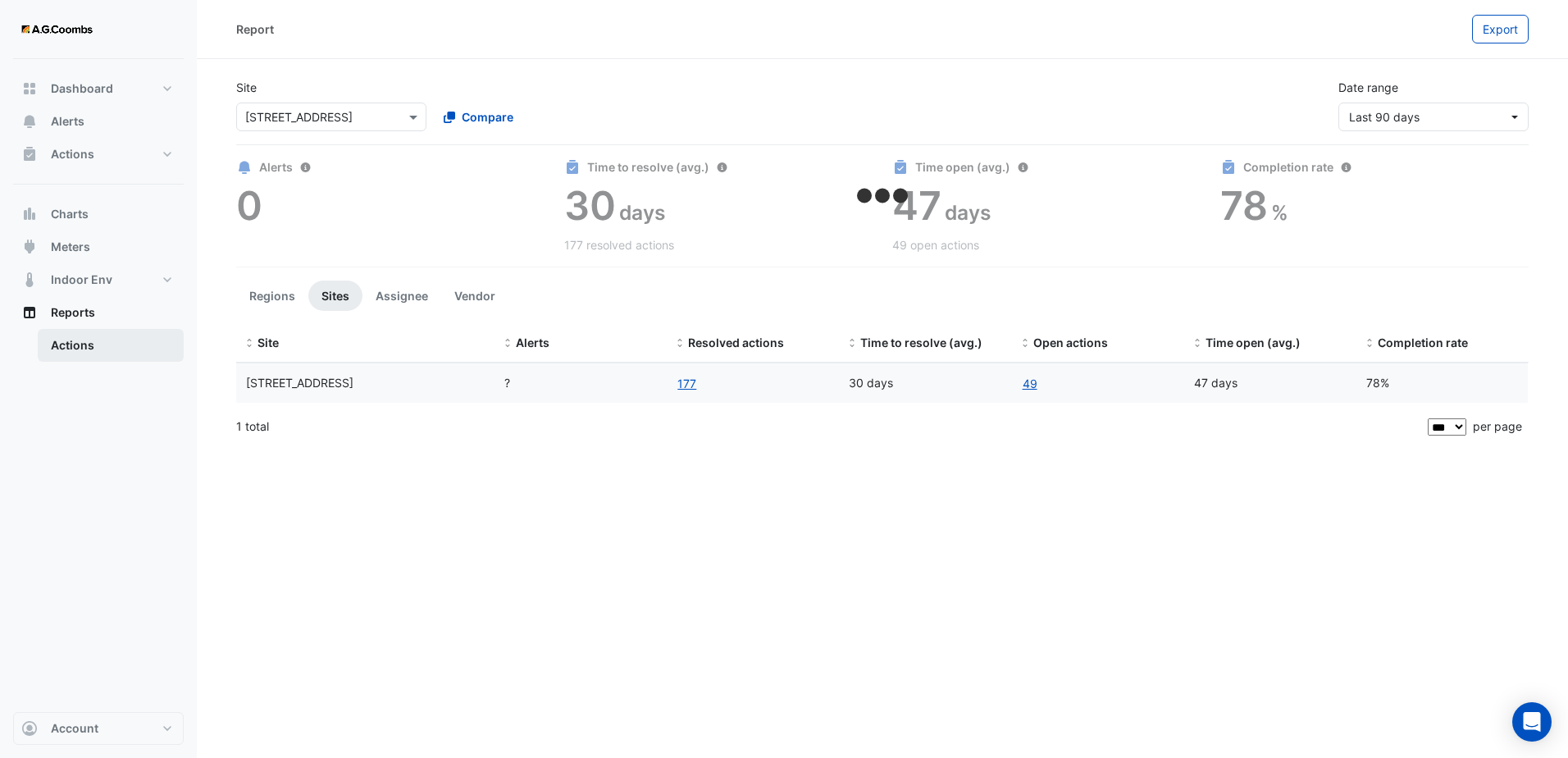
click at [138, 343] on link "Actions" at bounding box center [111, 345] width 146 height 33
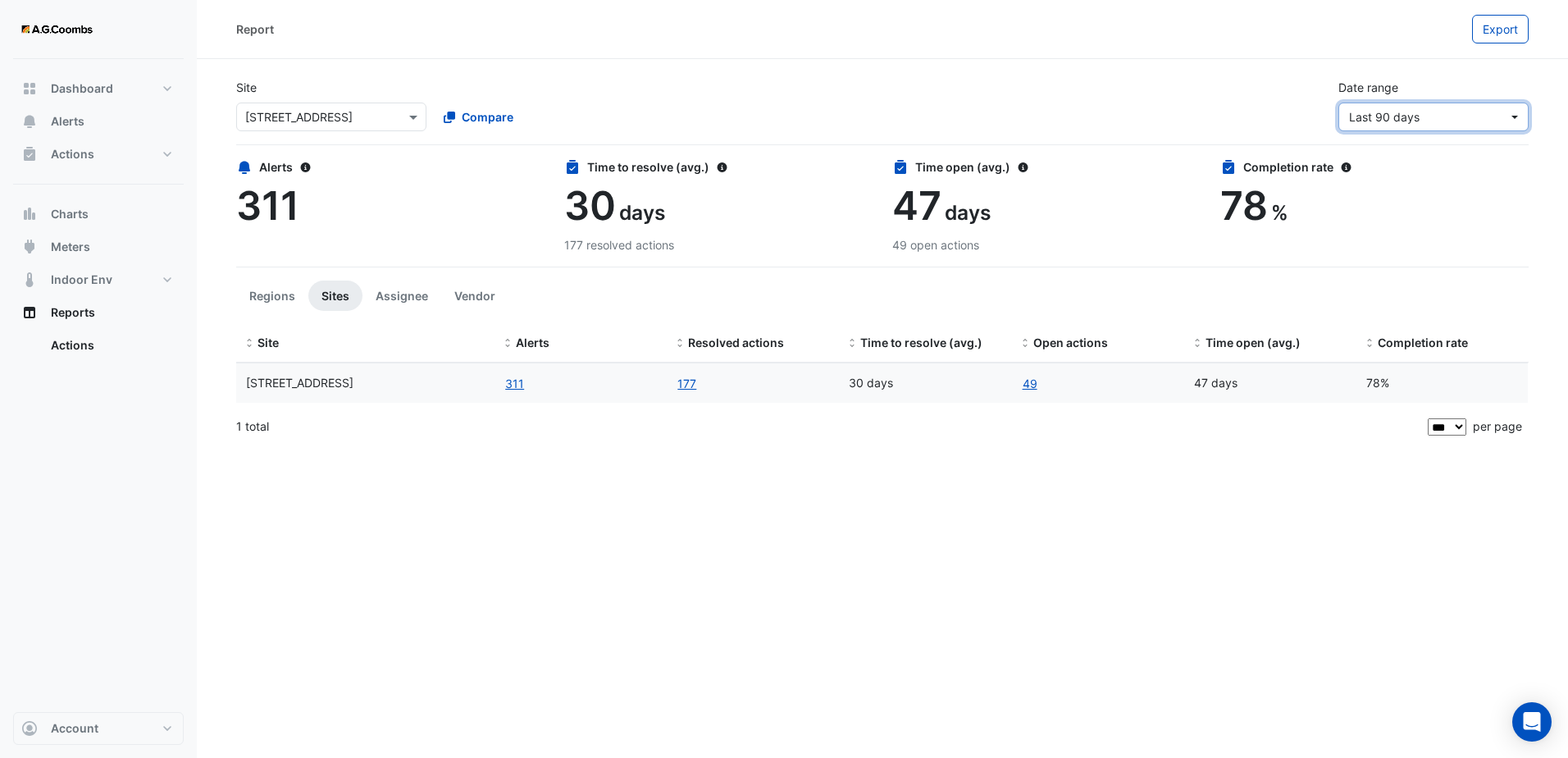
click at [1389, 118] on span "Last 90 days" at bounding box center [1384, 117] width 70 height 14
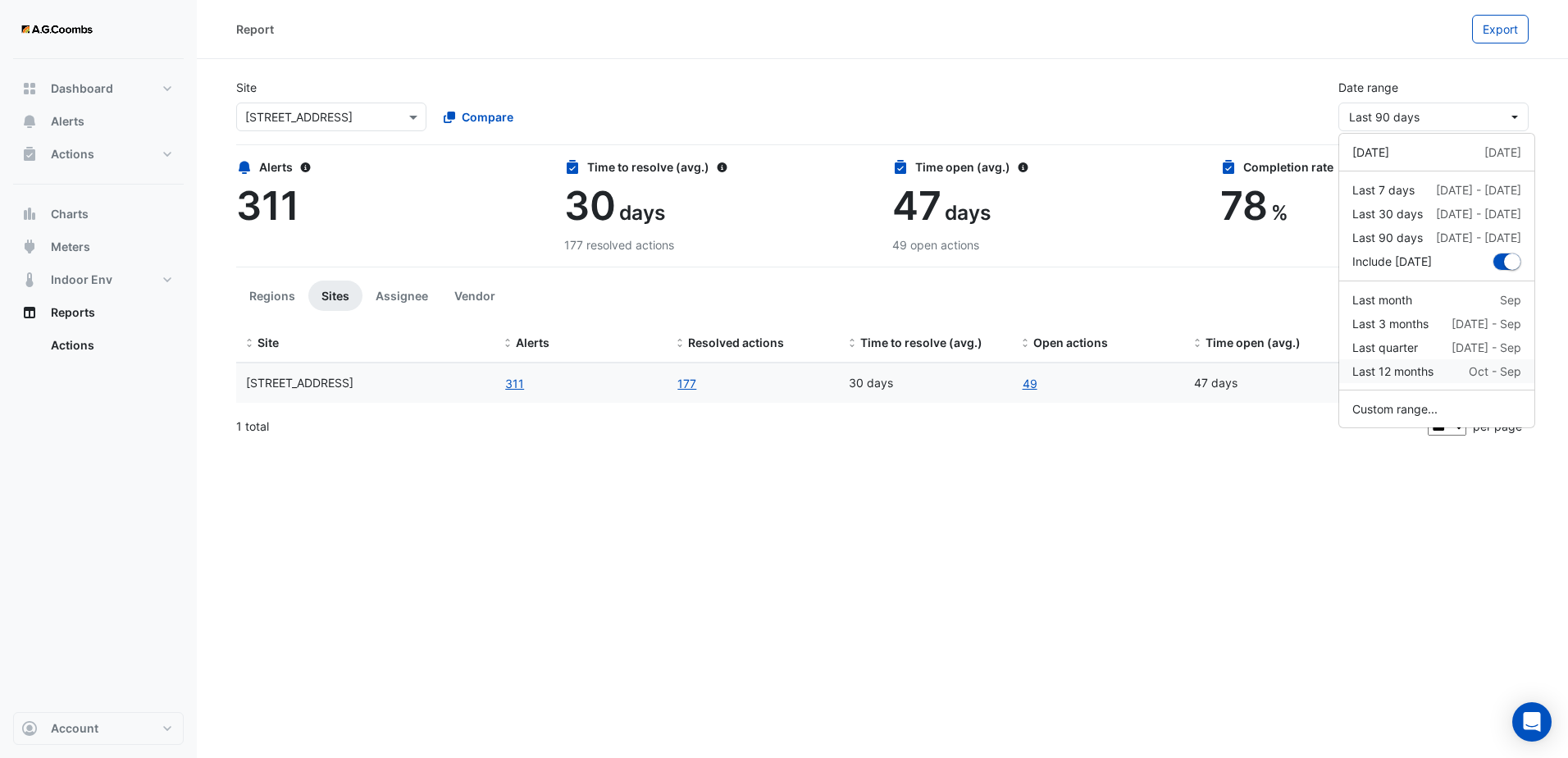
click at [1406, 376] on div "Last 12 months" at bounding box center [1393, 371] width 82 height 17
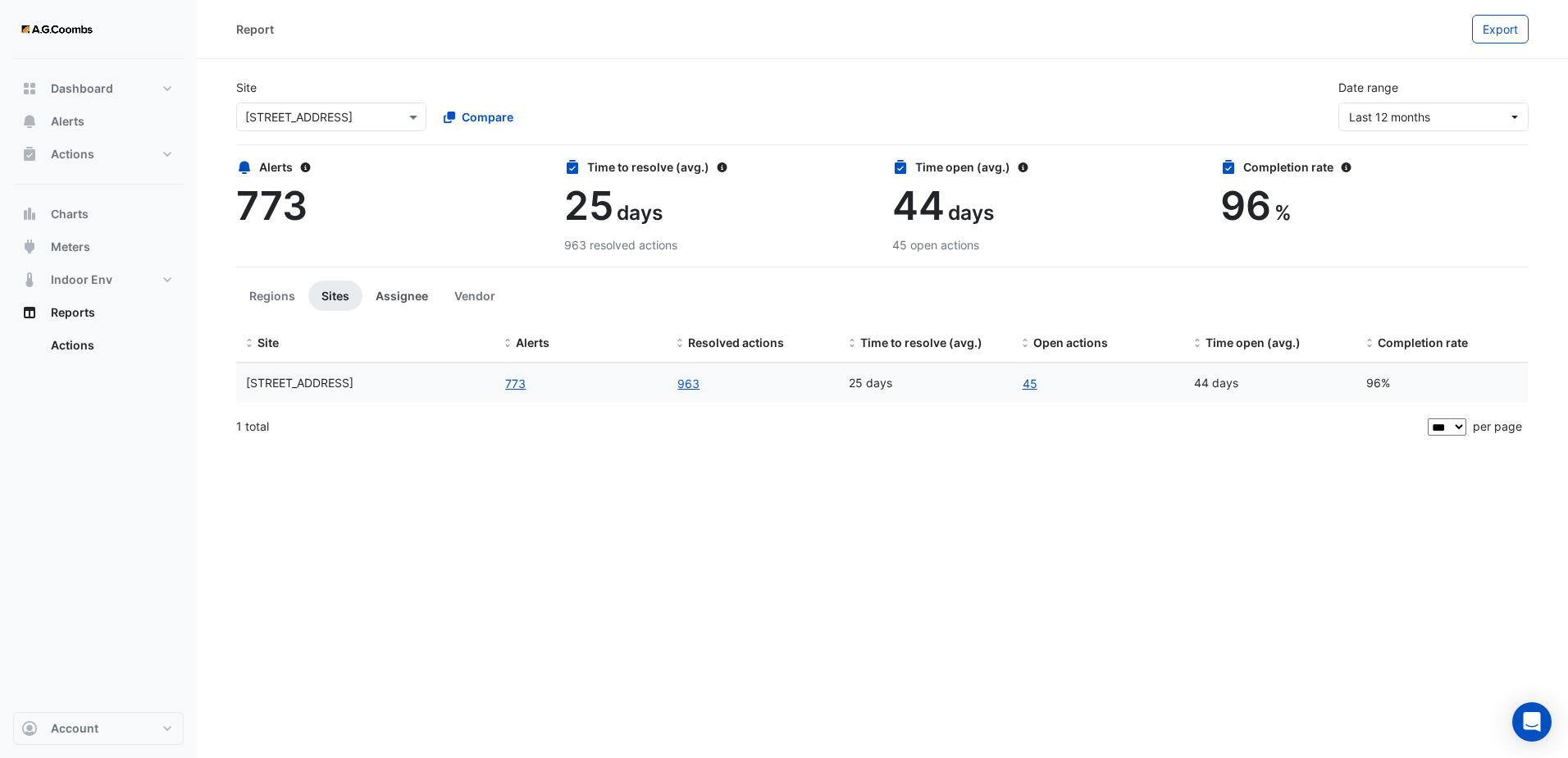
click at [414, 293] on button "Assignee" at bounding box center [402, 295] width 79 height 30
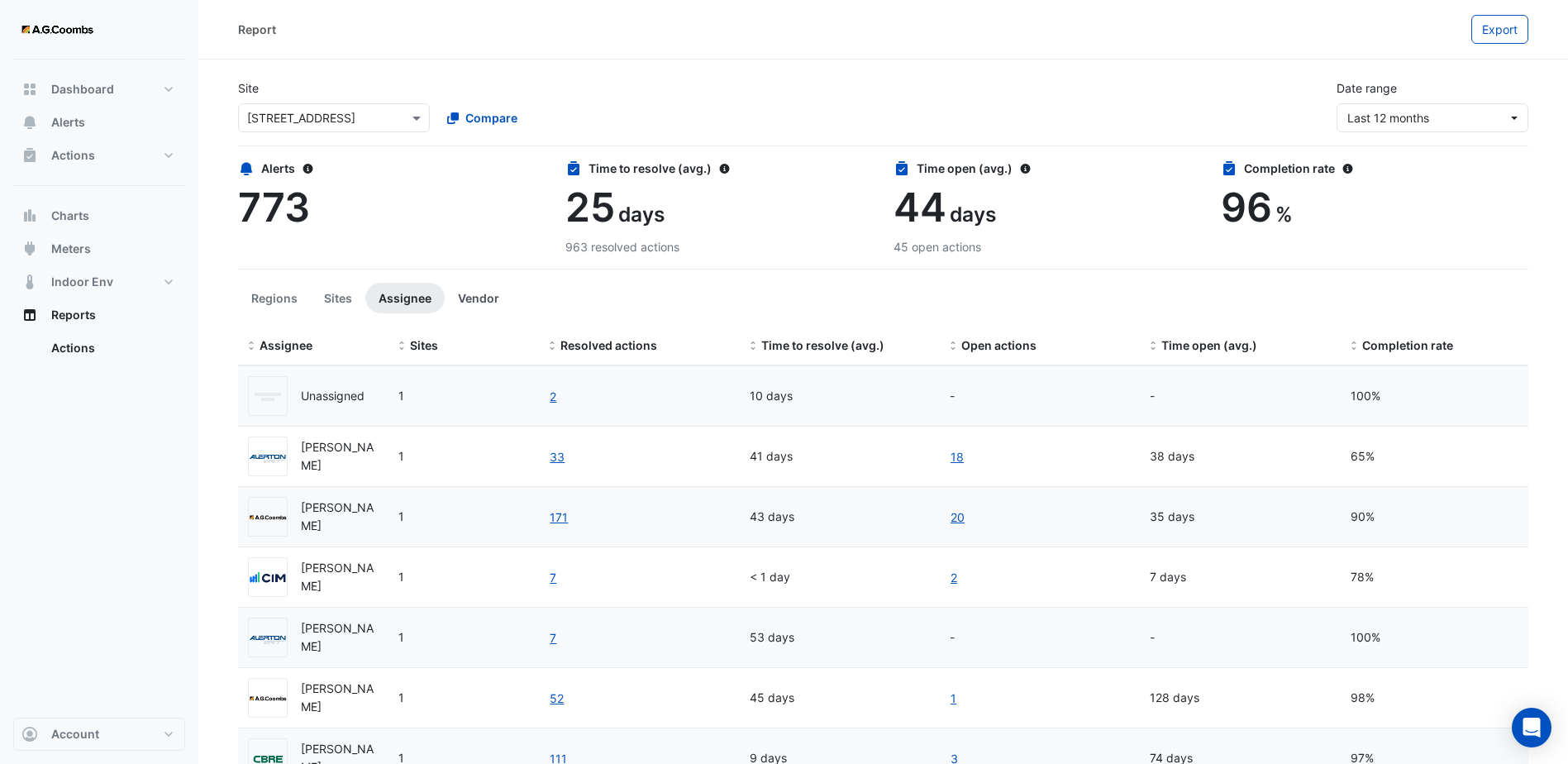
click at [490, 294] on button "Vendor" at bounding box center [478, 298] width 67 height 30
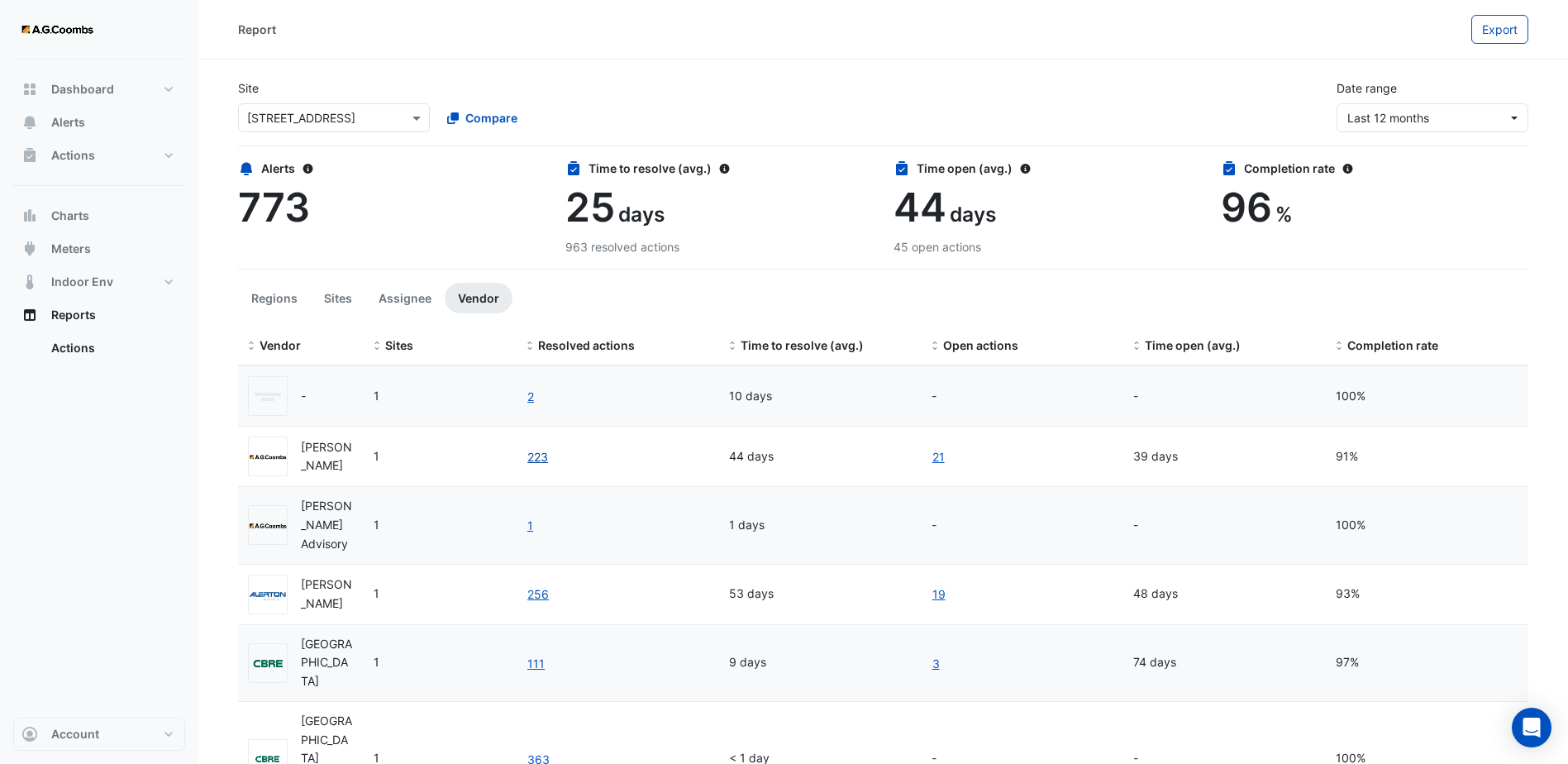
click at [534, 459] on link "223" at bounding box center [538, 457] width 22 height 19
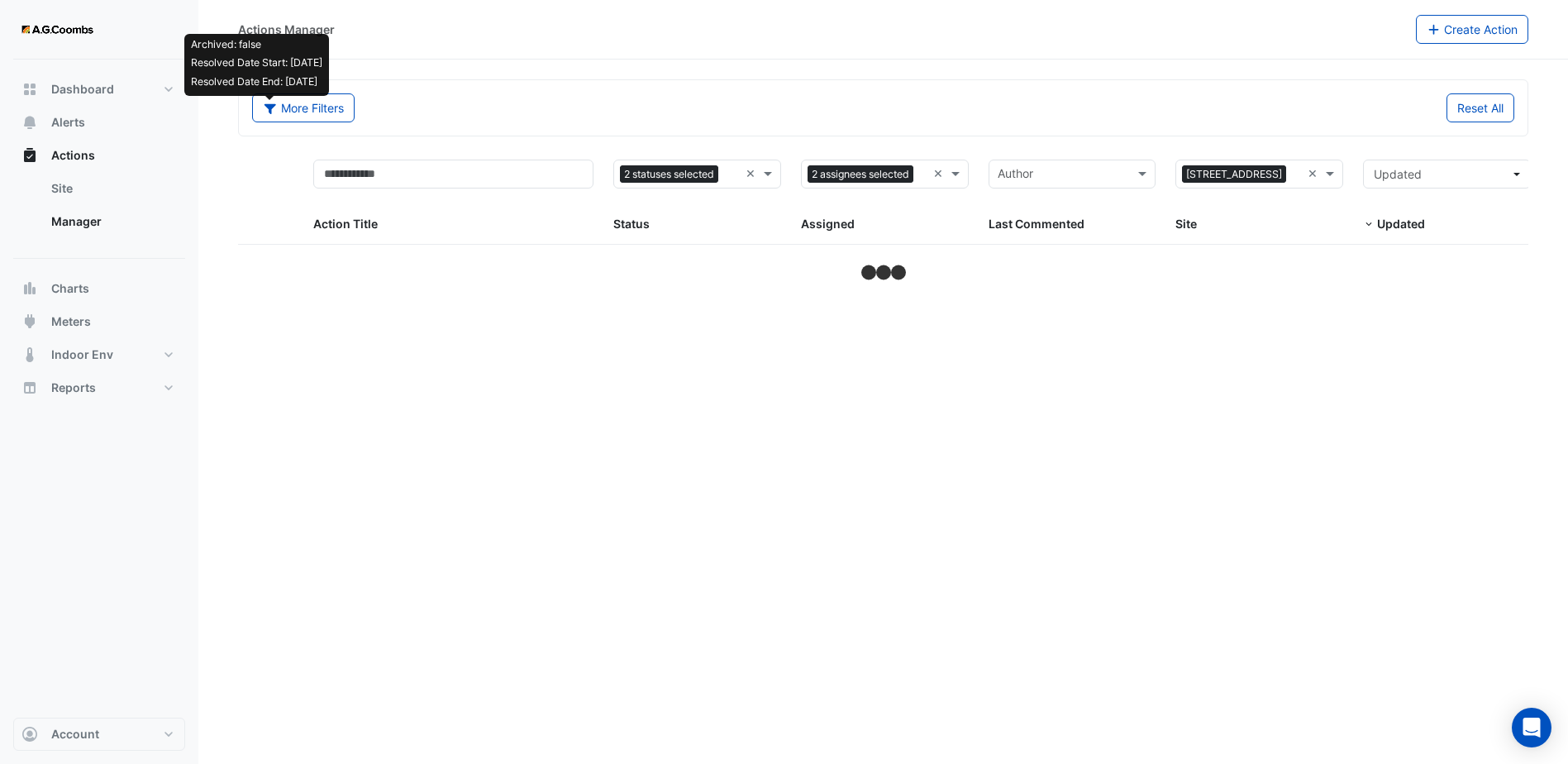
select select "***"
